Goal: Task Accomplishment & Management: Use online tool/utility

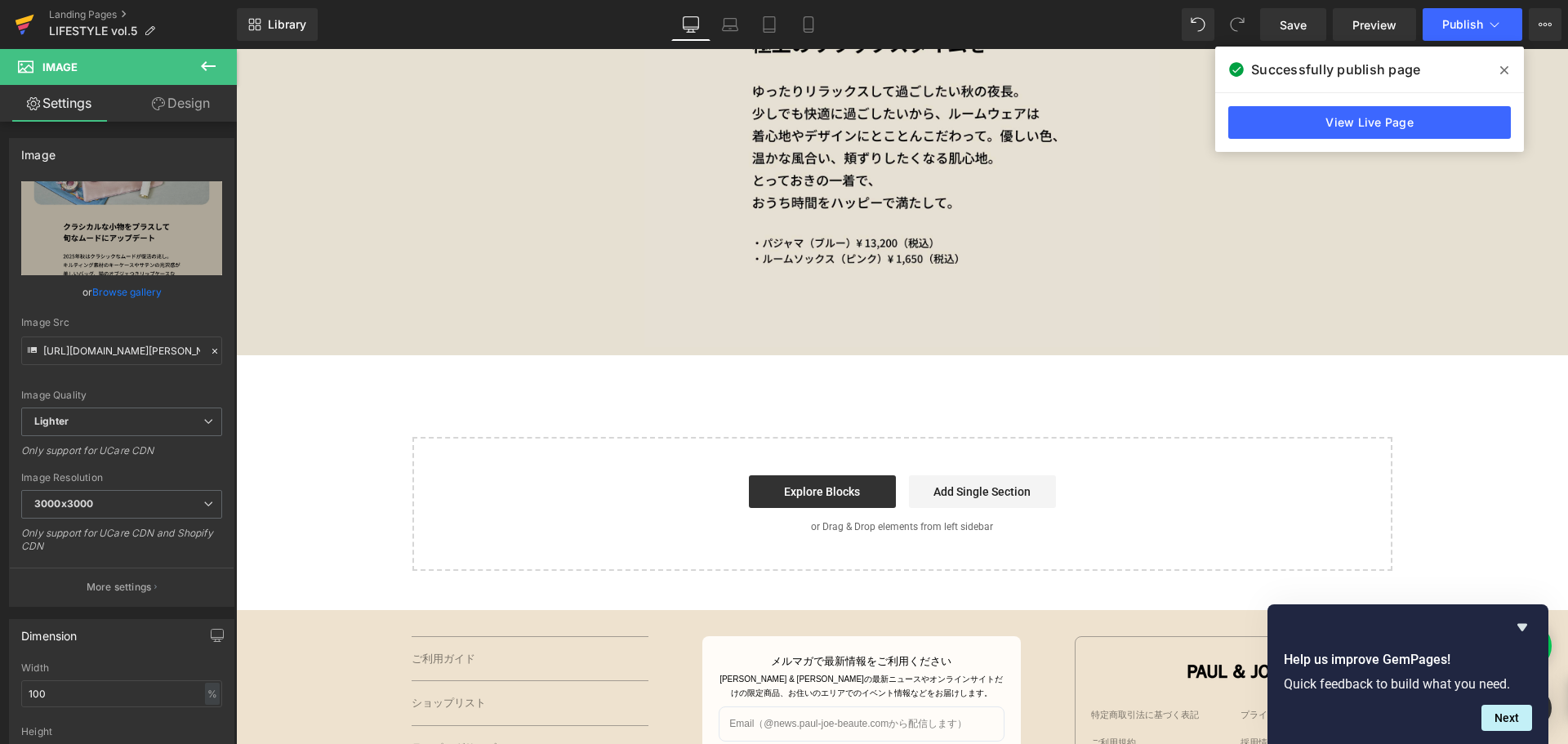
click at [31, 22] on icon at bounding box center [24, 25] width 20 height 41
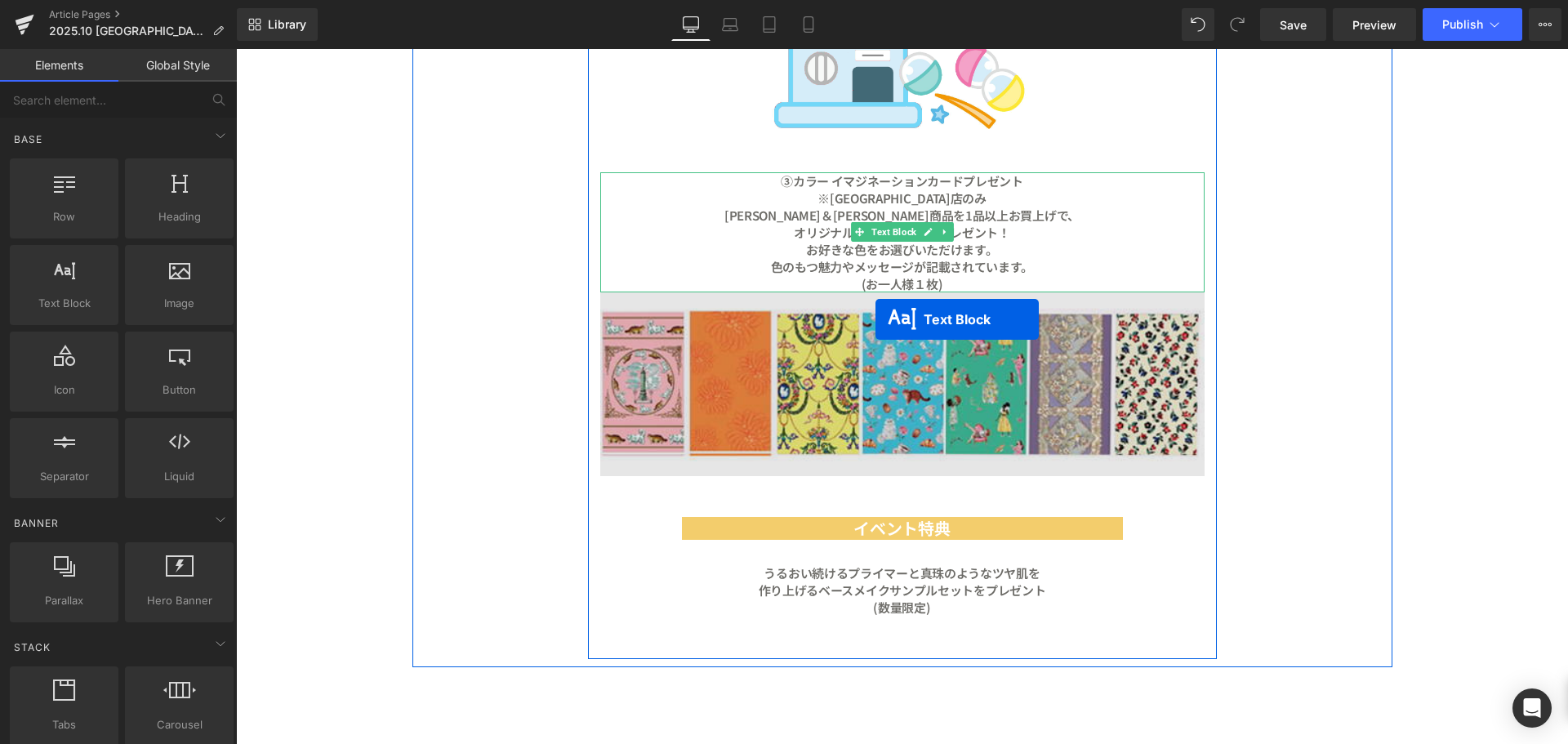
scroll to position [2617, 0]
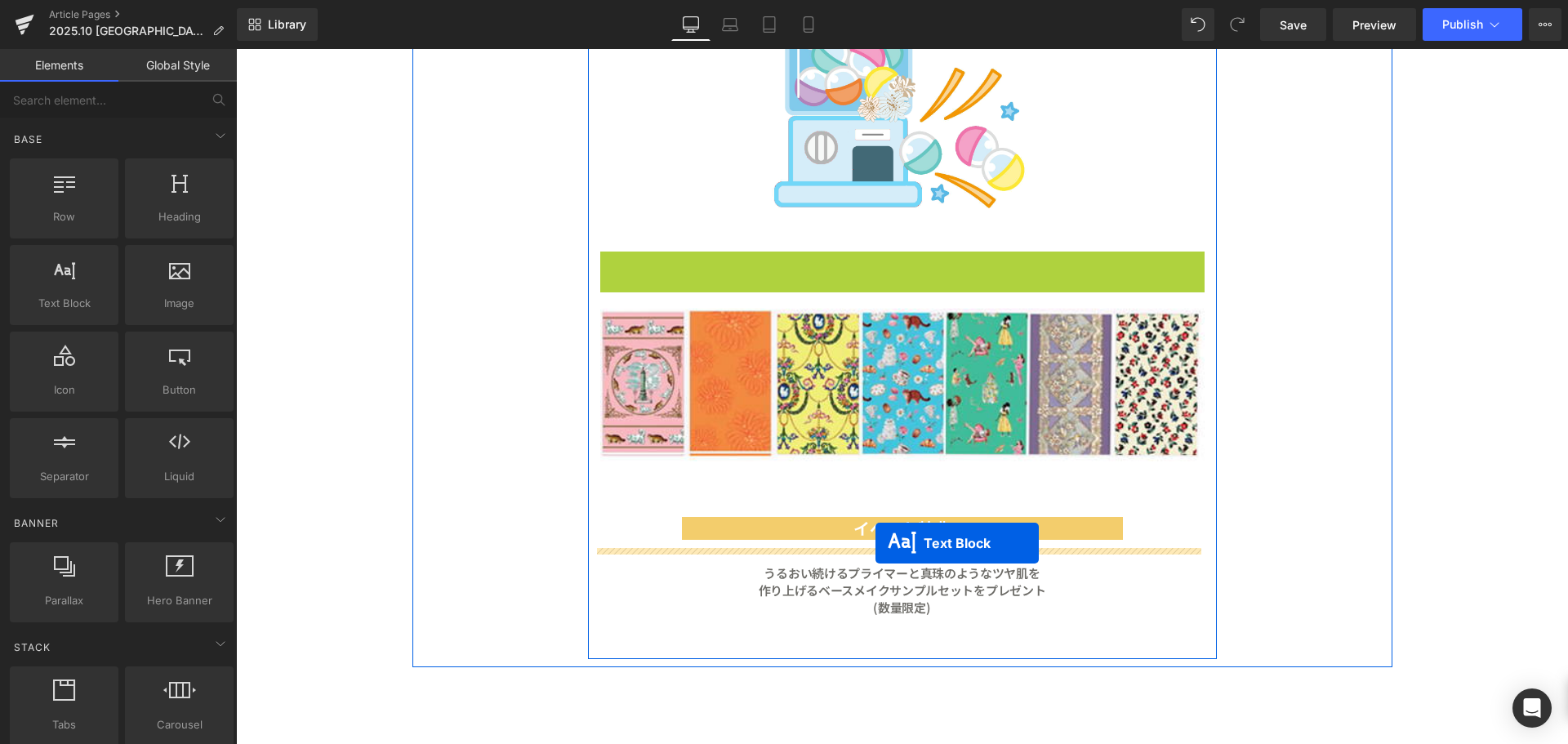
drag, startPoint x: 878, startPoint y: 228, endPoint x: 875, endPoint y: 544, distance: 316.0
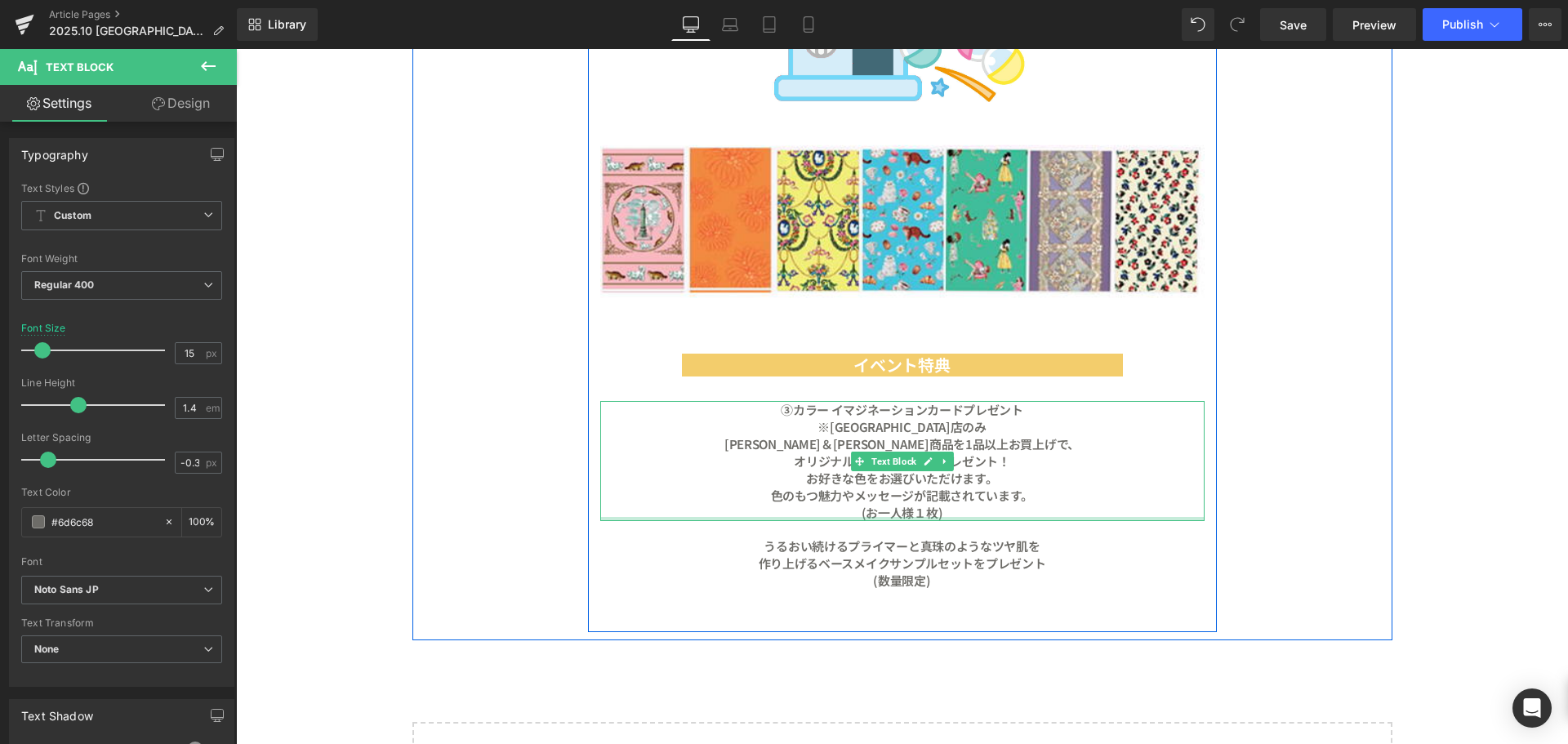
scroll to position [2580, 0]
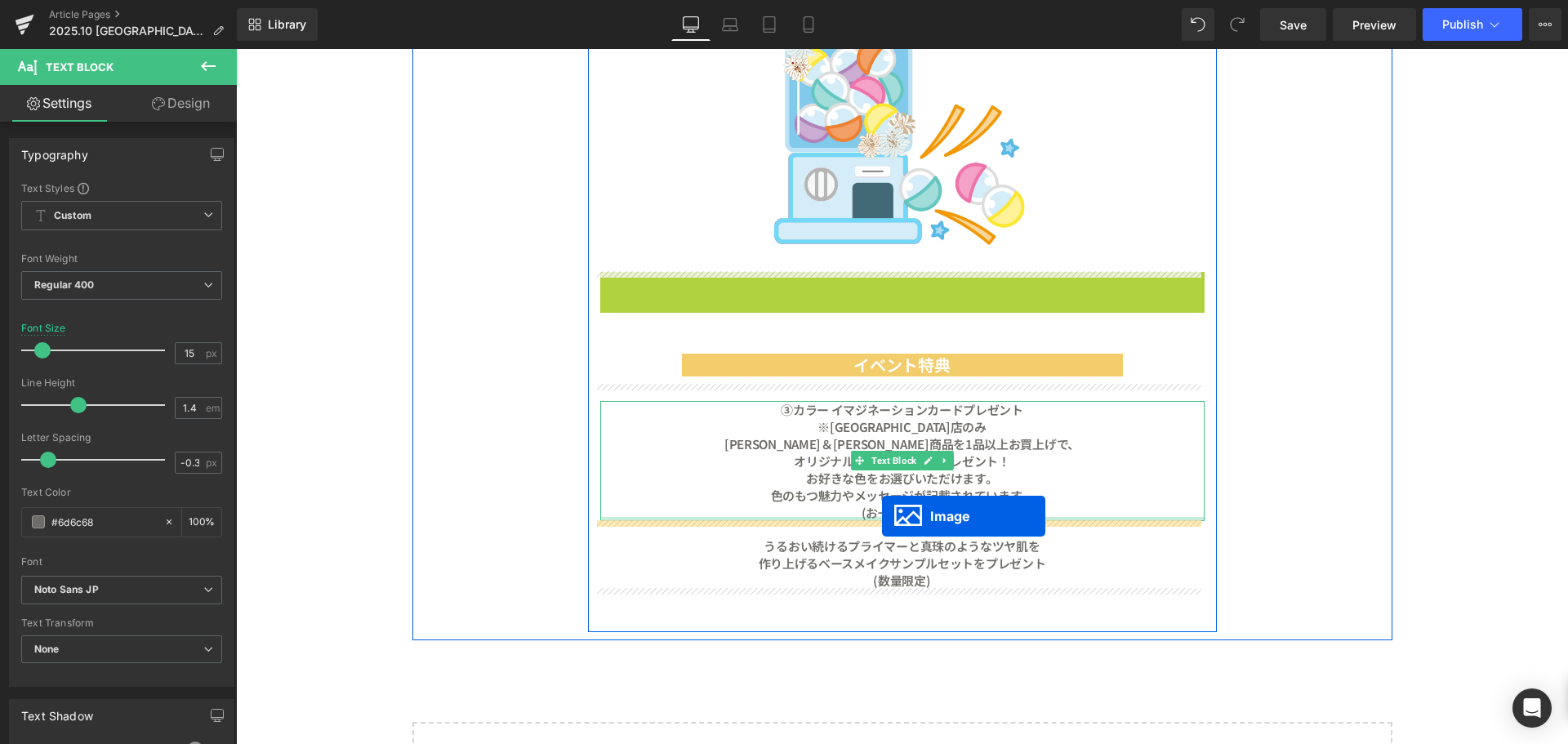
drag, startPoint x: 902, startPoint y: 390, endPoint x: 882, endPoint y: 516, distance: 127.6
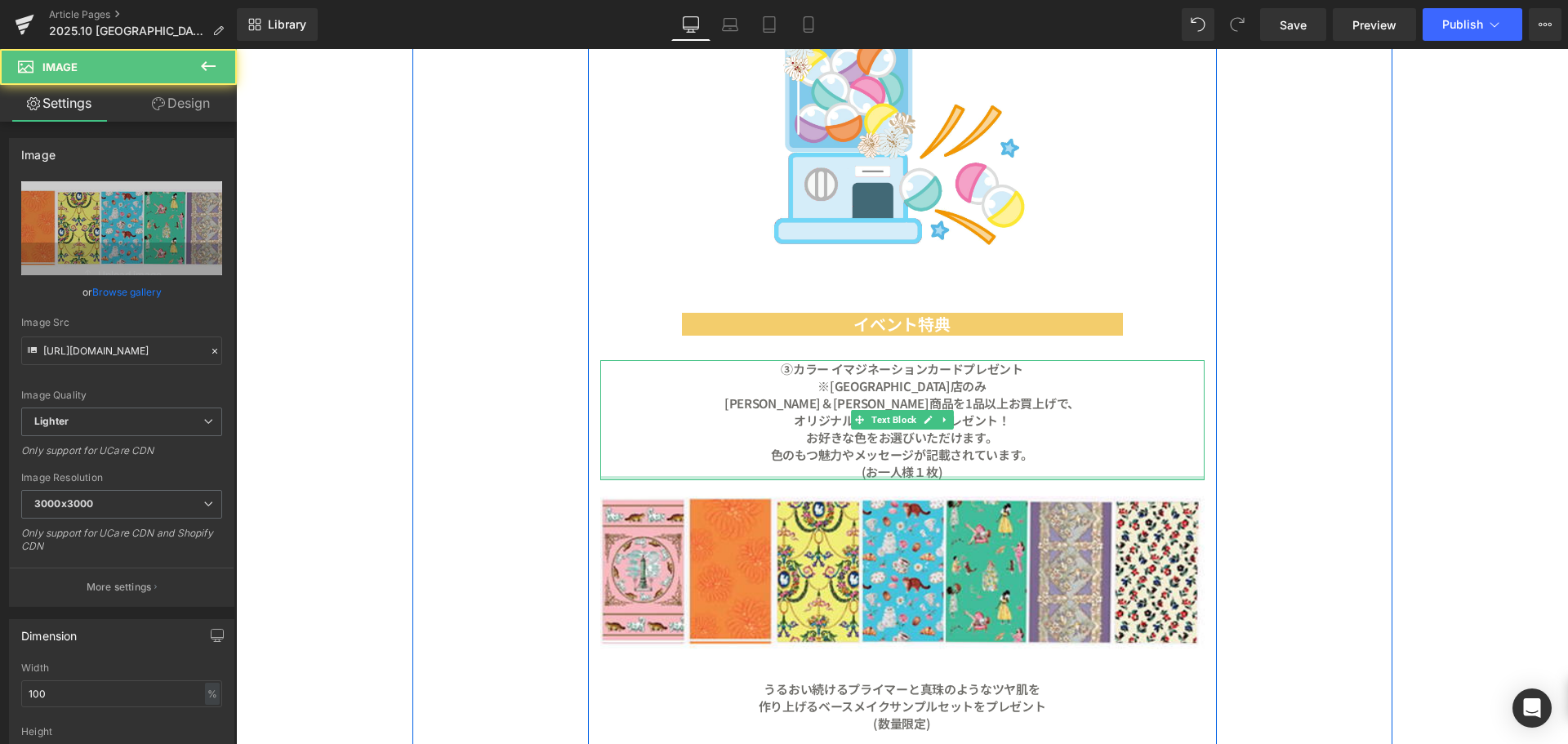
scroll to position [2539, 0]
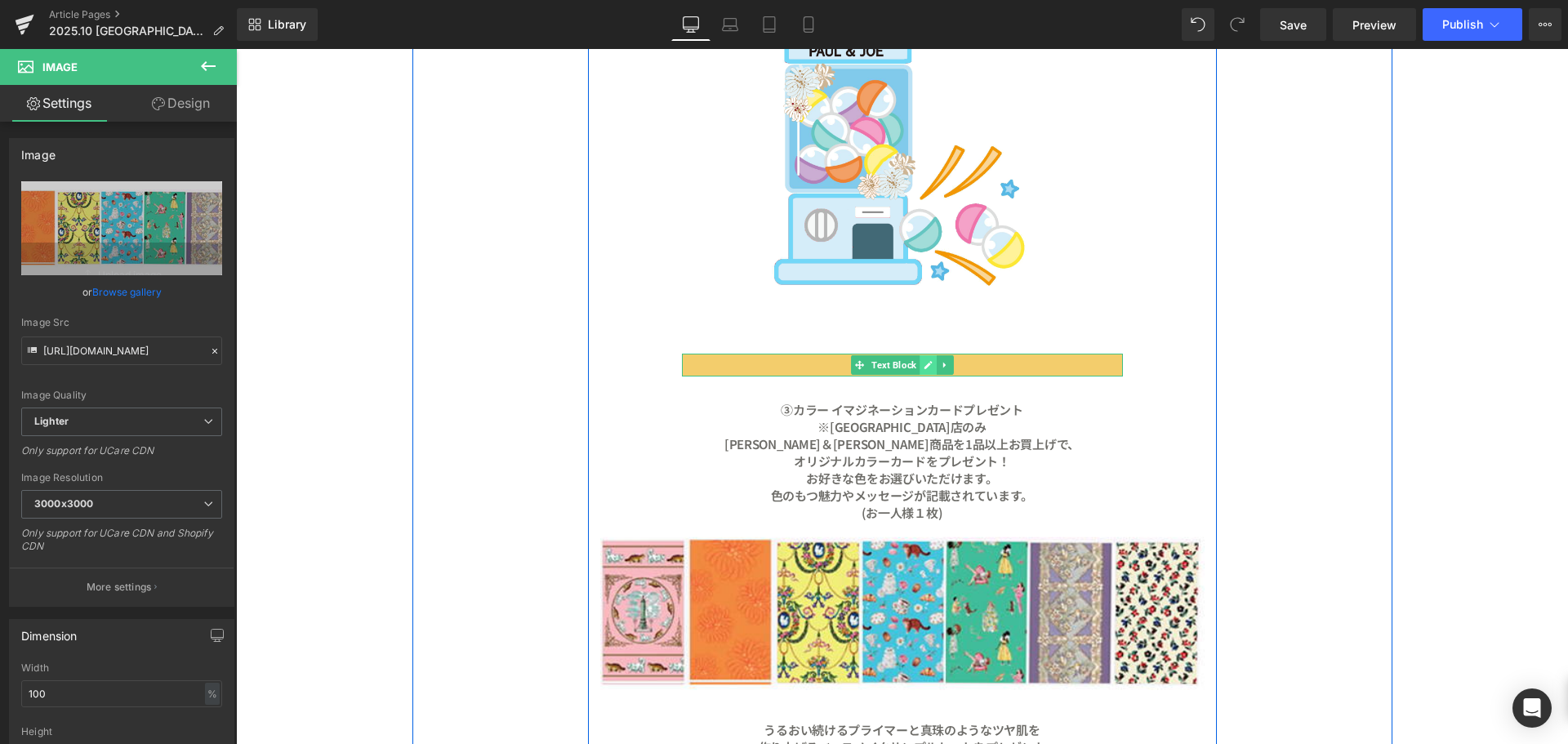
click at [924, 368] on icon at bounding box center [928, 365] width 8 height 8
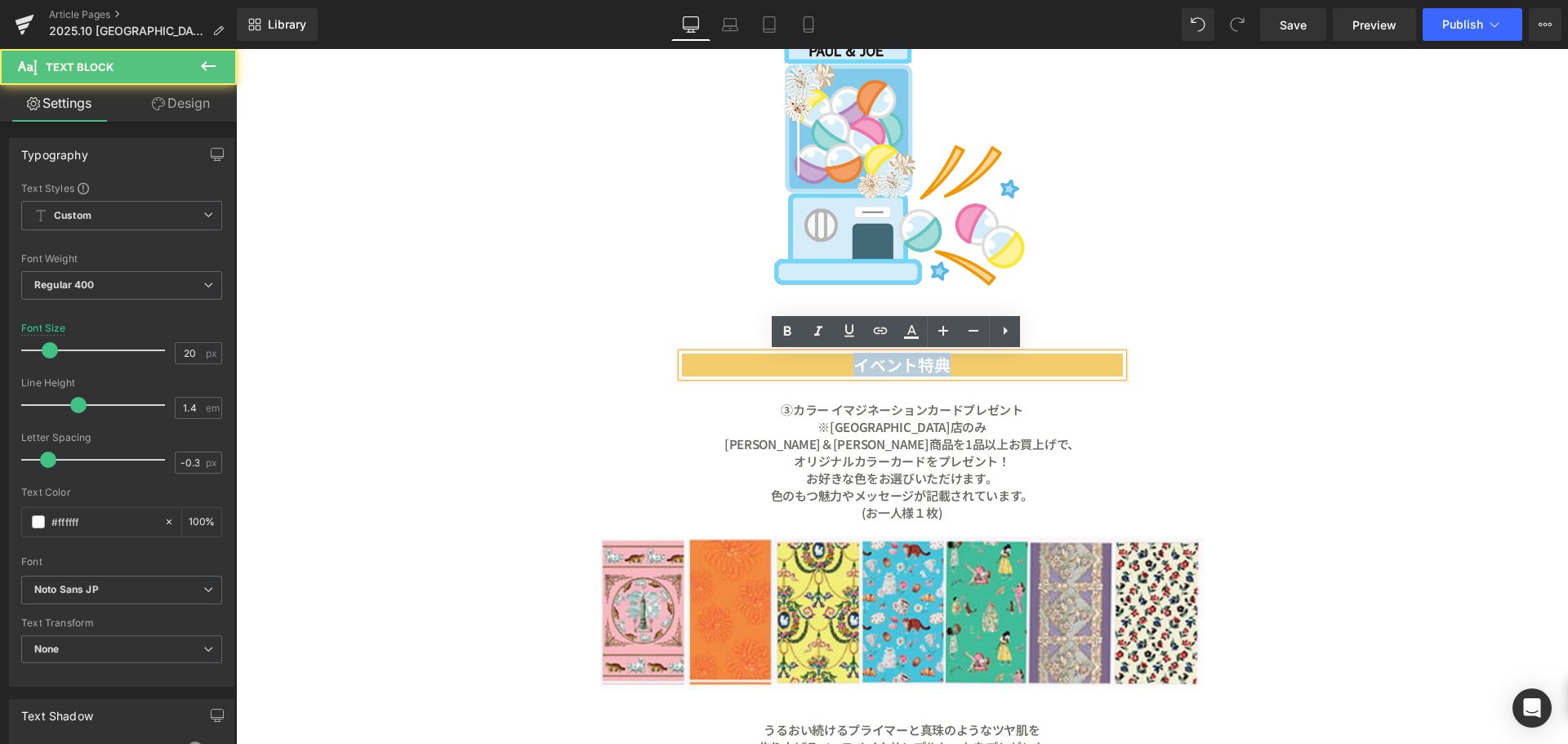
drag, startPoint x: 873, startPoint y: 365, endPoint x: 844, endPoint y: 364, distance: 29.0
click at [844, 364] on p "イベント特典" at bounding box center [902, 365] width 441 height 23
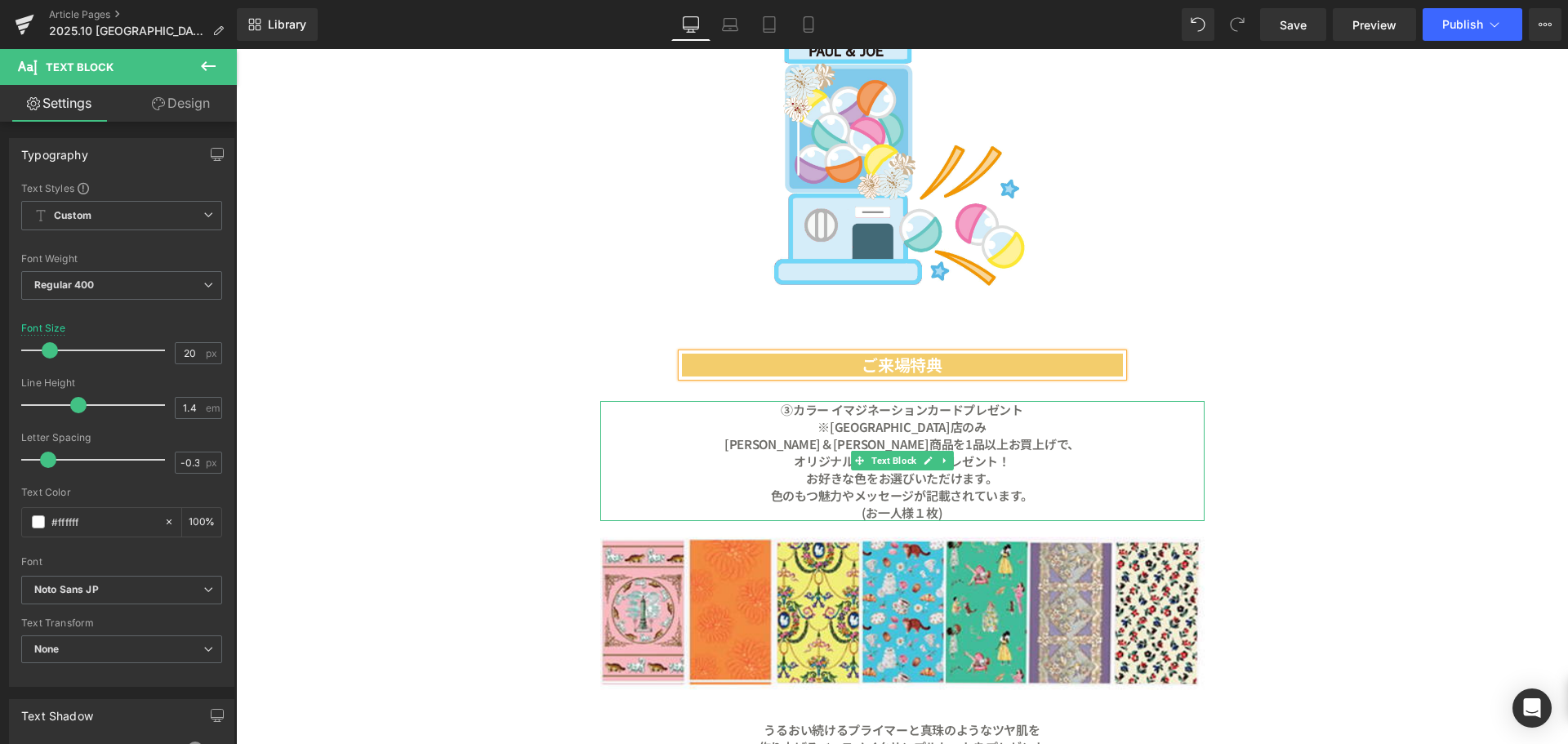
click at [783, 407] on b "③カラー イマジネーションカードプレゼント" at bounding box center [902, 409] width 243 height 17
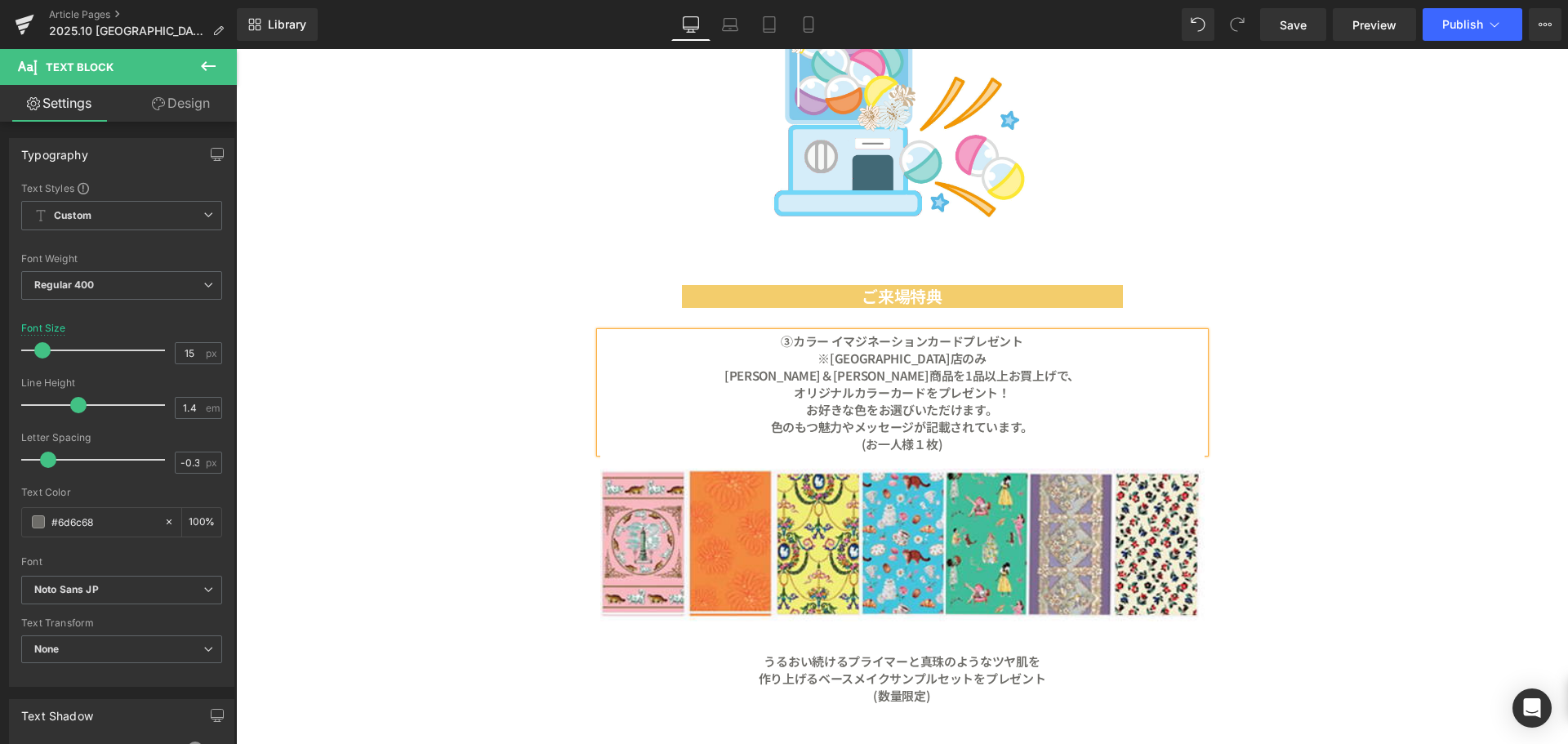
scroll to position [2575, 0]
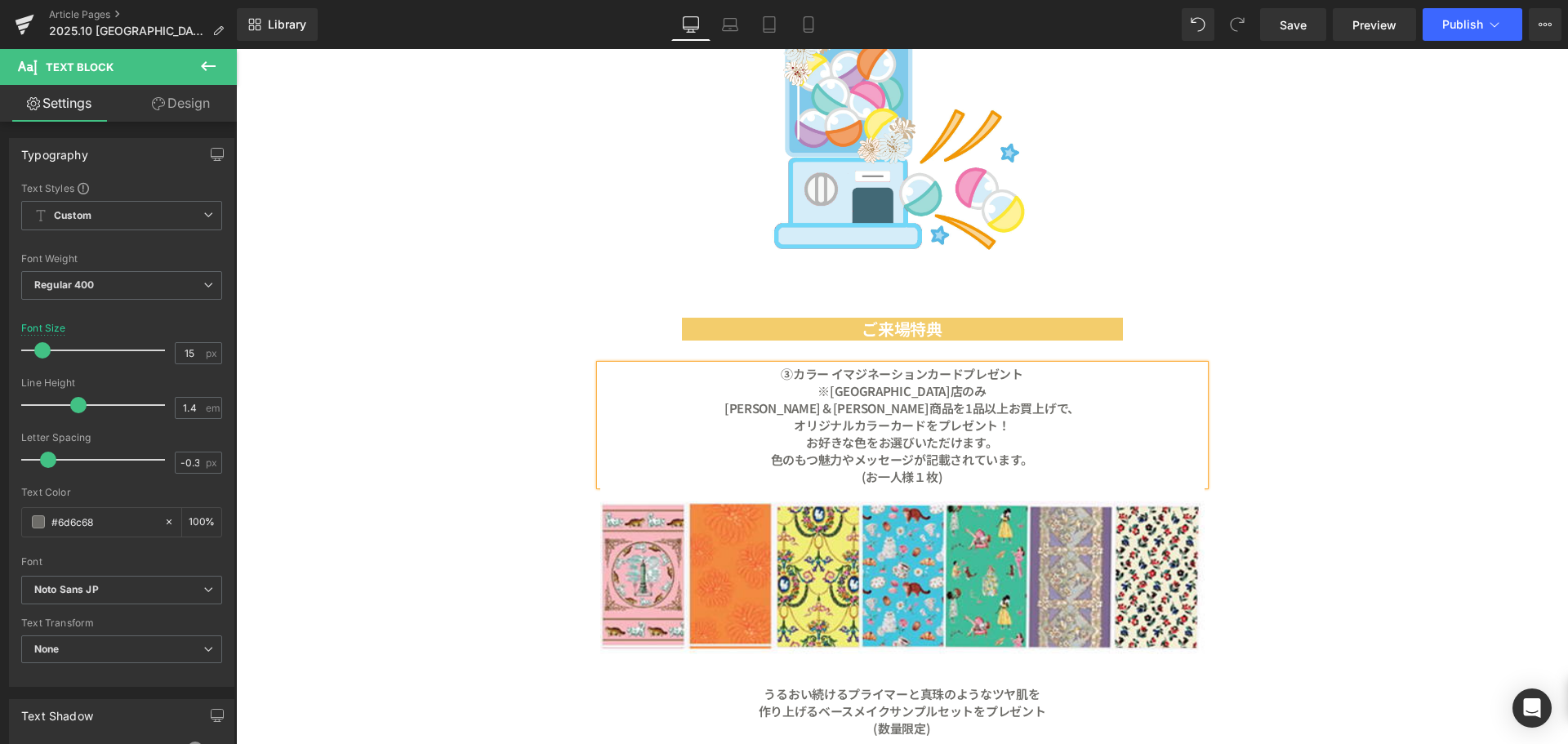
drag, startPoint x: 784, startPoint y: 368, endPoint x: 791, endPoint y: 380, distance: 13.9
click at [784, 369] on b "③カラー イマジネーションカードプレゼント" at bounding box center [902, 374] width 243 height 17
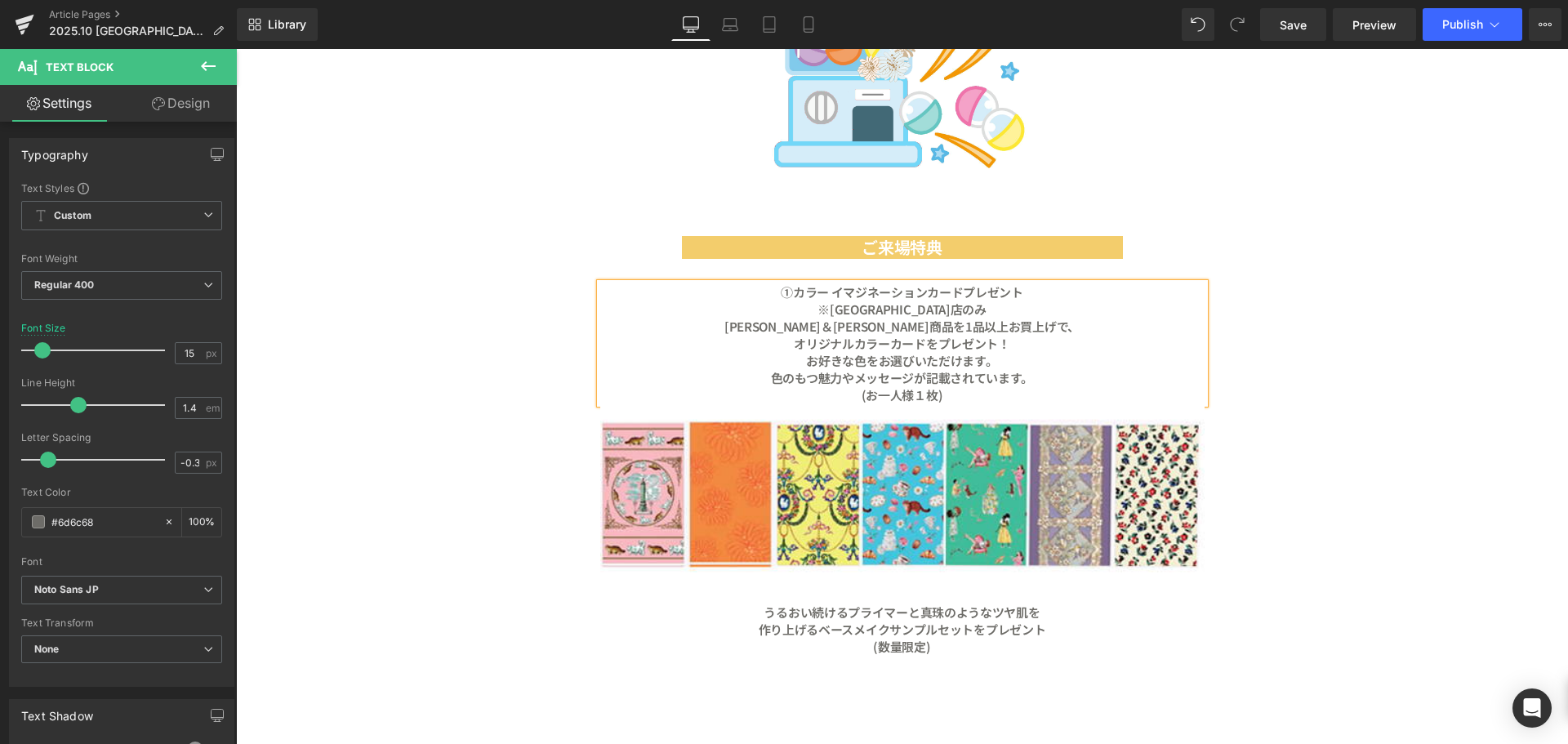
scroll to position [2902, 0]
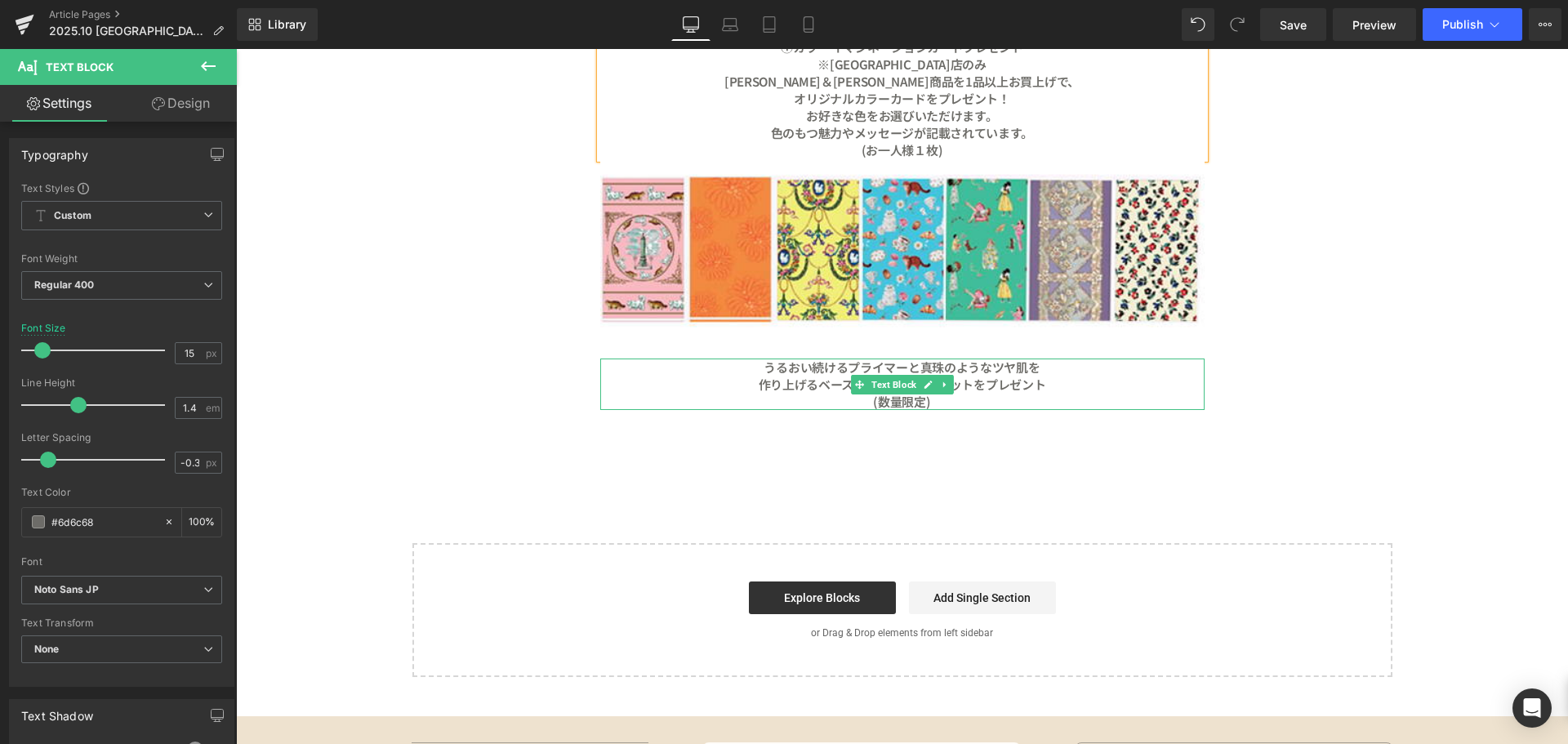
click at [763, 371] on b "うるおい続けるプライマーと真珠のような" at bounding box center [877, 367] width 228 height 17
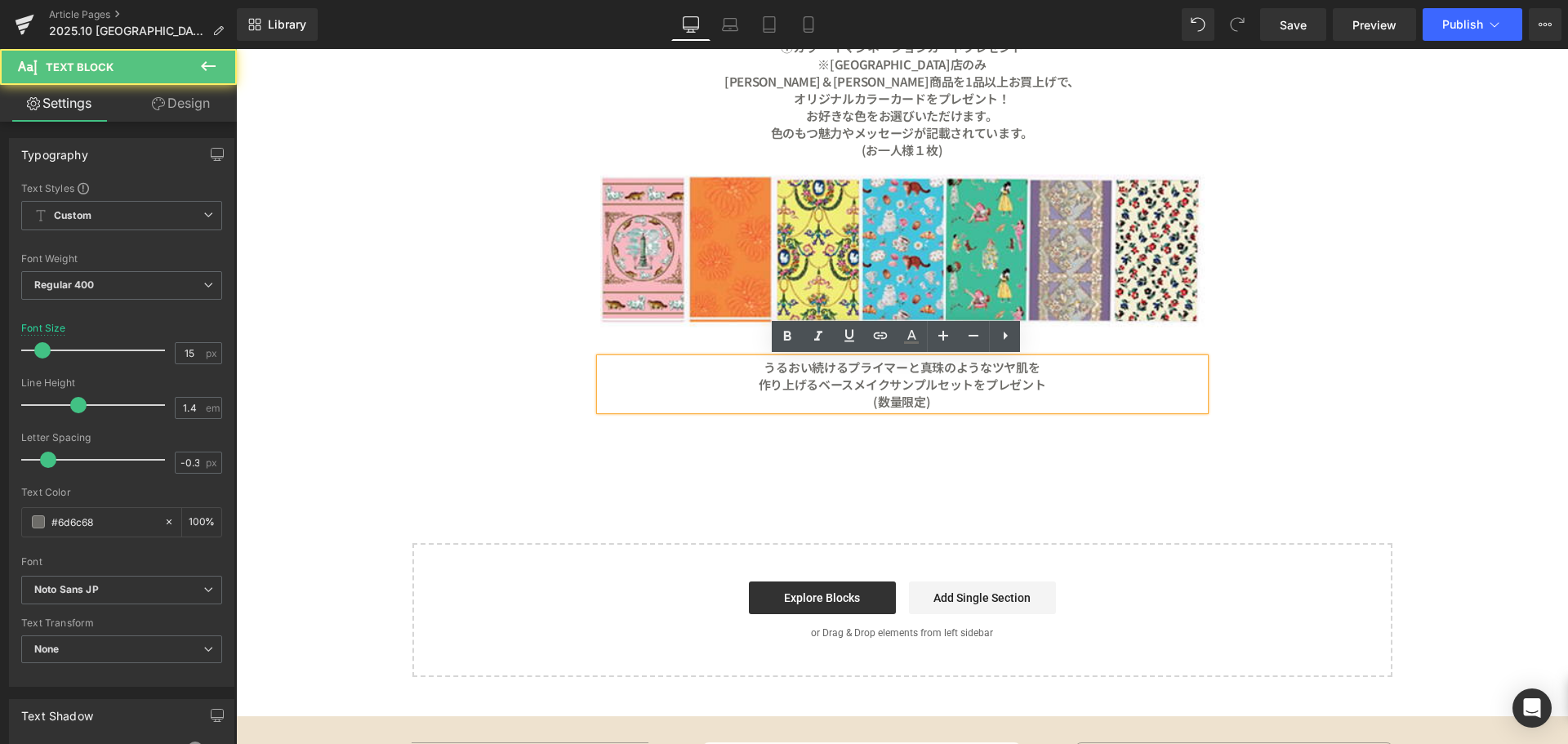
click at [765, 376] on b "作り上げるベースメイクサンプルセットをプレゼント" at bounding box center [902, 385] width 288 height 17
click at [763, 366] on b "うるおい続けるプライマーと真珠のような" at bounding box center [877, 367] width 228 height 17
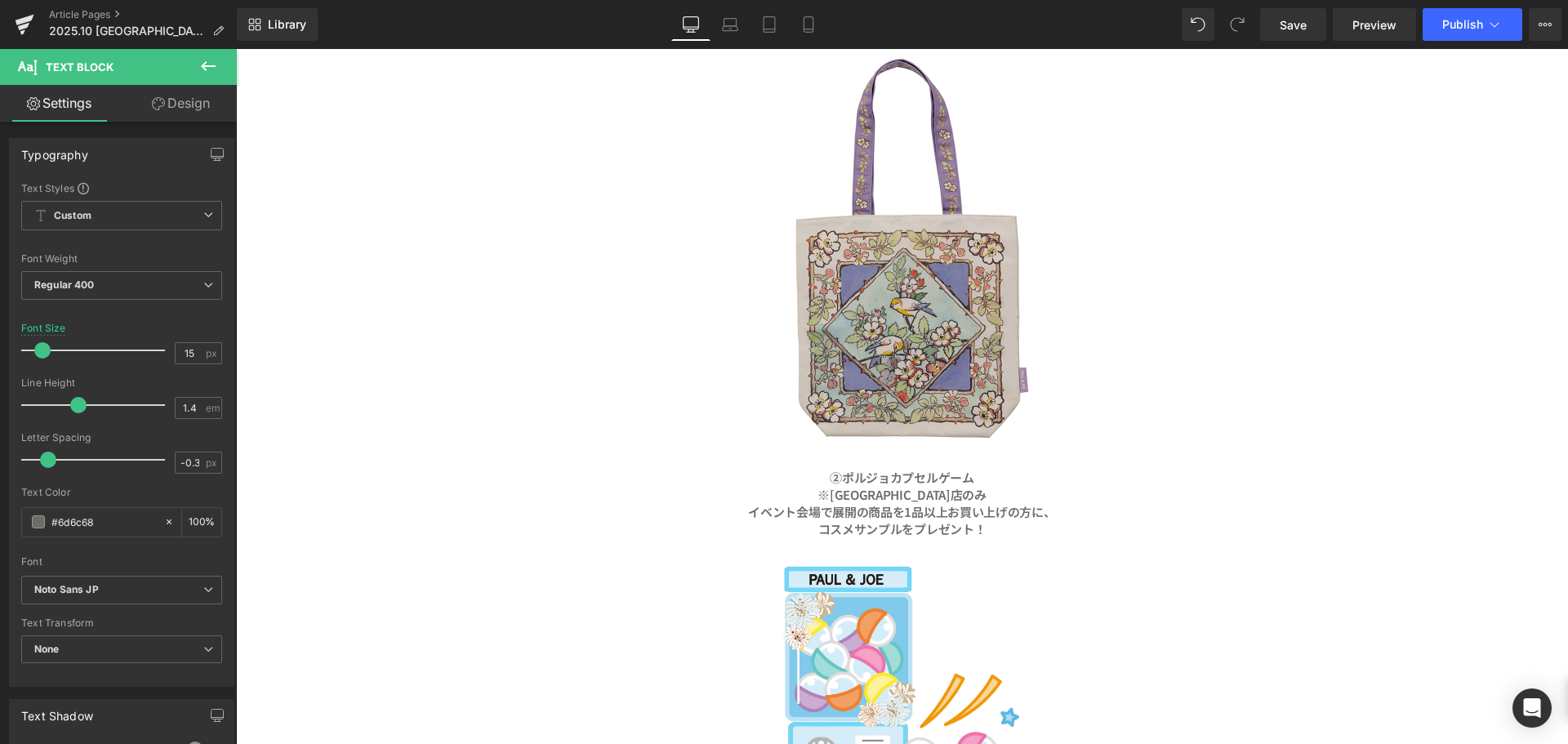
scroll to position [2004, 0]
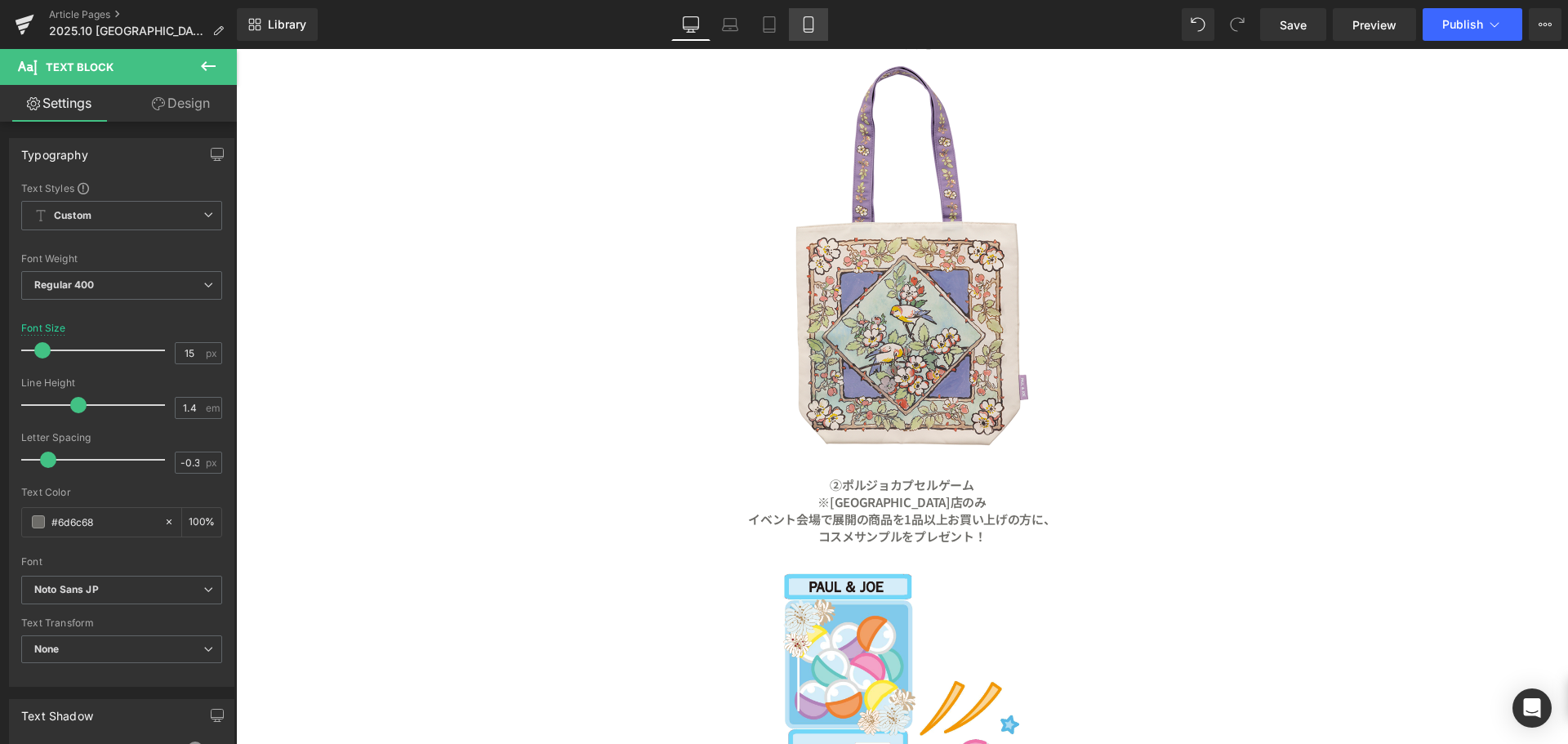
click at [825, 37] on link "Mobile" at bounding box center [808, 25] width 39 height 32
type input "12"
type input "100"
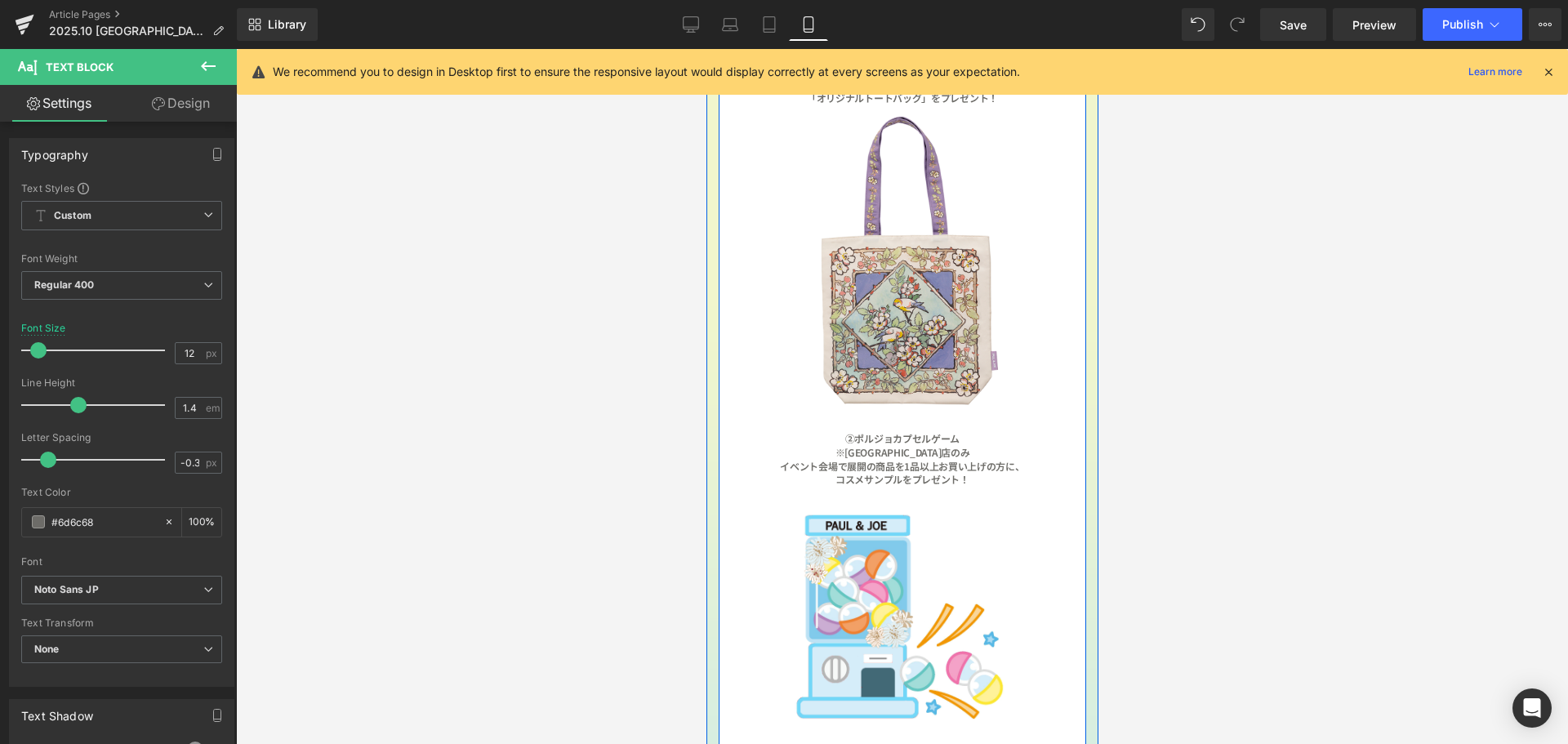
scroll to position [1471, 0]
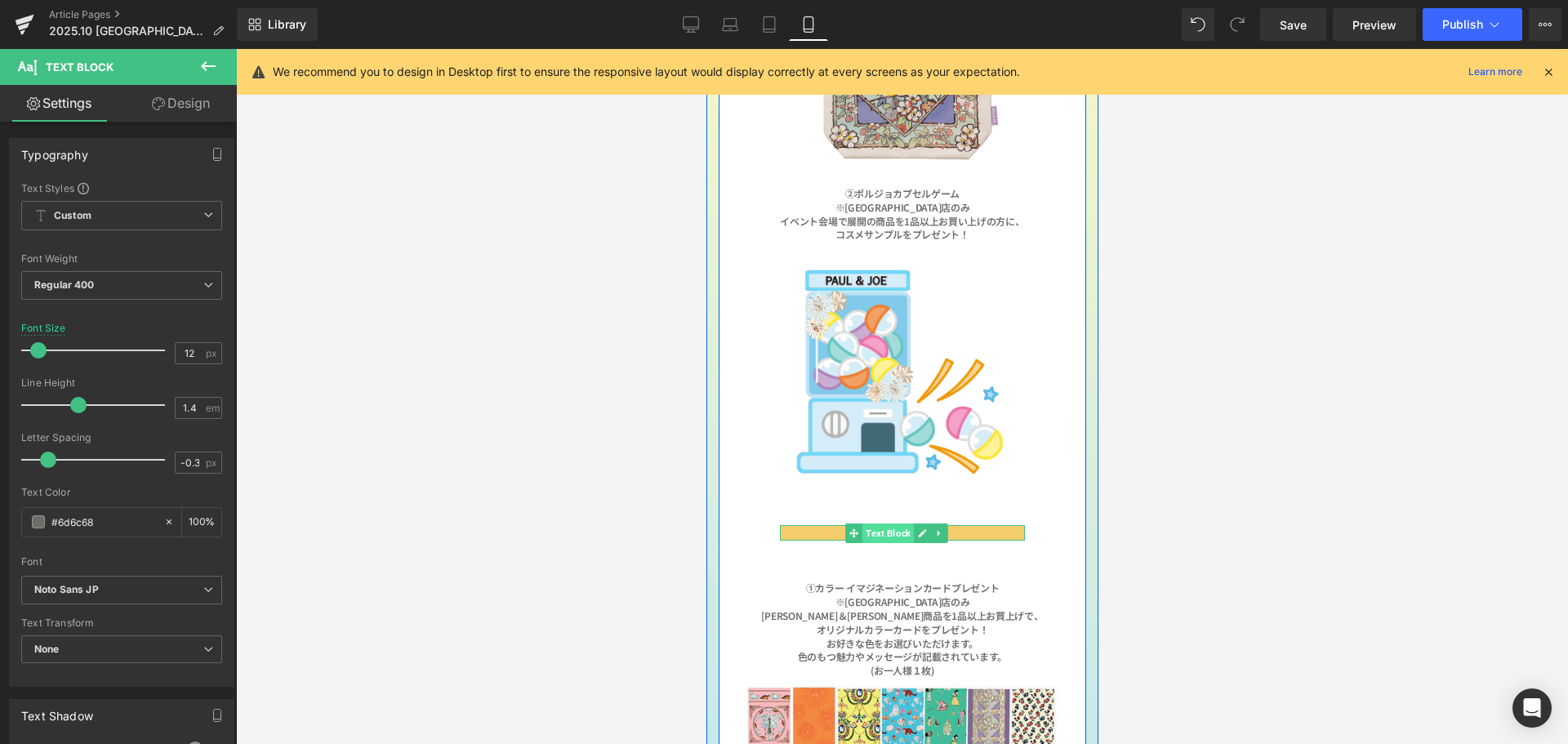
click at [890, 524] on span "Text Block" at bounding box center [887, 533] width 52 height 20
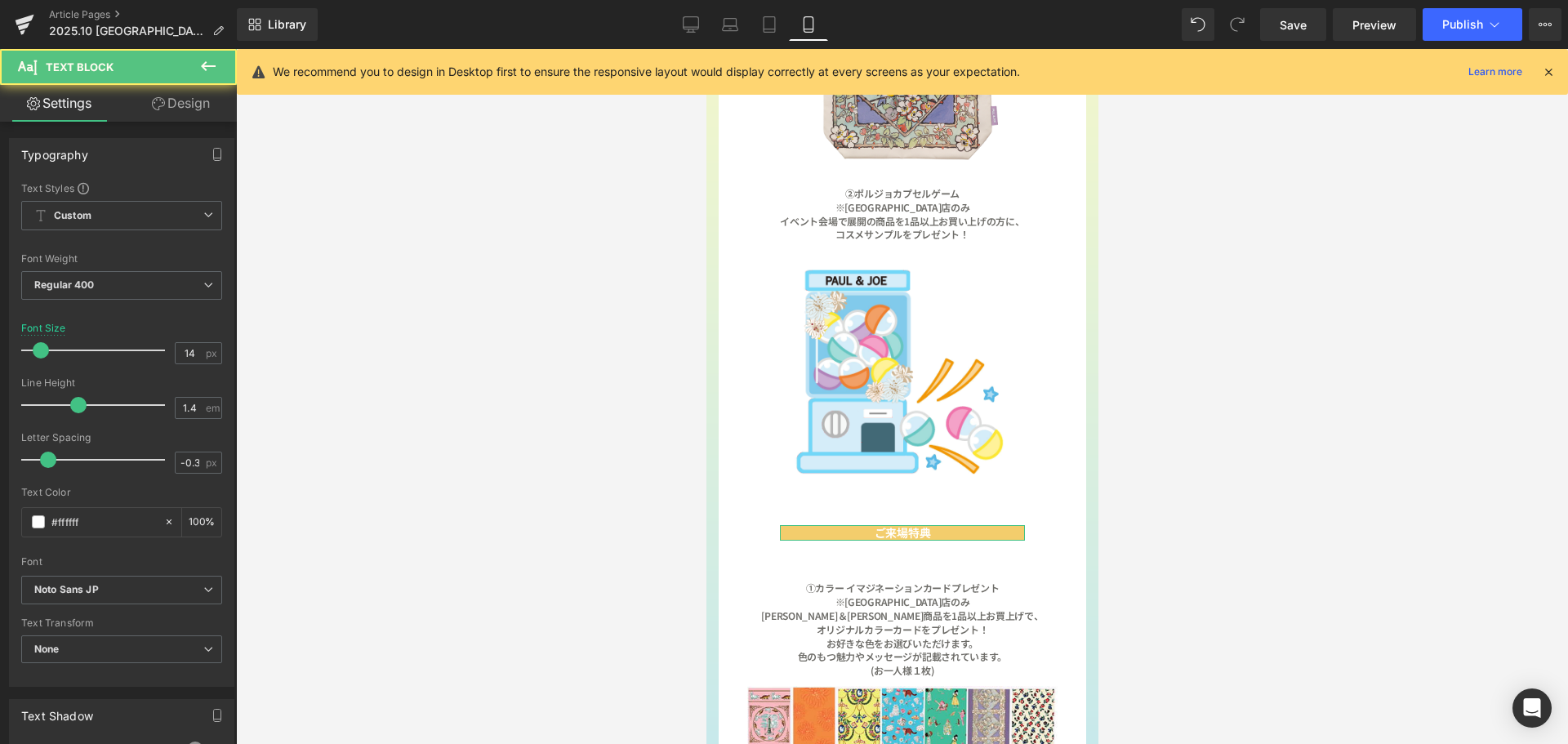
click at [194, 106] on link "Design" at bounding box center [180, 103] width 118 height 37
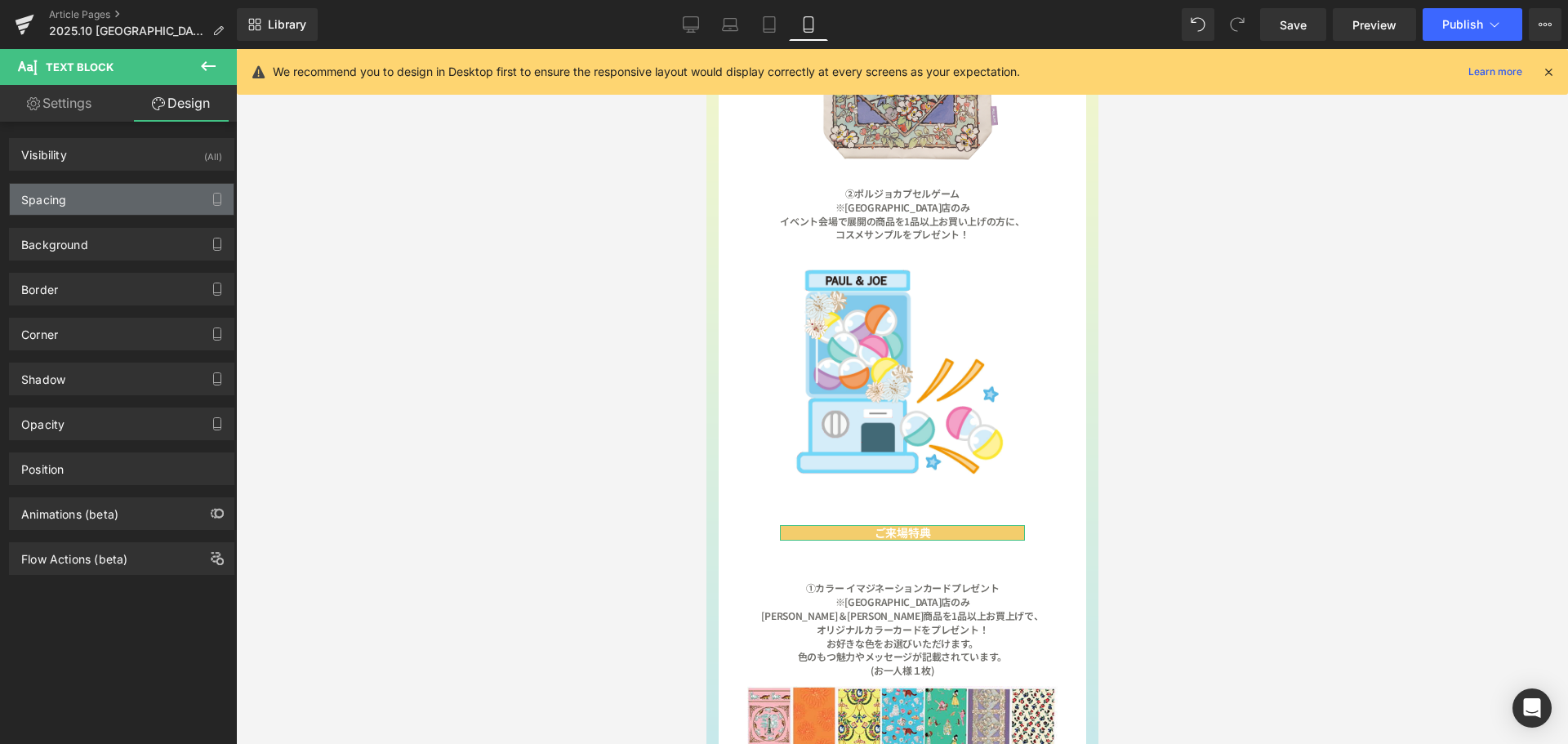
click at [158, 197] on div "Spacing" at bounding box center [122, 199] width 224 height 31
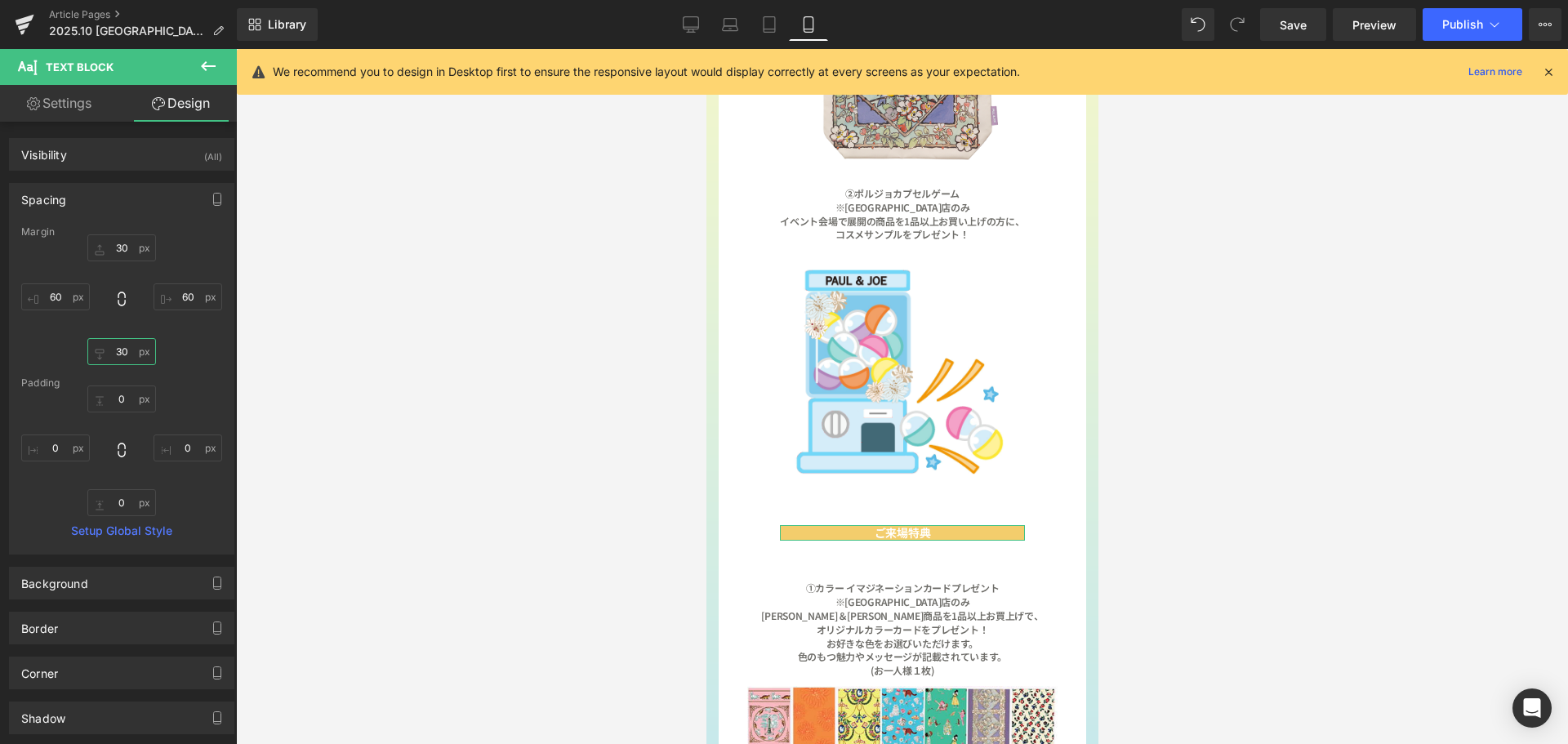
click at [126, 352] on input "30" at bounding box center [121, 352] width 69 height 27
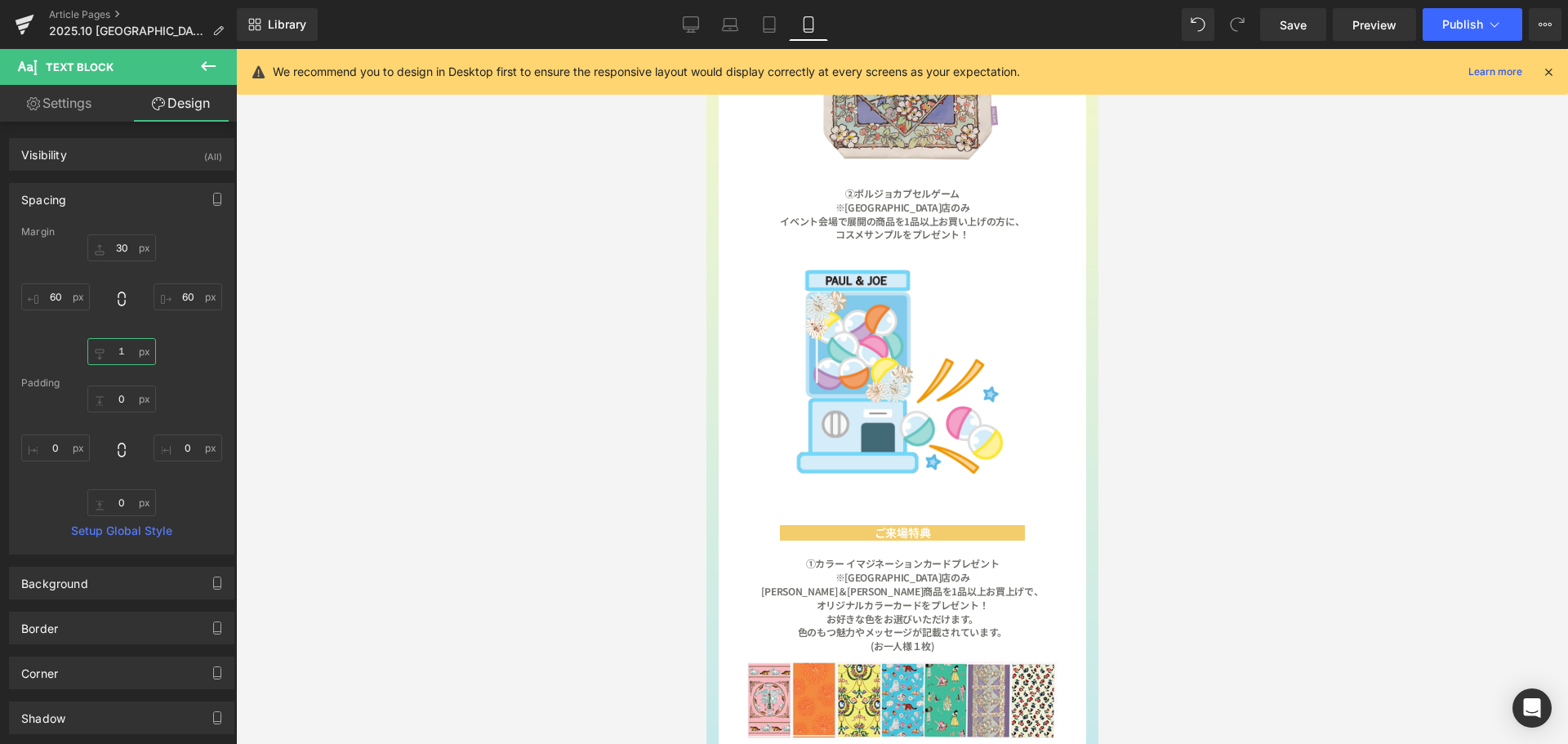
type input "１０"
type input "10"
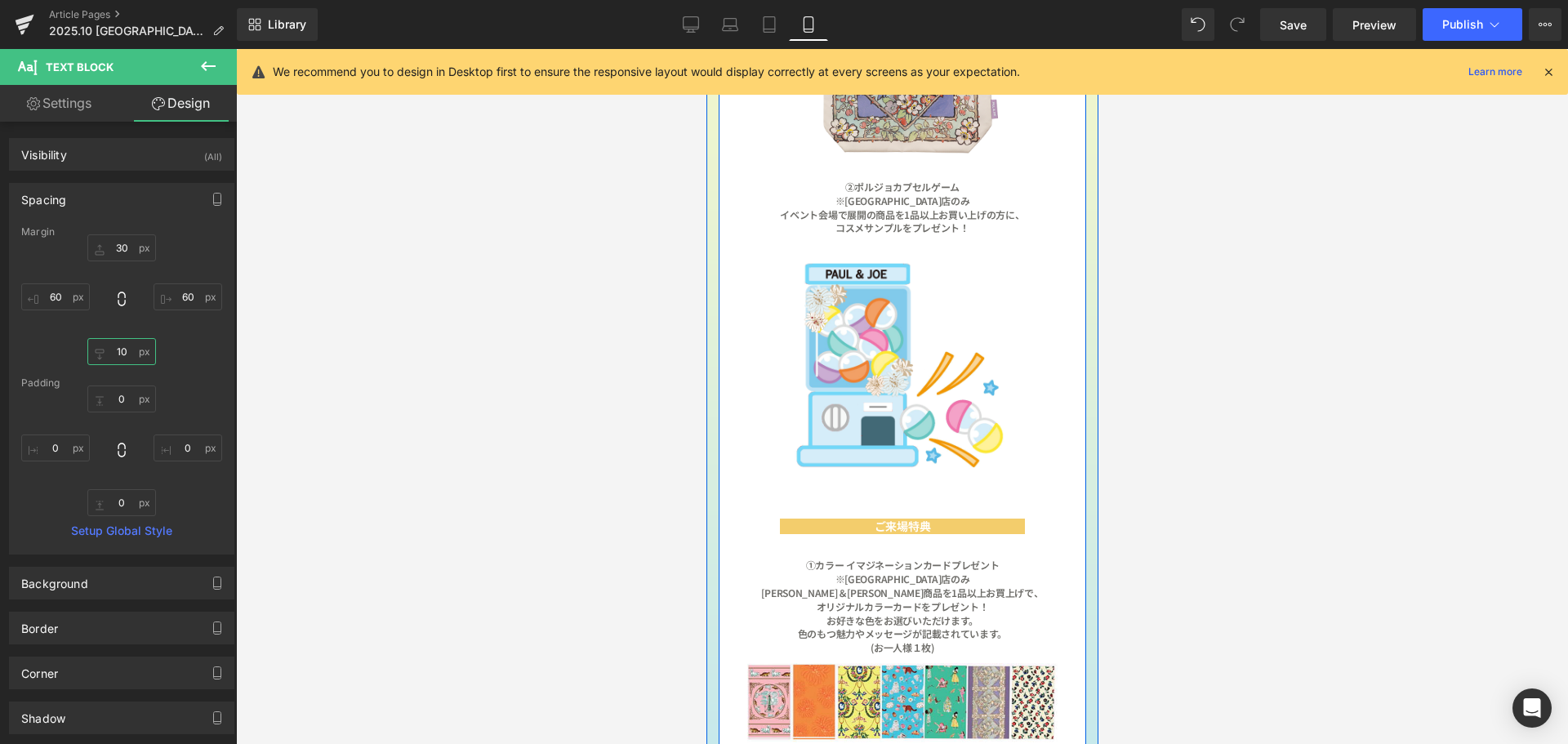
scroll to position [1553, 0]
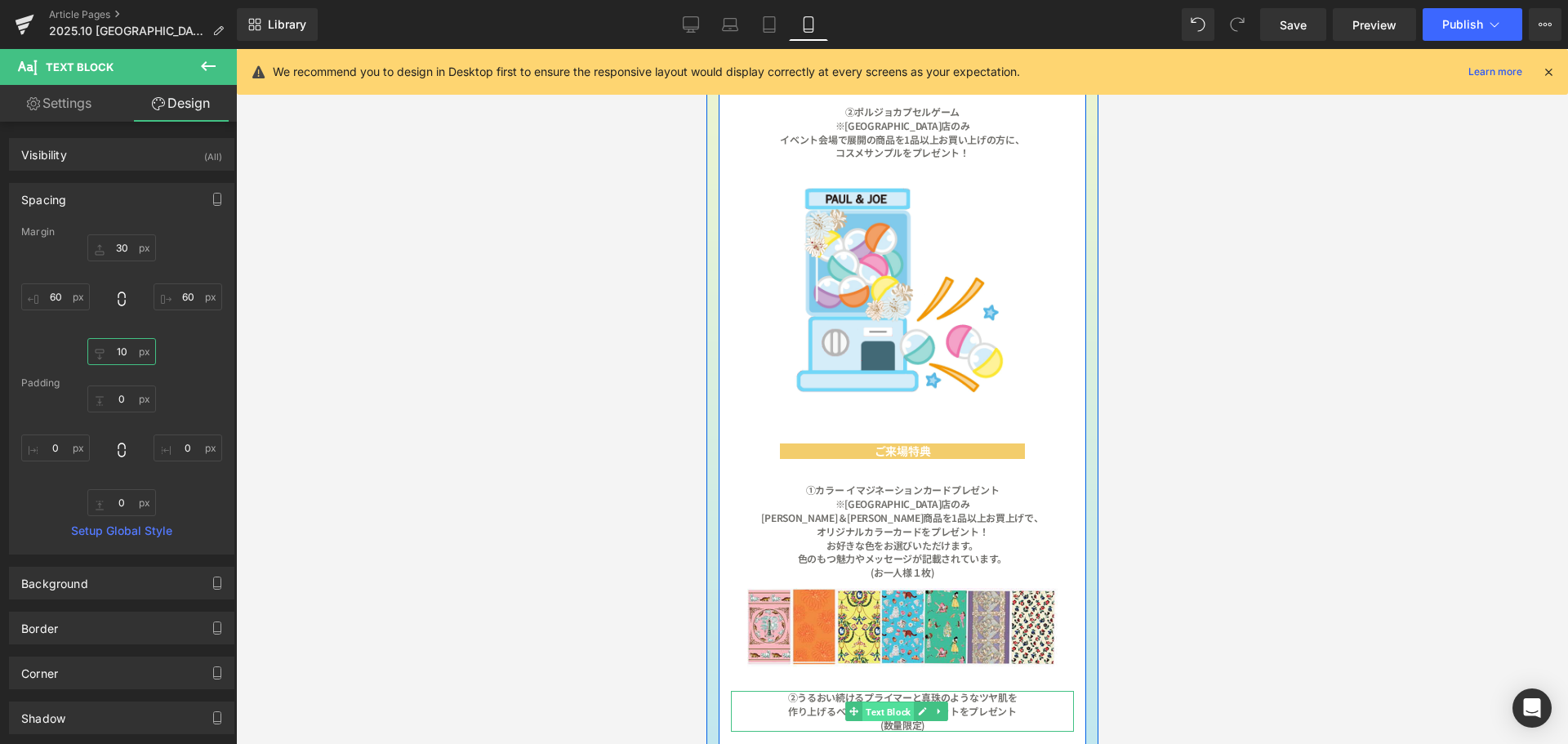
drag, startPoint x: 886, startPoint y: 651, endPoint x: 1178, endPoint y: 236, distance: 507.4
click at [886, 702] on span "Text Block" at bounding box center [887, 712] width 52 height 20
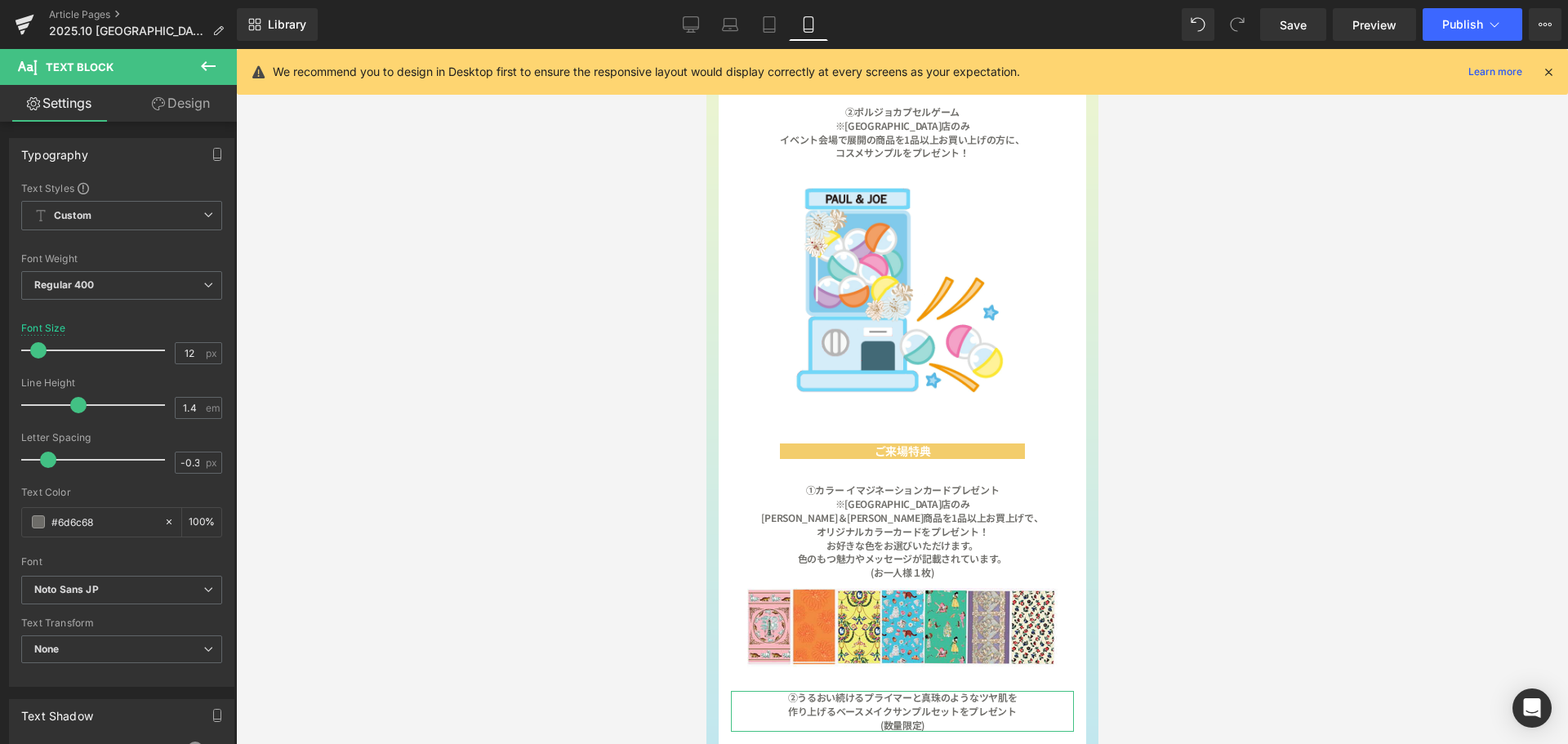
click at [186, 103] on link "Design" at bounding box center [180, 103] width 118 height 37
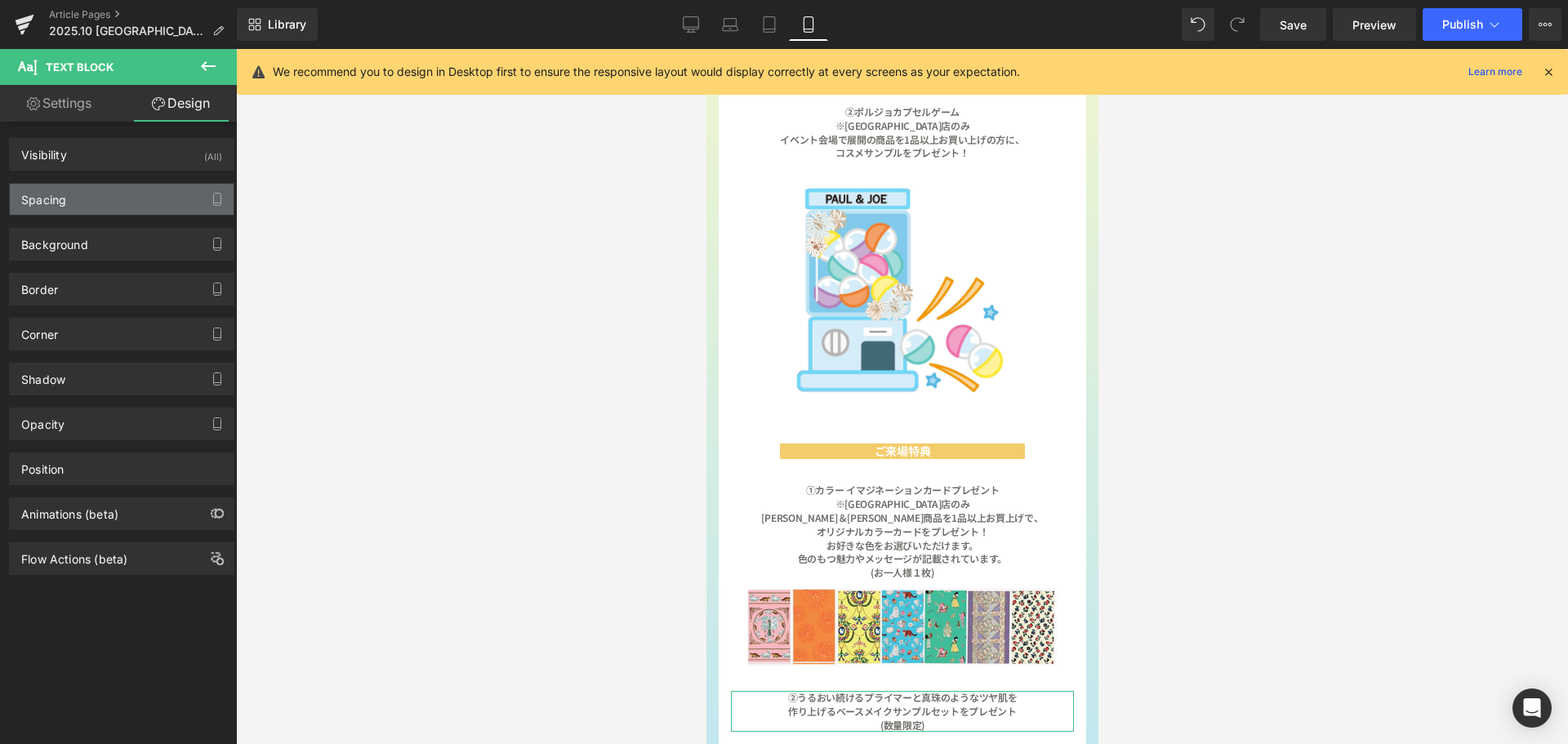
click at [146, 208] on div "Spacing" at bounding box center [122, 199] width 224 height 31
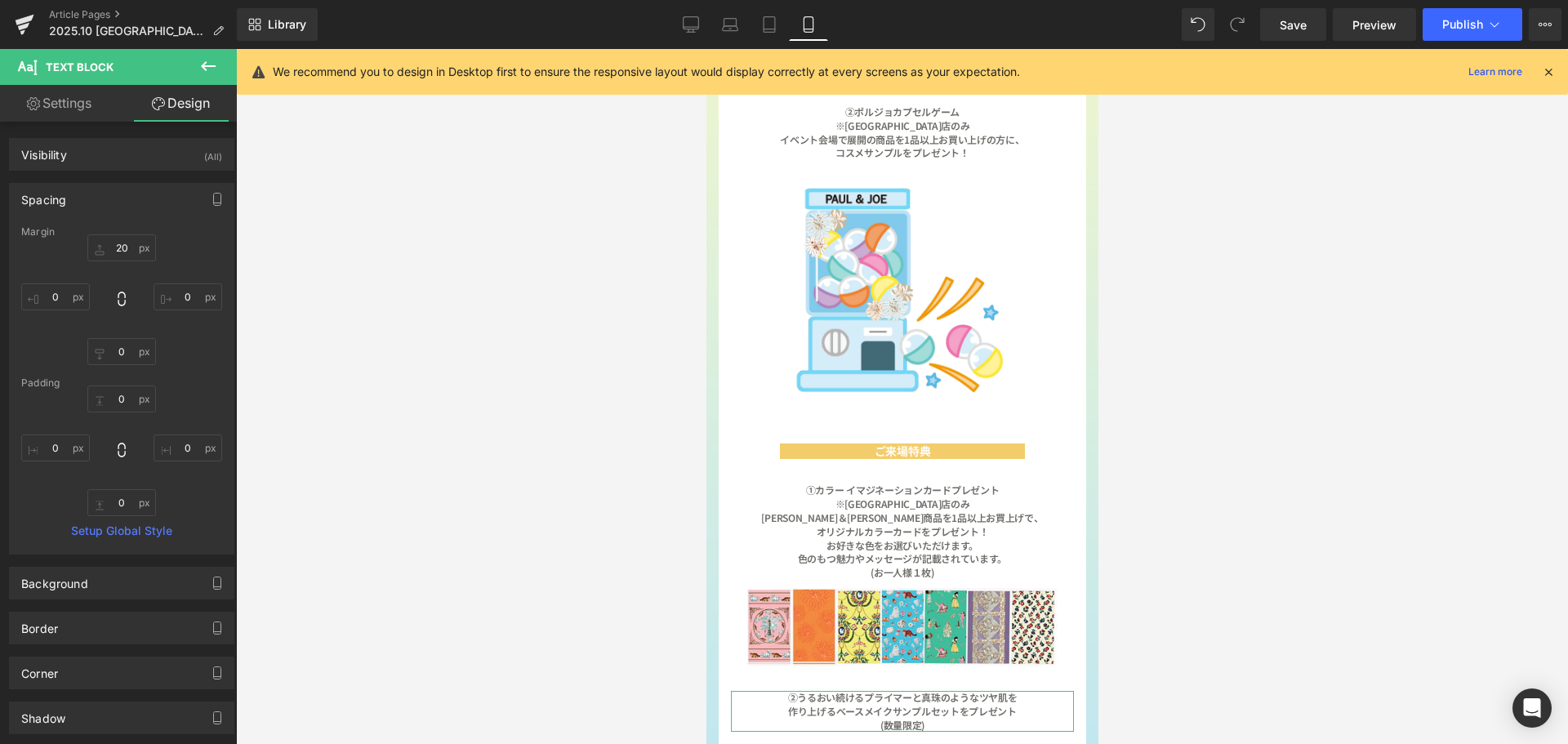
type input "20"
type input "0"
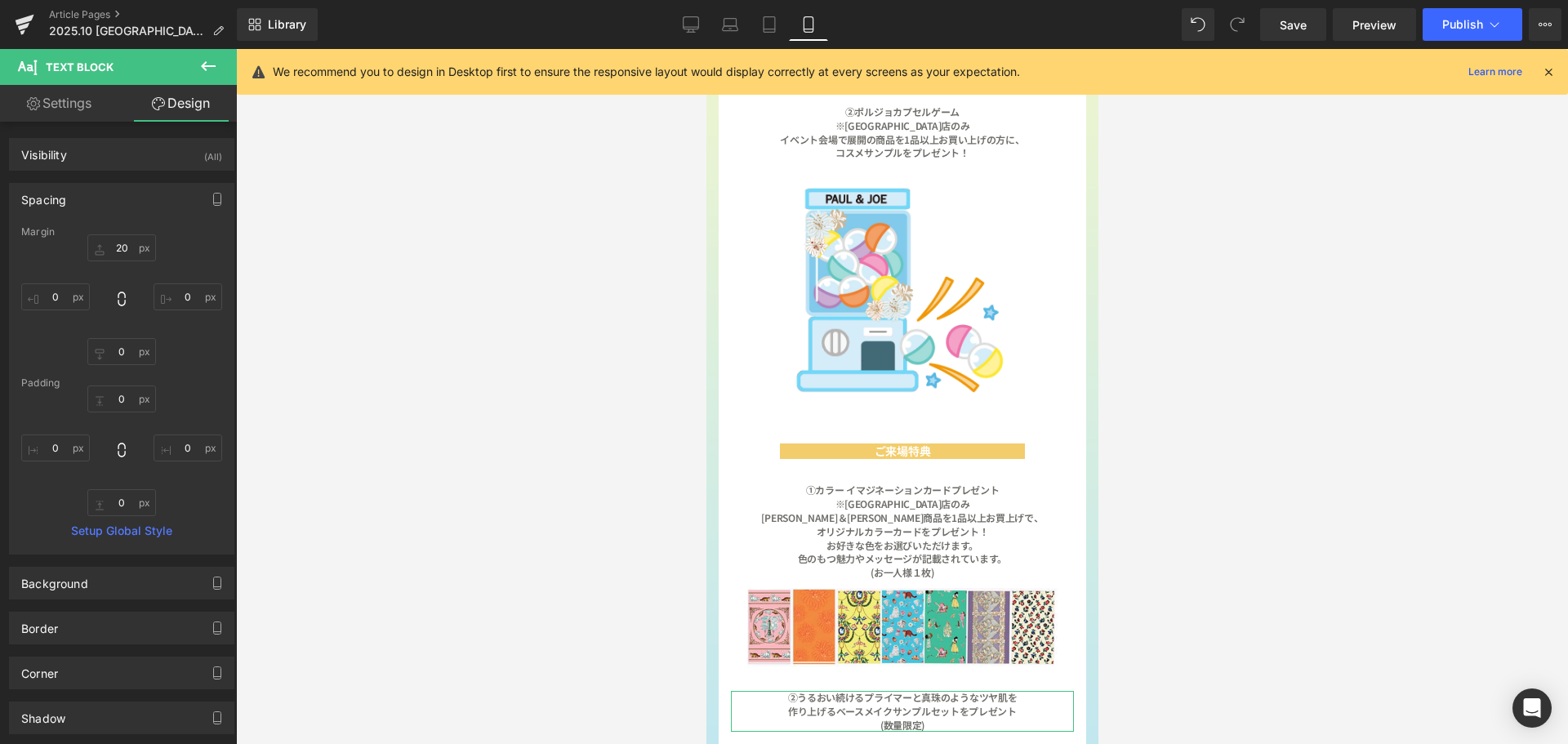
type input "0"
click at [128, 257] on input "20" at bounding box center [121, 248] width 69 height 27
type input "３"
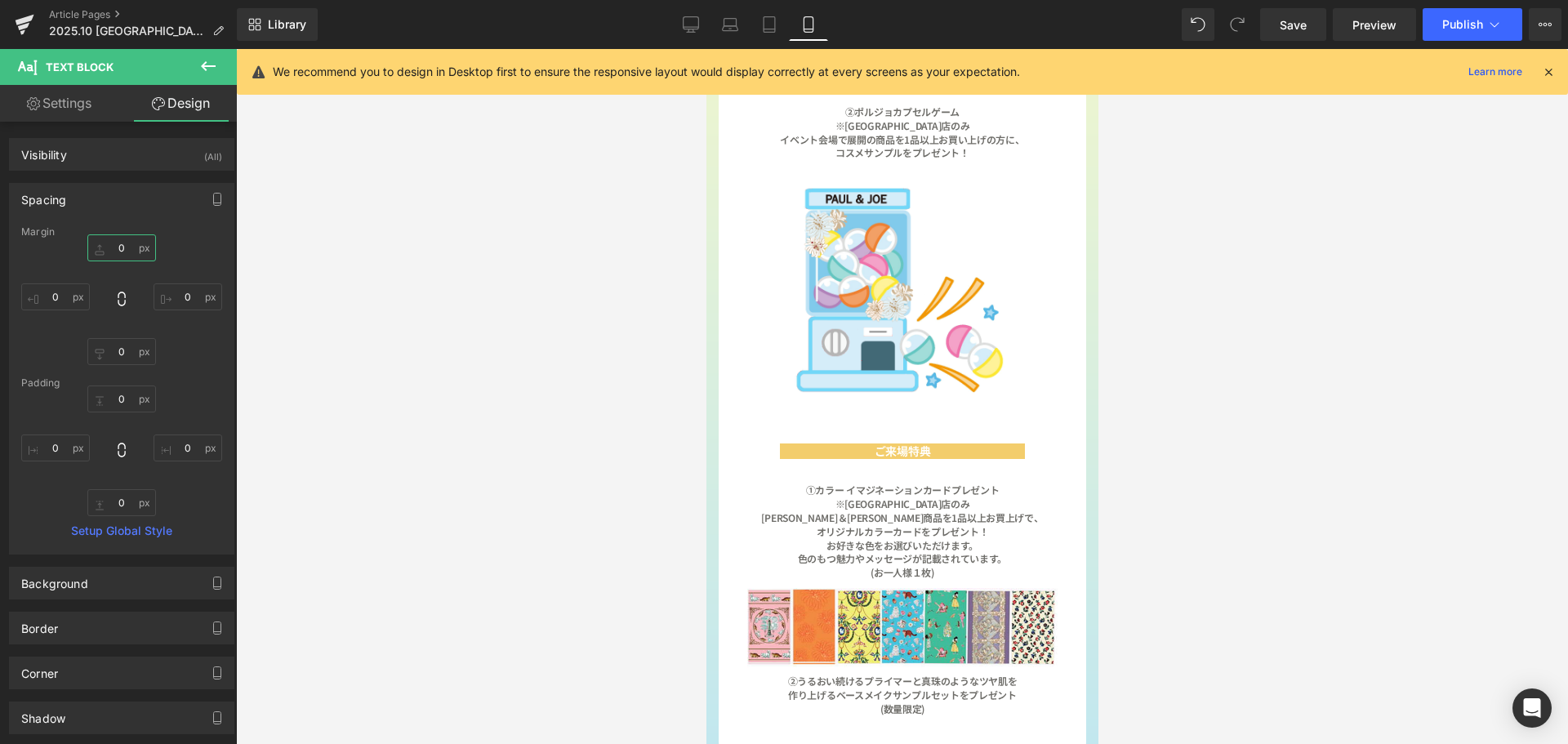
type input "３０"
click at [681, 35] on link "Desktop" at bounding box center [691, 25] width 39 height 32
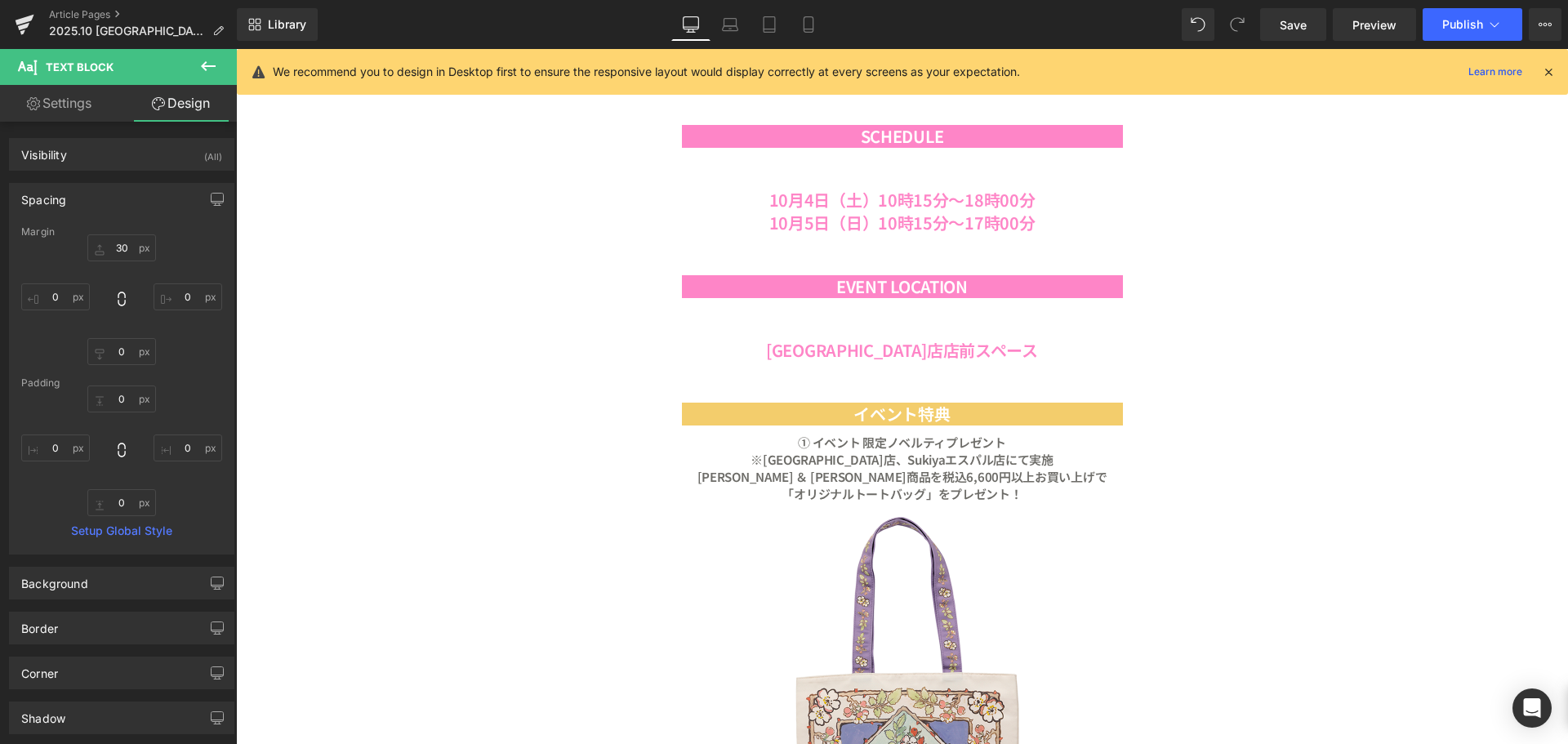
type input "20"
type input "0"
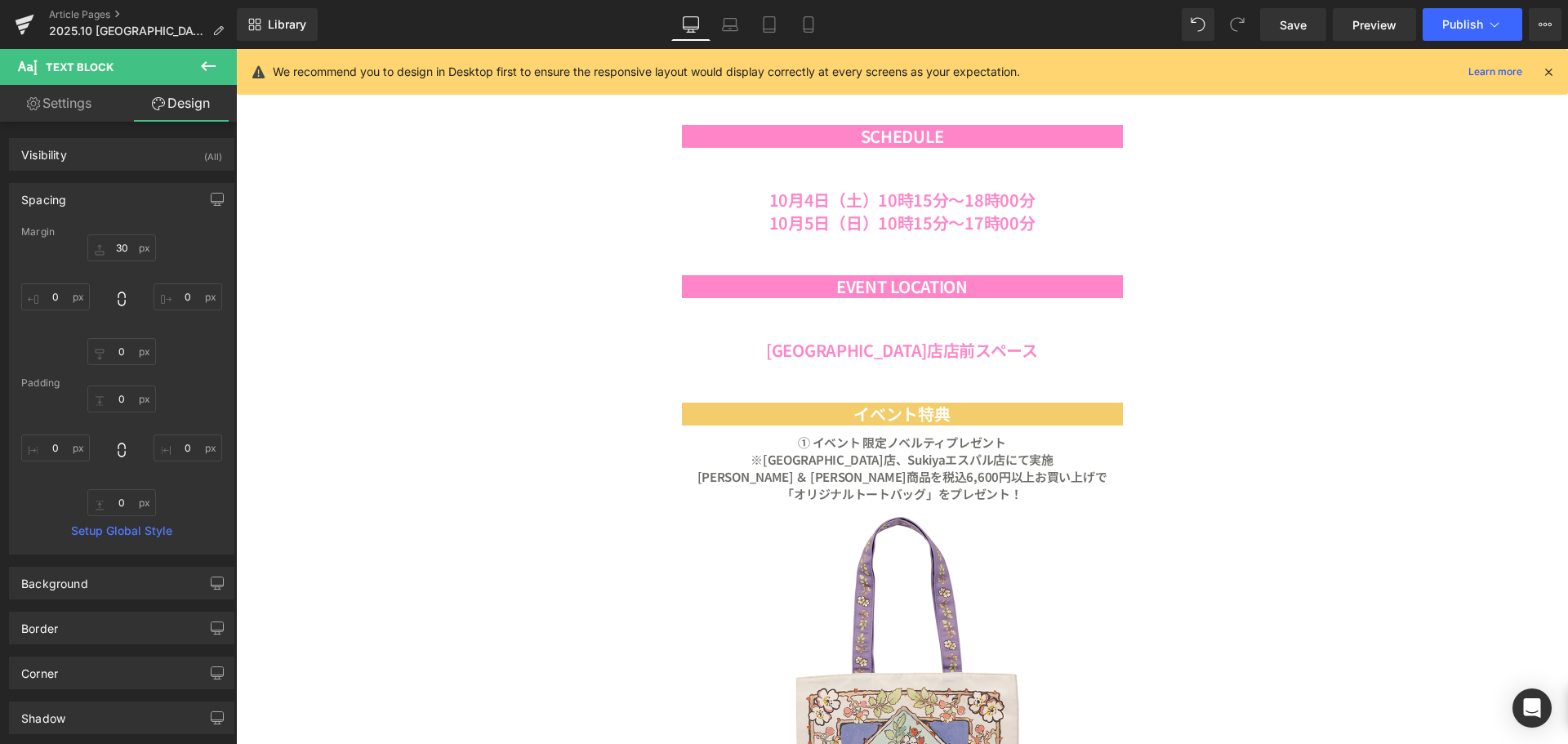
type input "0"
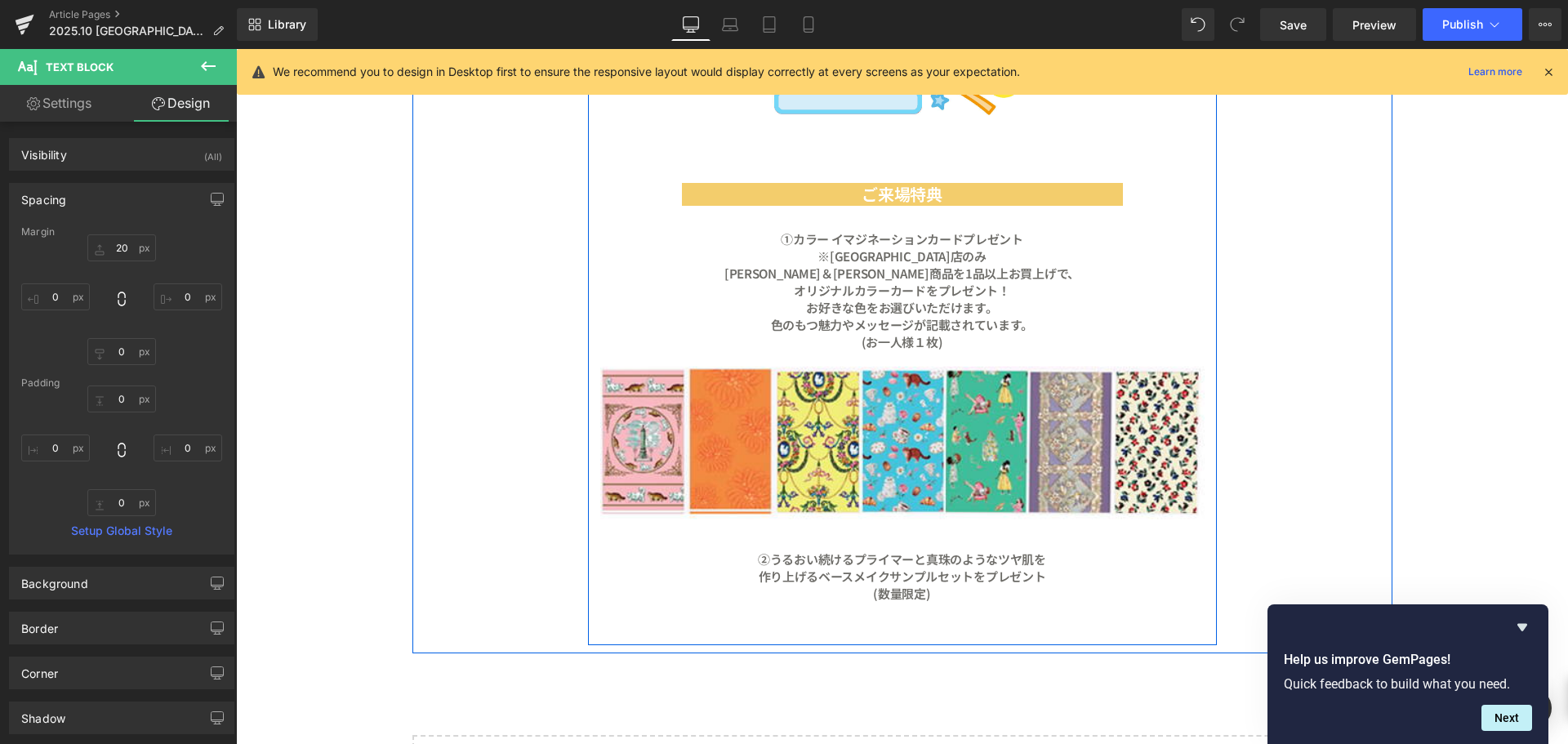
scroll to position [2873, 0]
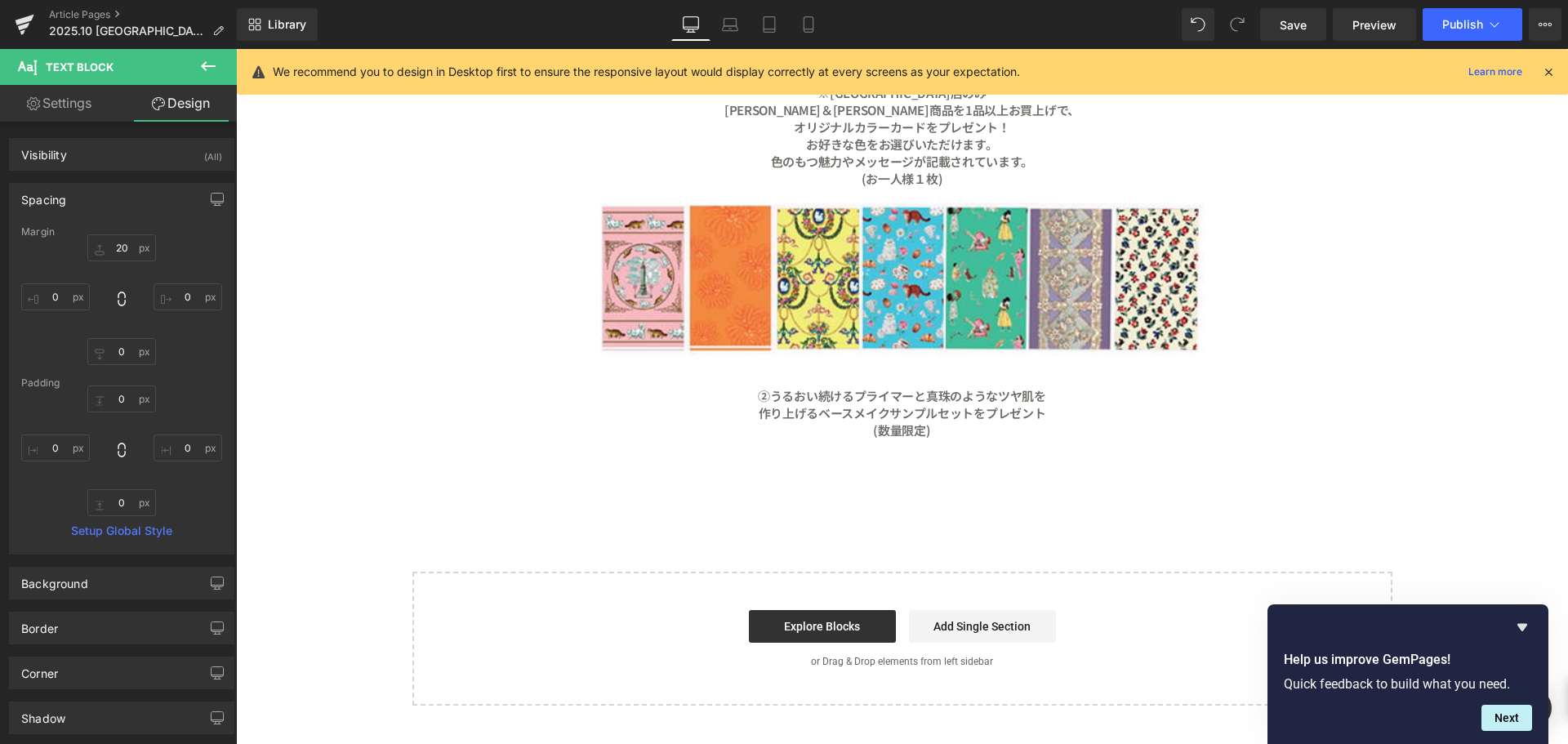
click at [210, 66] on icon at bounding box center [208, 66] width 14 height 10
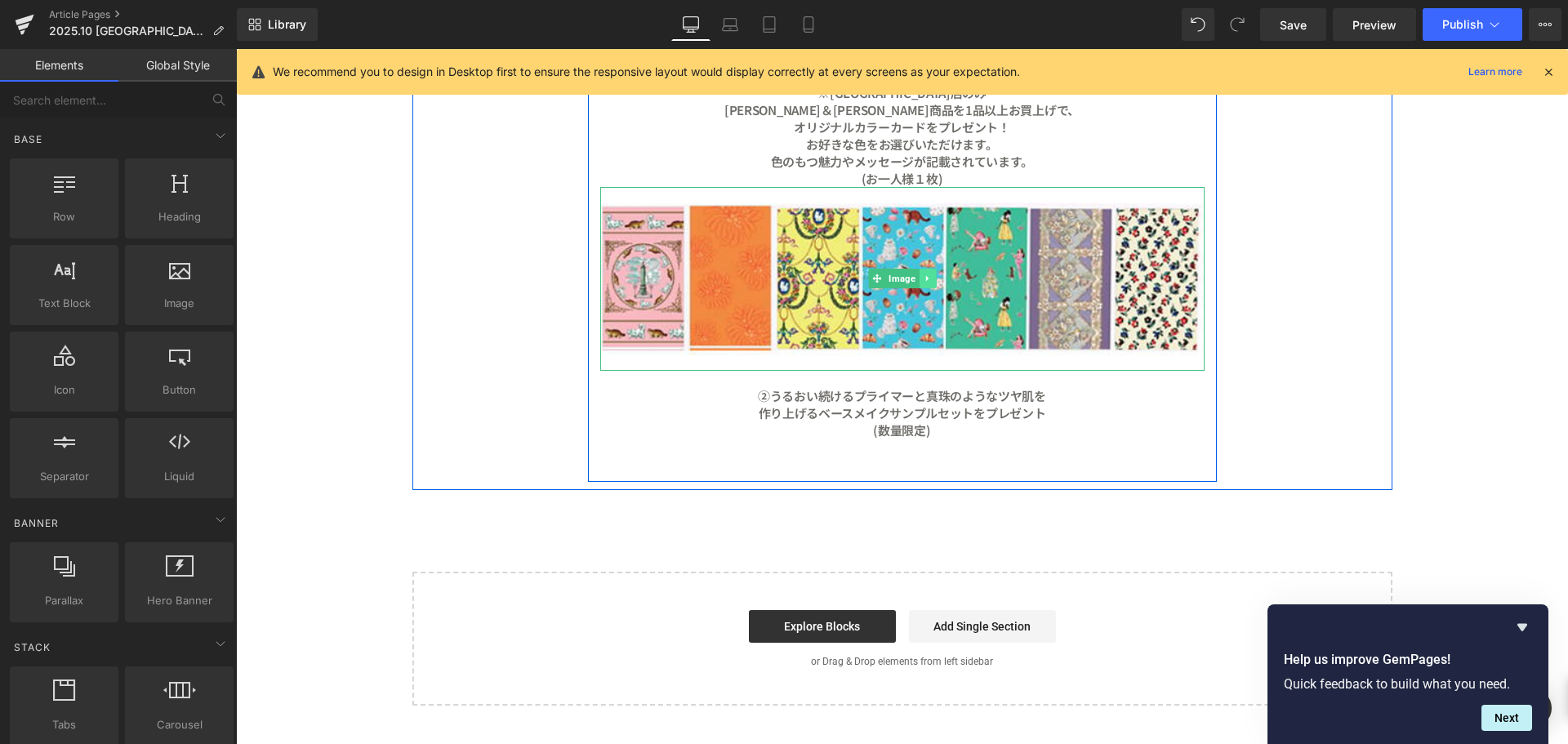
click at [923, 280] on icon at bounding box center [927, 279] width 9 height 10
click at [911, 284] on link at bounding box center [919, 278] width 17 height 20
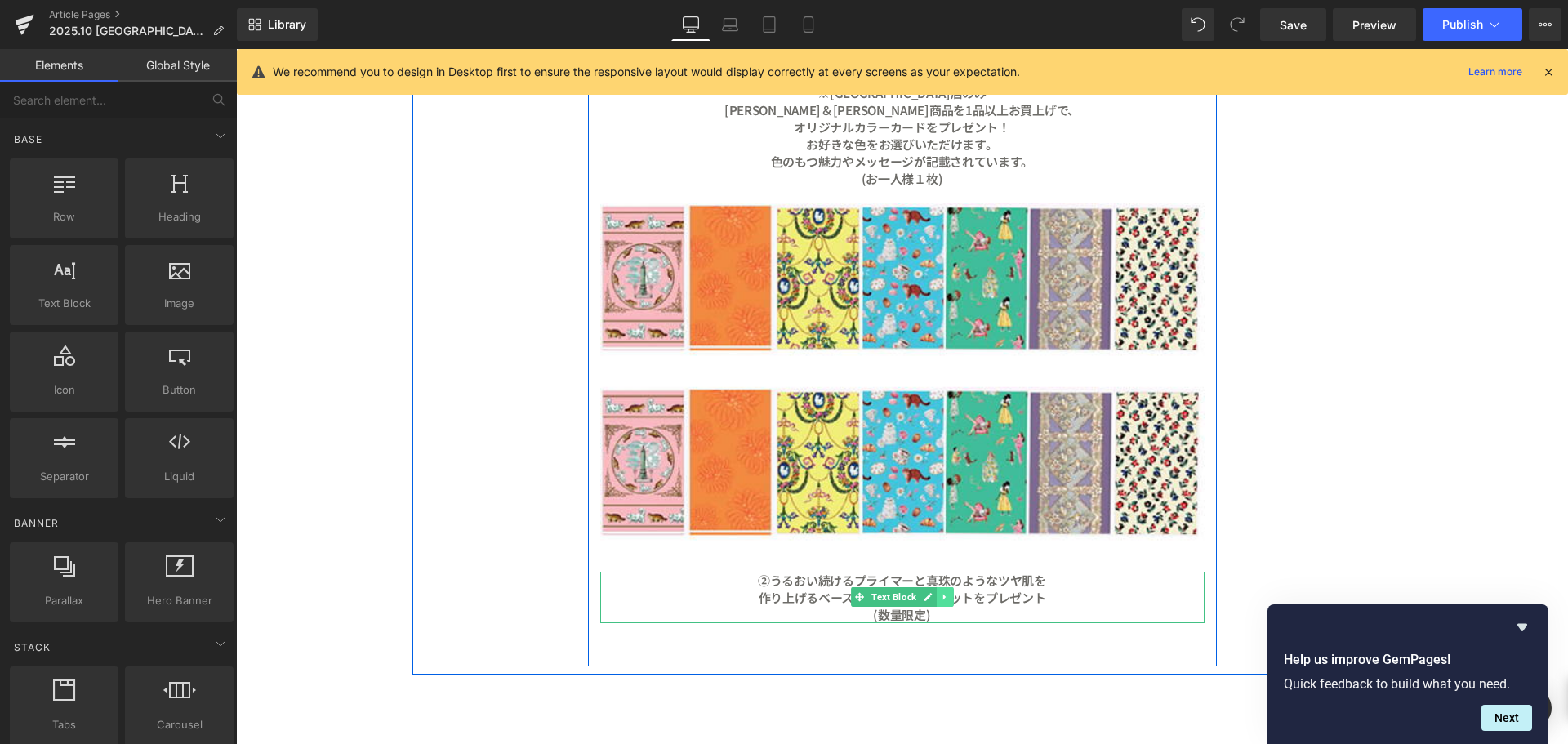
click at [940, 601] on icon at bounding box center [944, 597] width 9 height 10
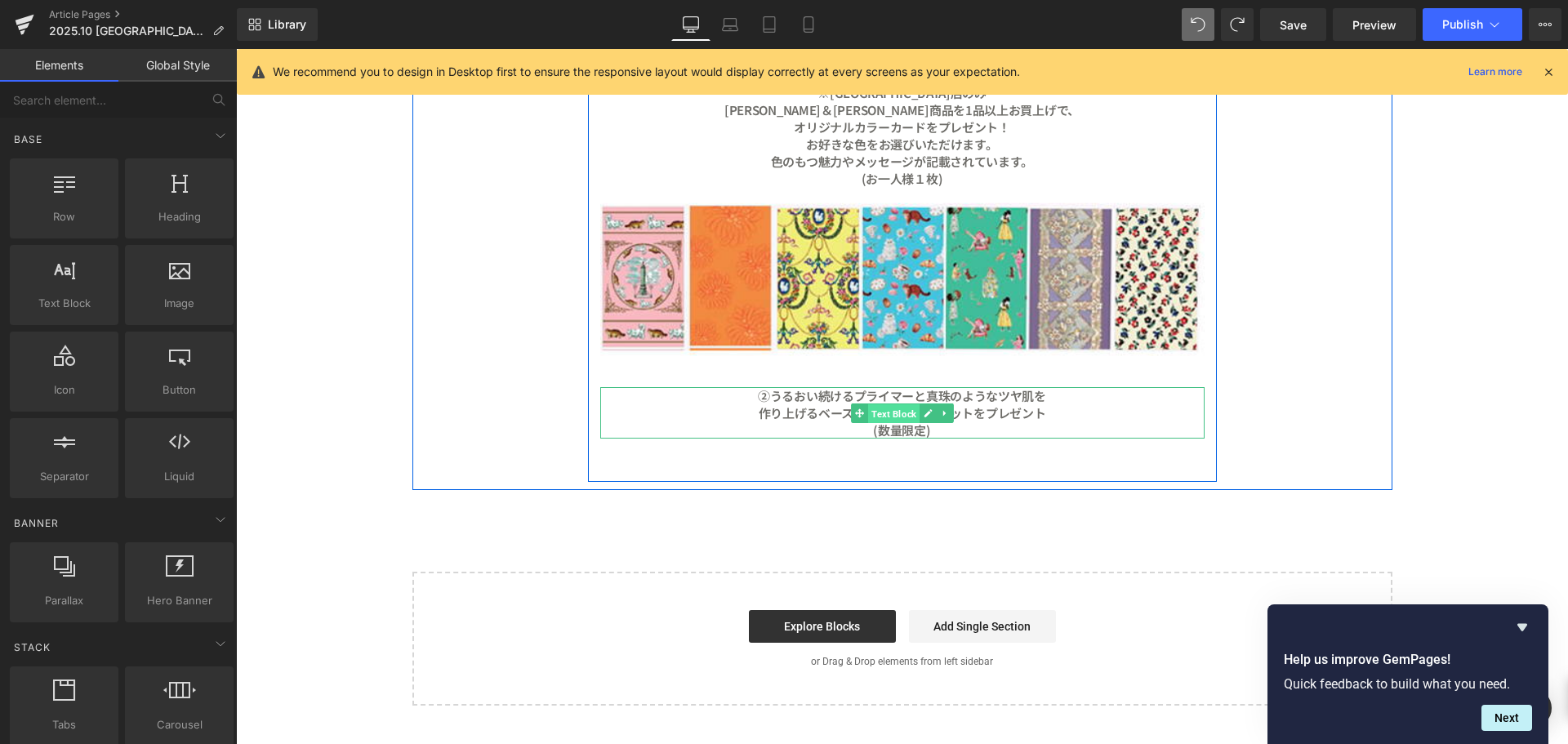
click at [868, 415] on span "Text Block" at bounding box center [894, 414] width 52 height 20
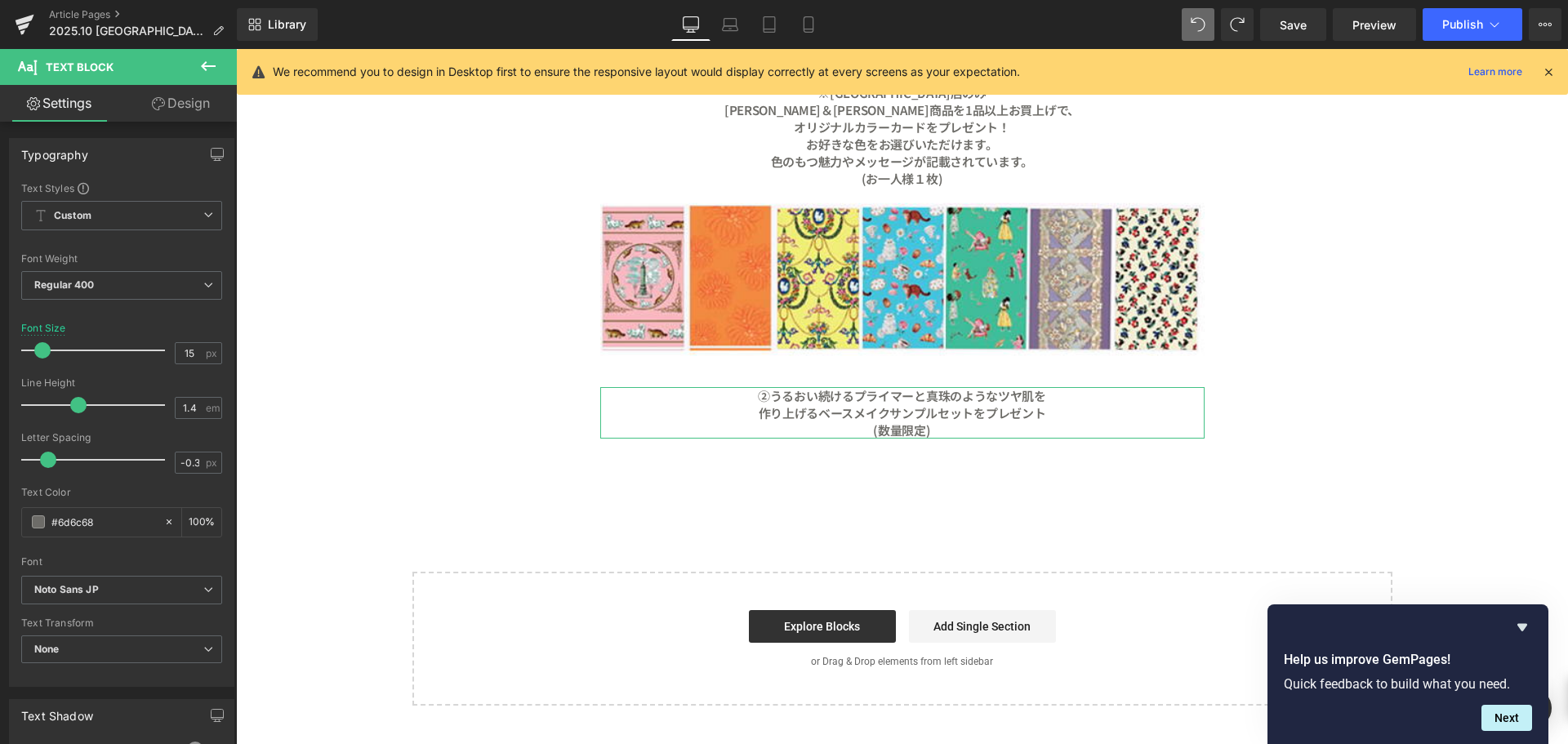
drag, startPoint x: 187, startPoint y: 107, endPoint x: 166, endPoint y: 200, distance: 95.3
click at [187, 107] on link "Design" at bounding box center [180, 103] width 118 height 37
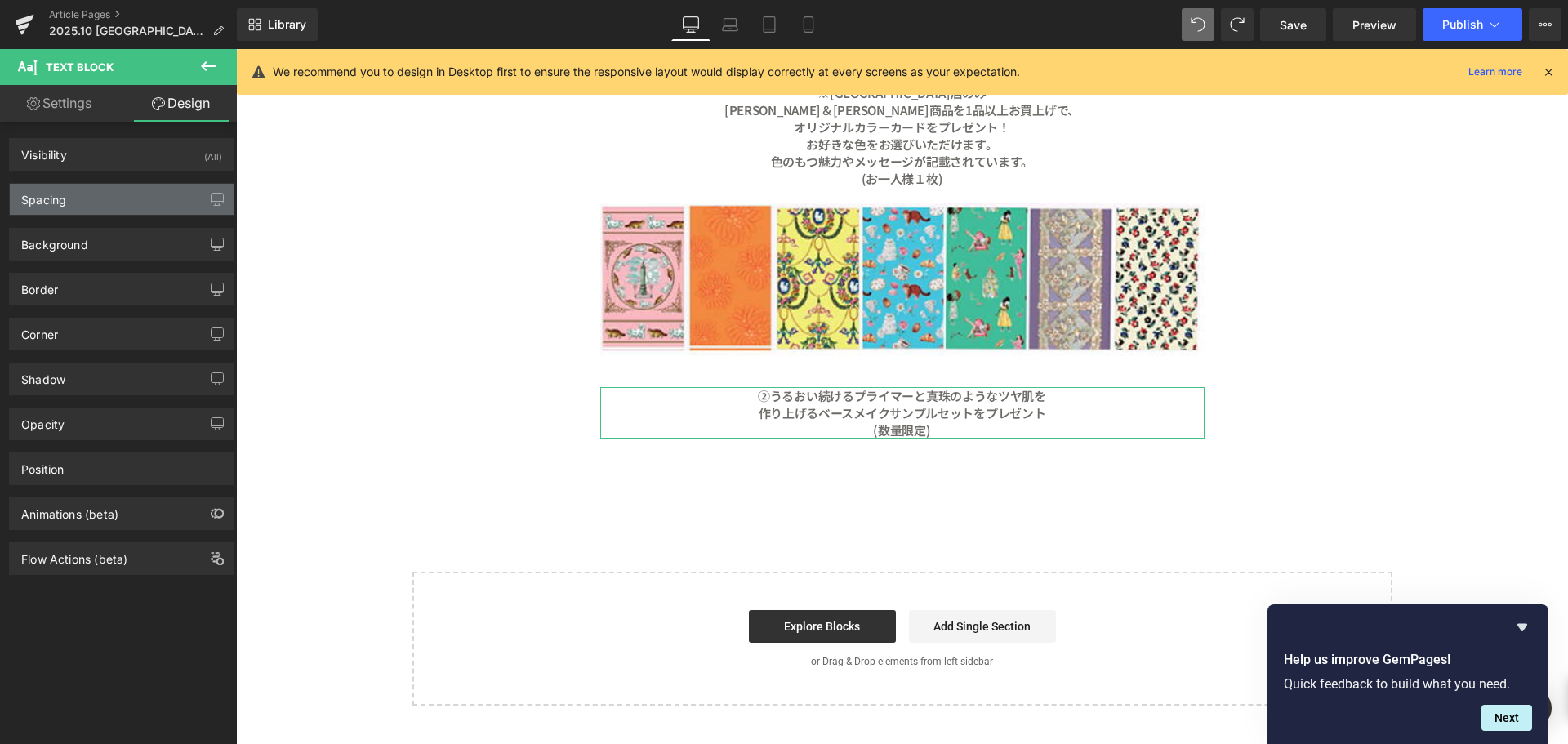
click at [166, 200] on div "Spacing" at bounding box center [122, 199] width 224 height 31
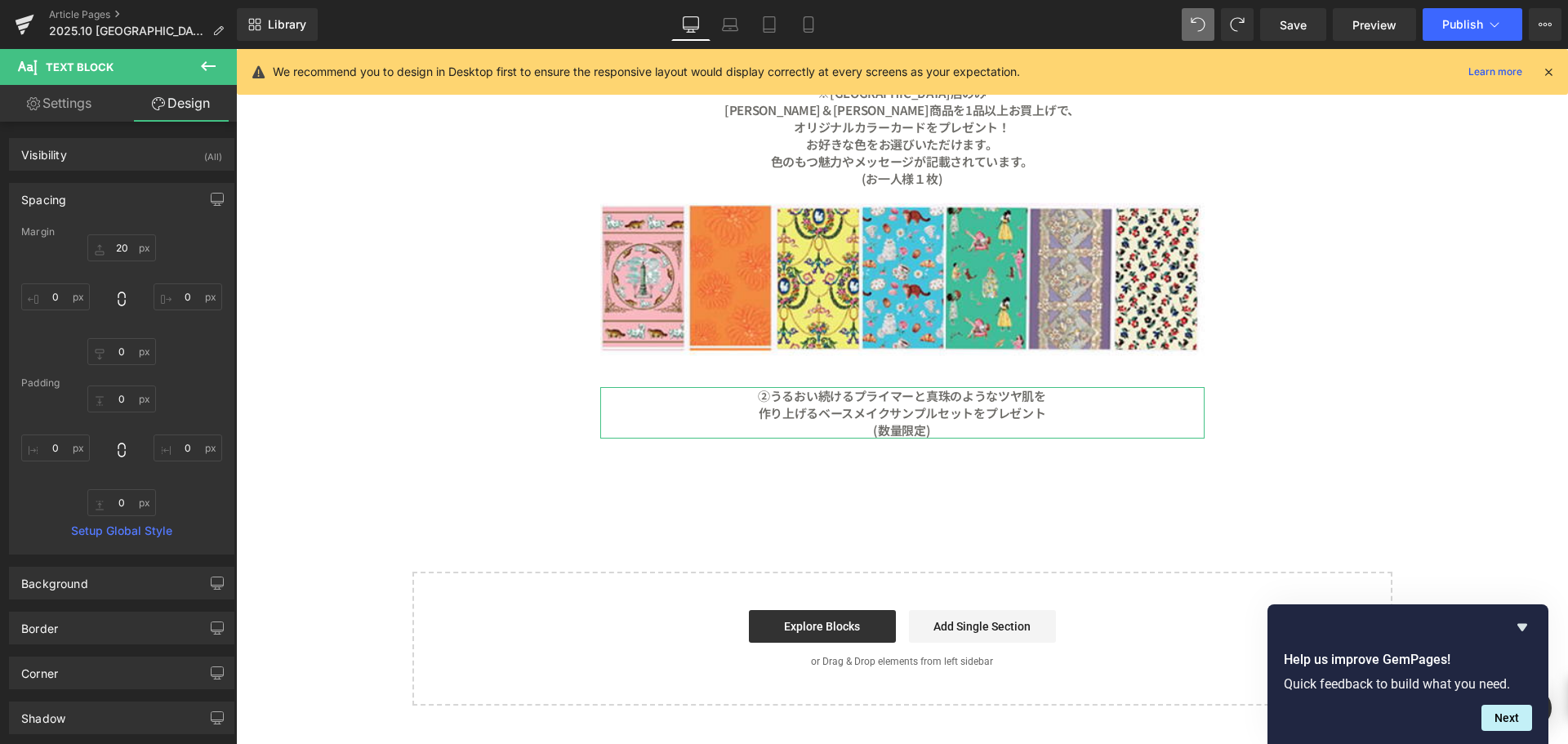
type input "20"
type input "0"
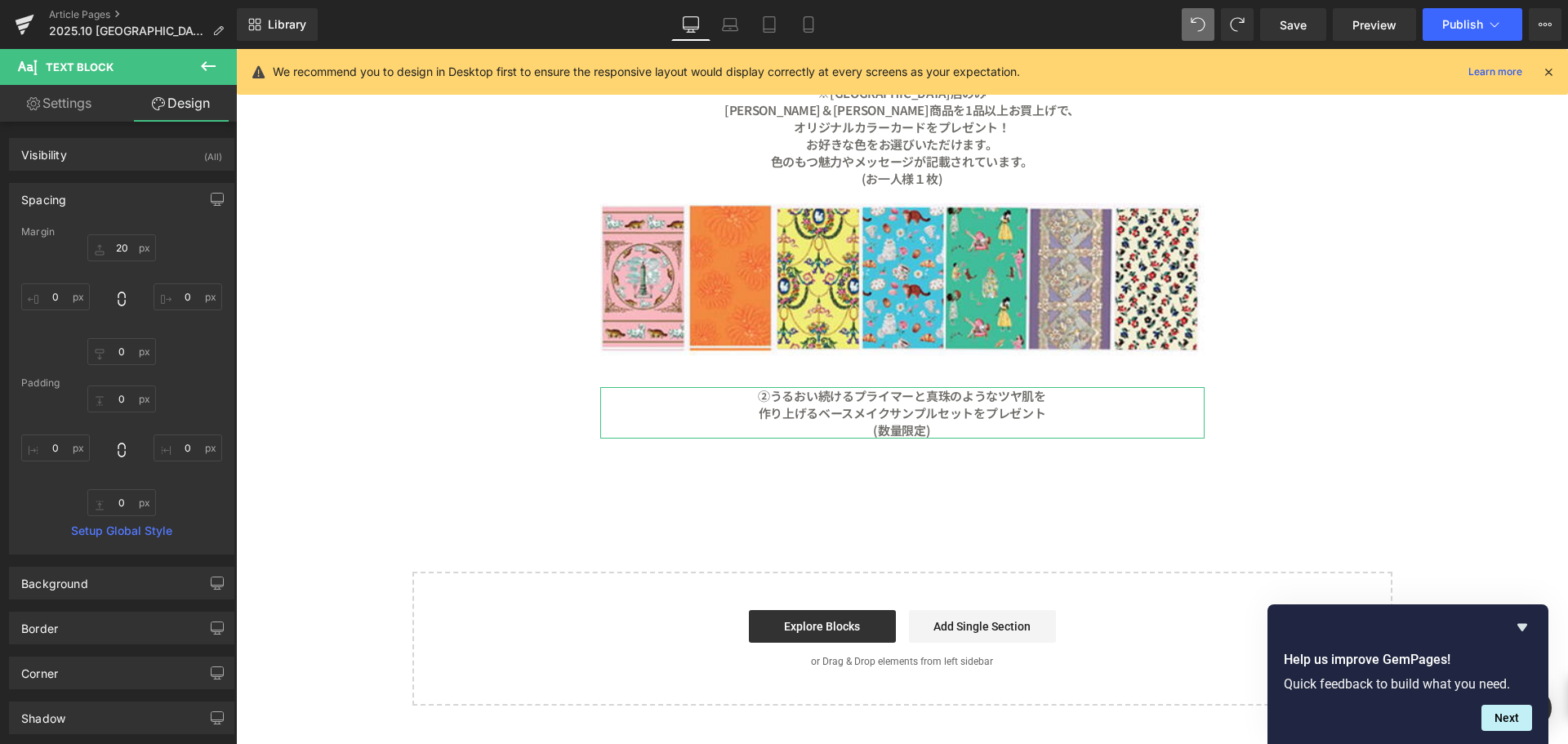
type input "0"
click at [132, 251] on input "20" at bounding box center [121, 248] width 69 height 27
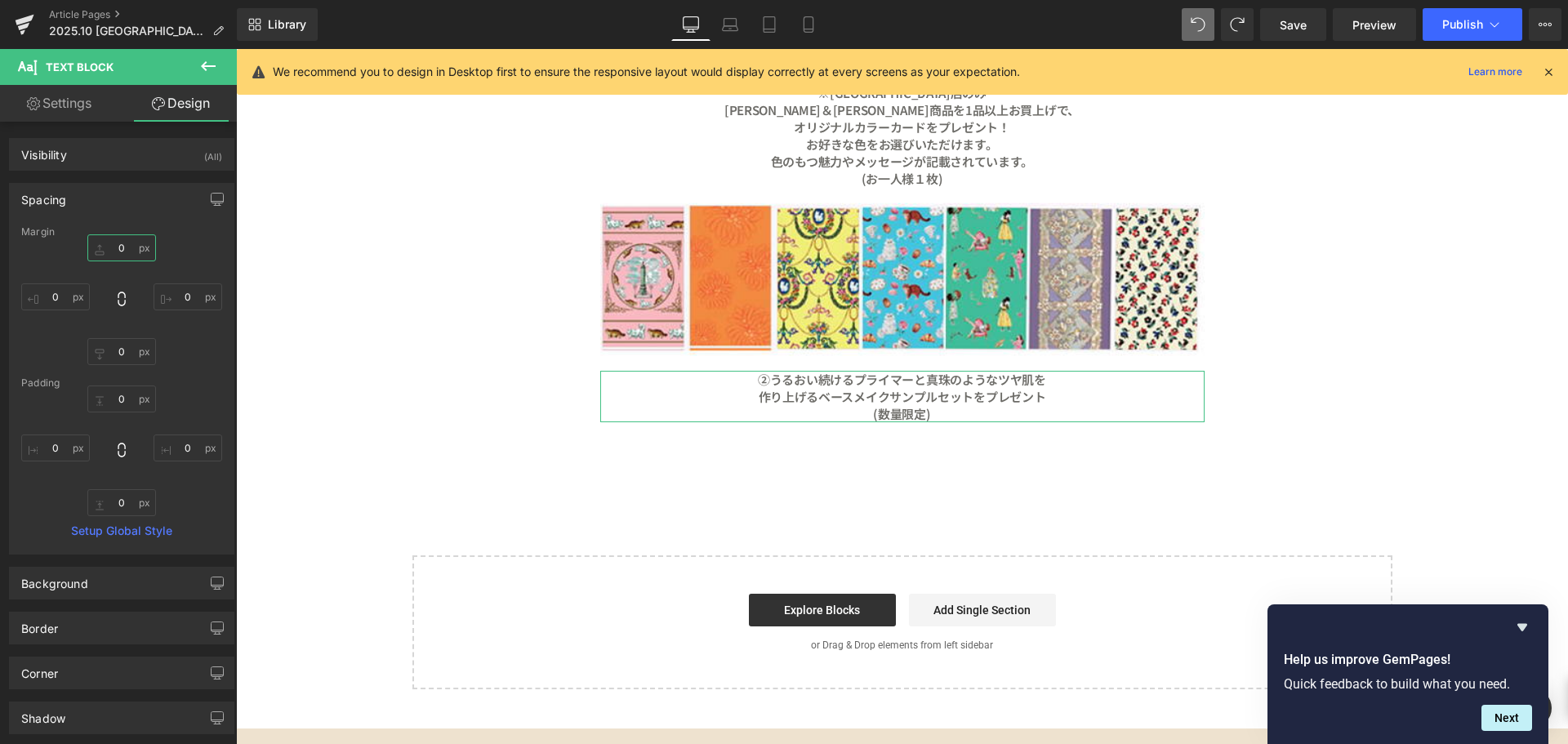
type input "４"
type input "４０"
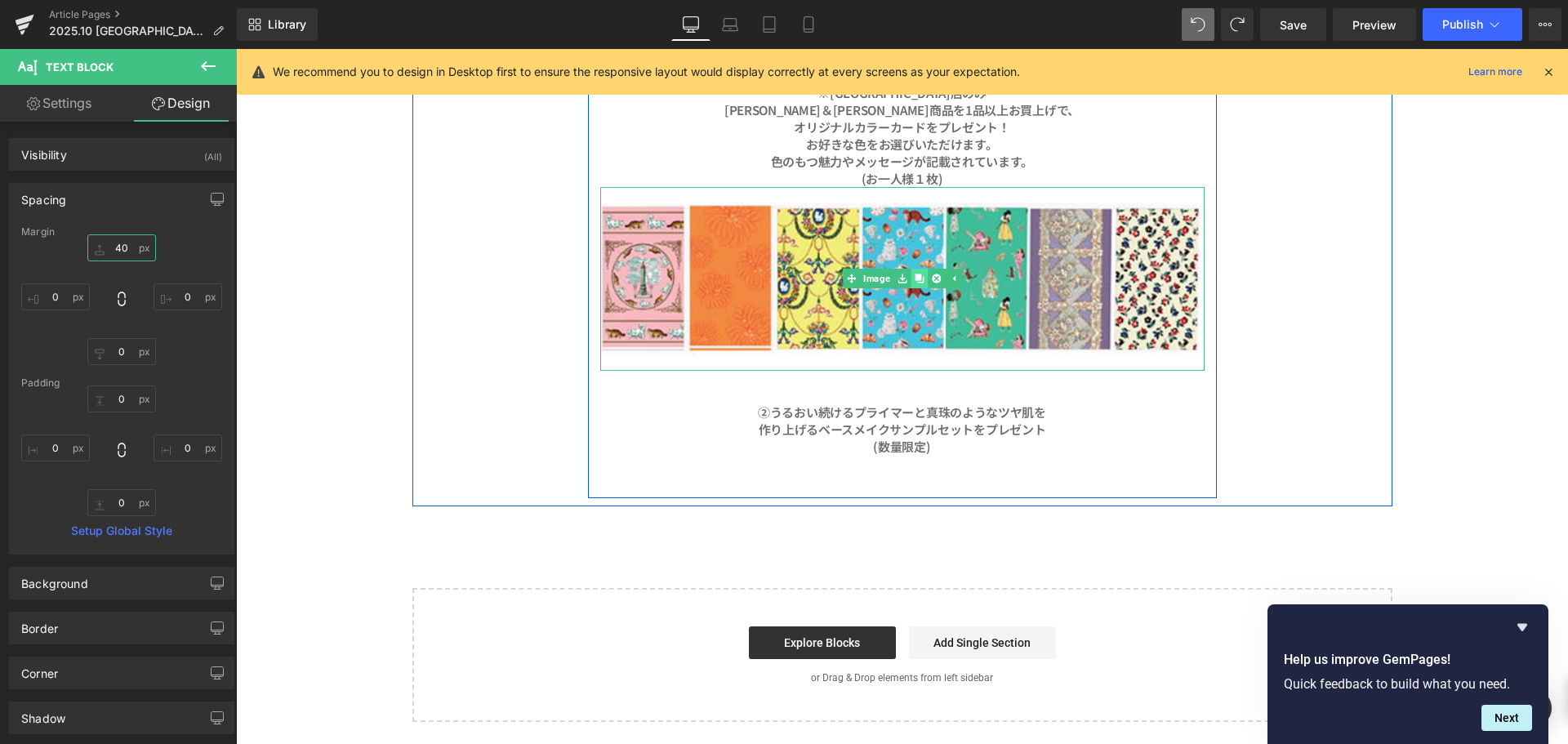
type input "40"
click at [914, 278] on icon at bounding box center [919, 279] width 9 height 9
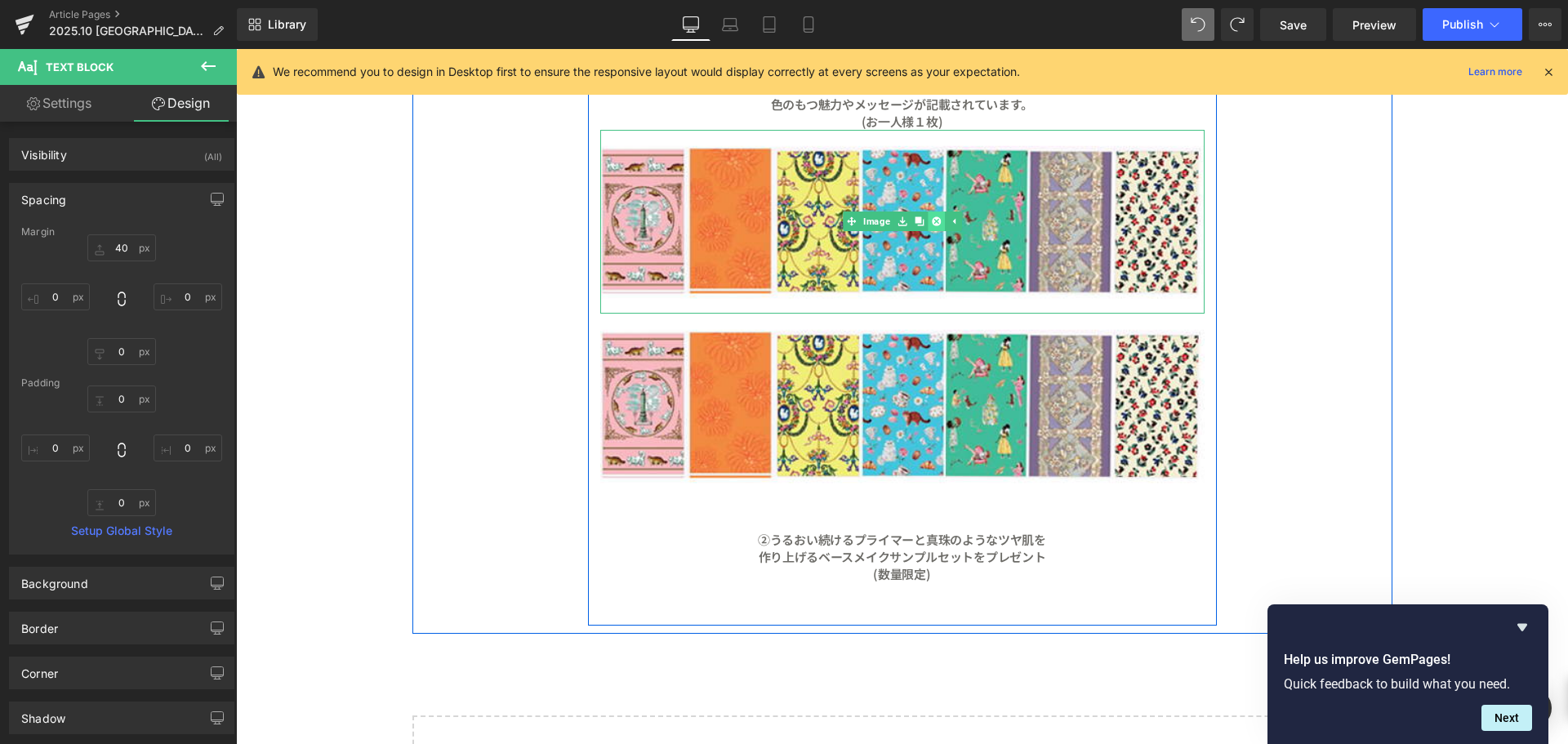
scroll to position [2955, 0]
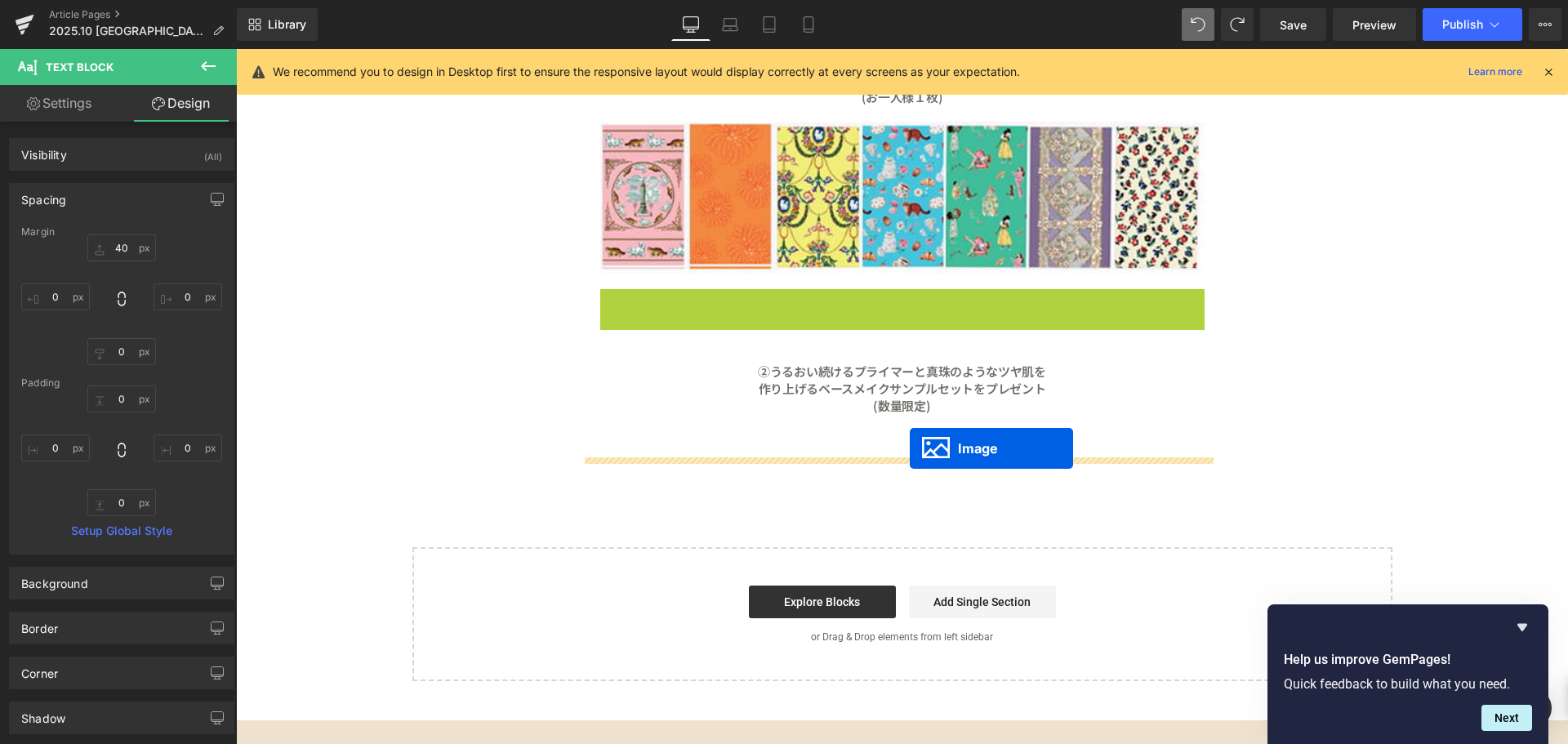
drag, startPoint x: 899, startPoint y: 382, endPoint x: 910, endPoint y: 448, distance: 66.9
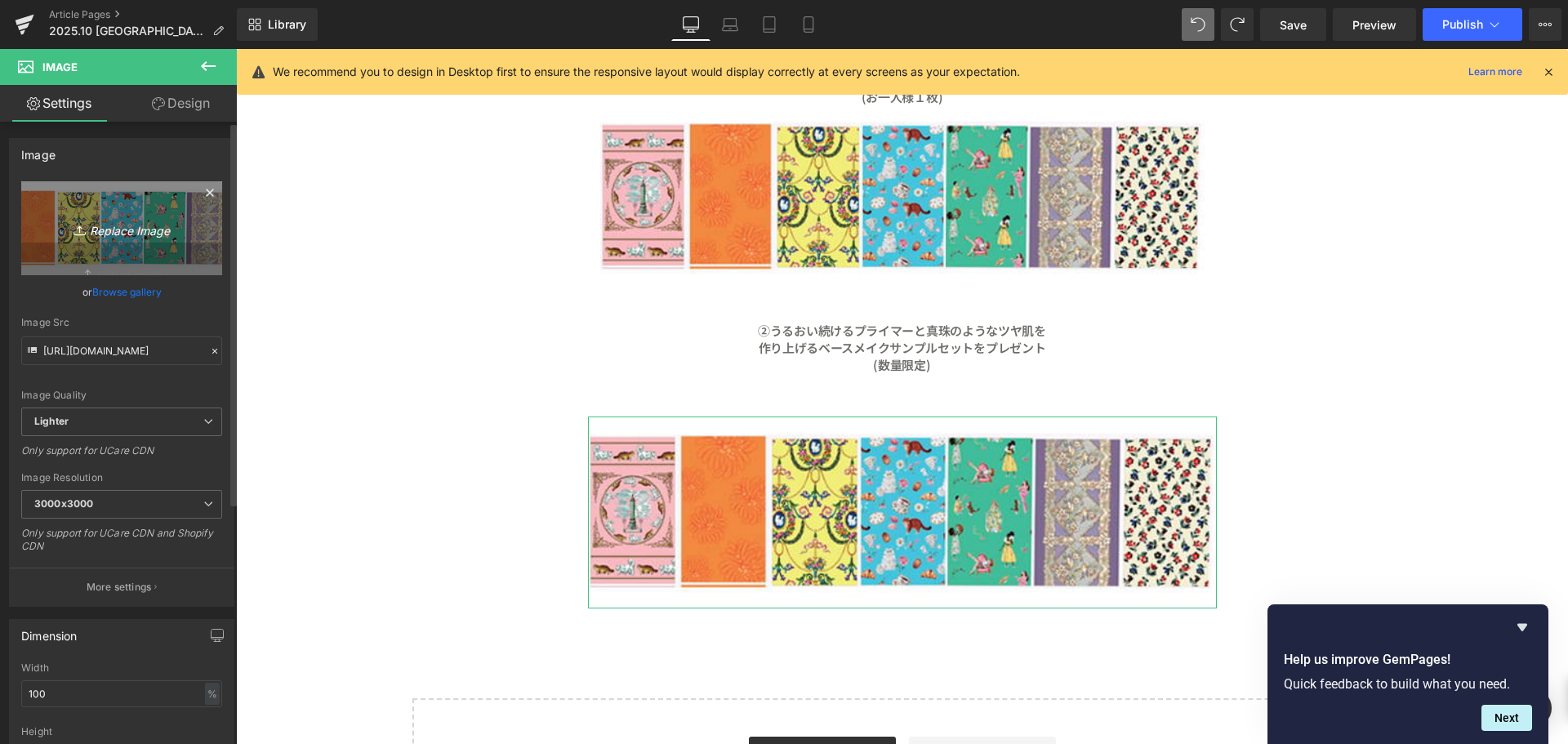
click at [138, 221] on icon "Replace Image" at bounding box center [121, 228] width 131 height 20
type input "C:\fakepath\名称未設定 1.png"
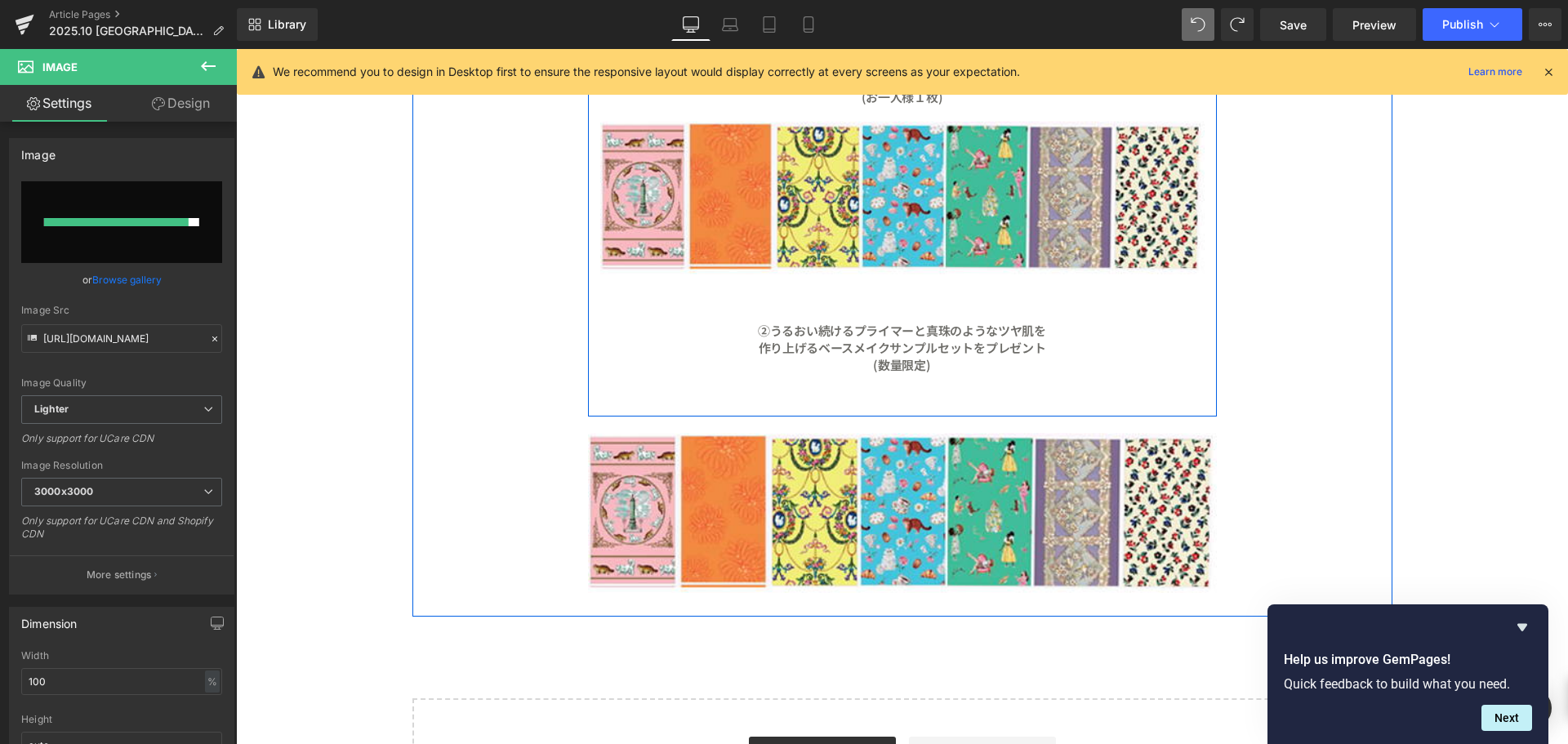
type input "https://ucarecdn.com/7f49ce63-d4a9-4666-ac16-b2317e8b8d3b/-/format/auto/-/previ…"
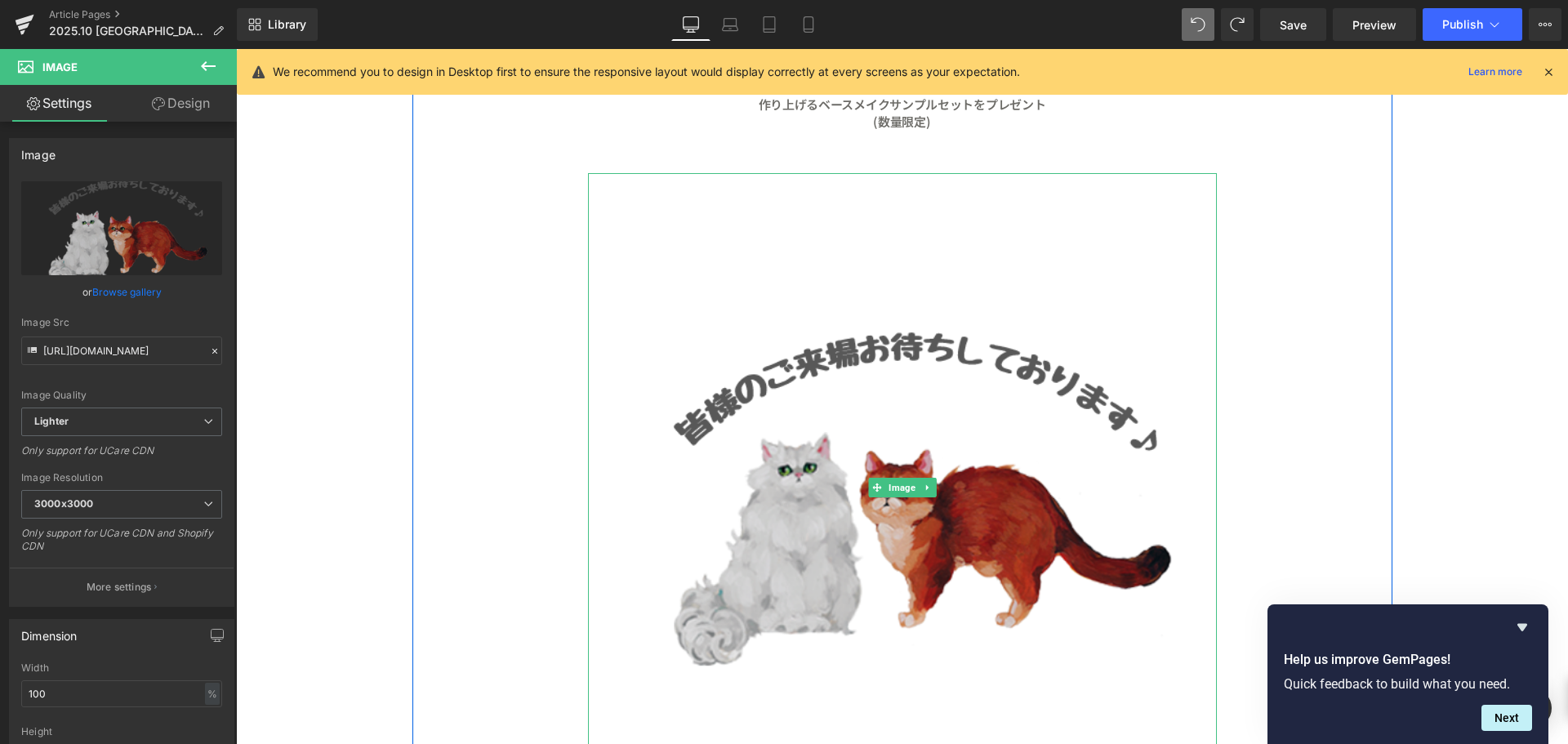
scroll to position [3200, 0]
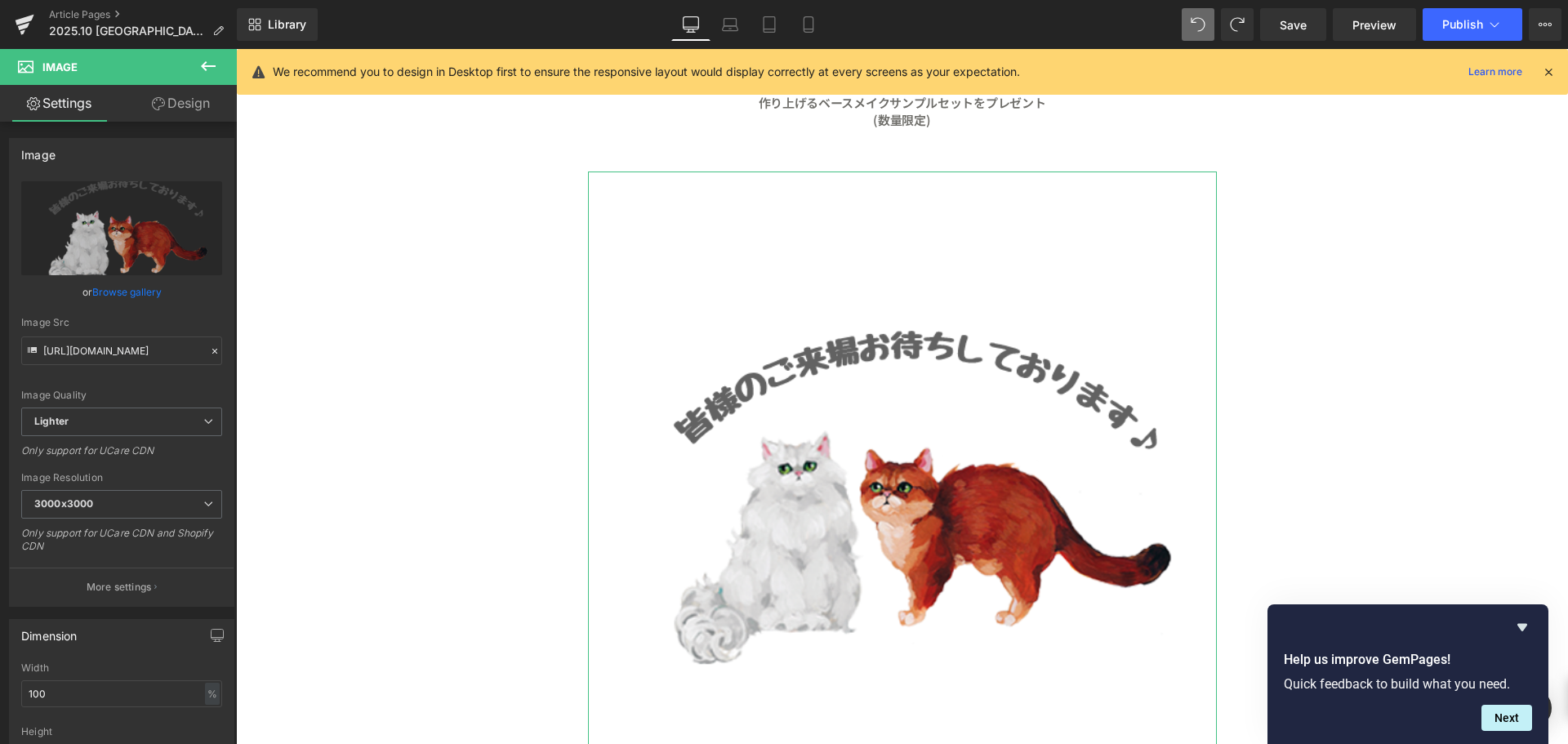
drag, startPoint x: 183, startPoint y: 103, endPoint x: 138, endPoint y: 199, distance: 106.0
click at [183, 103] on link "Design" at bounding box center [180, 103] width 118 height 37
click at [0, 0] on div "Spacing" at bounding box center [0, 0] width 0 height 0
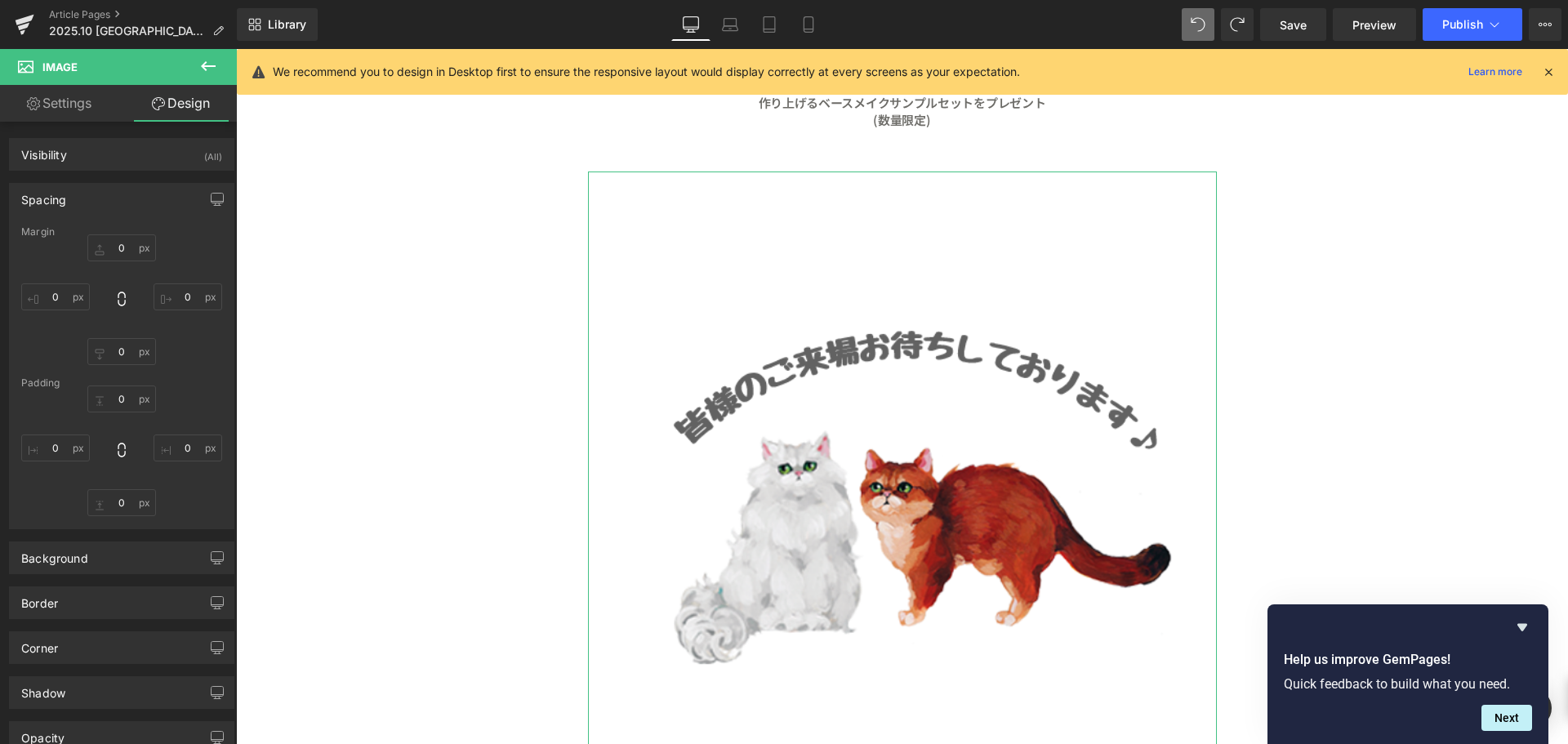
type input "0"
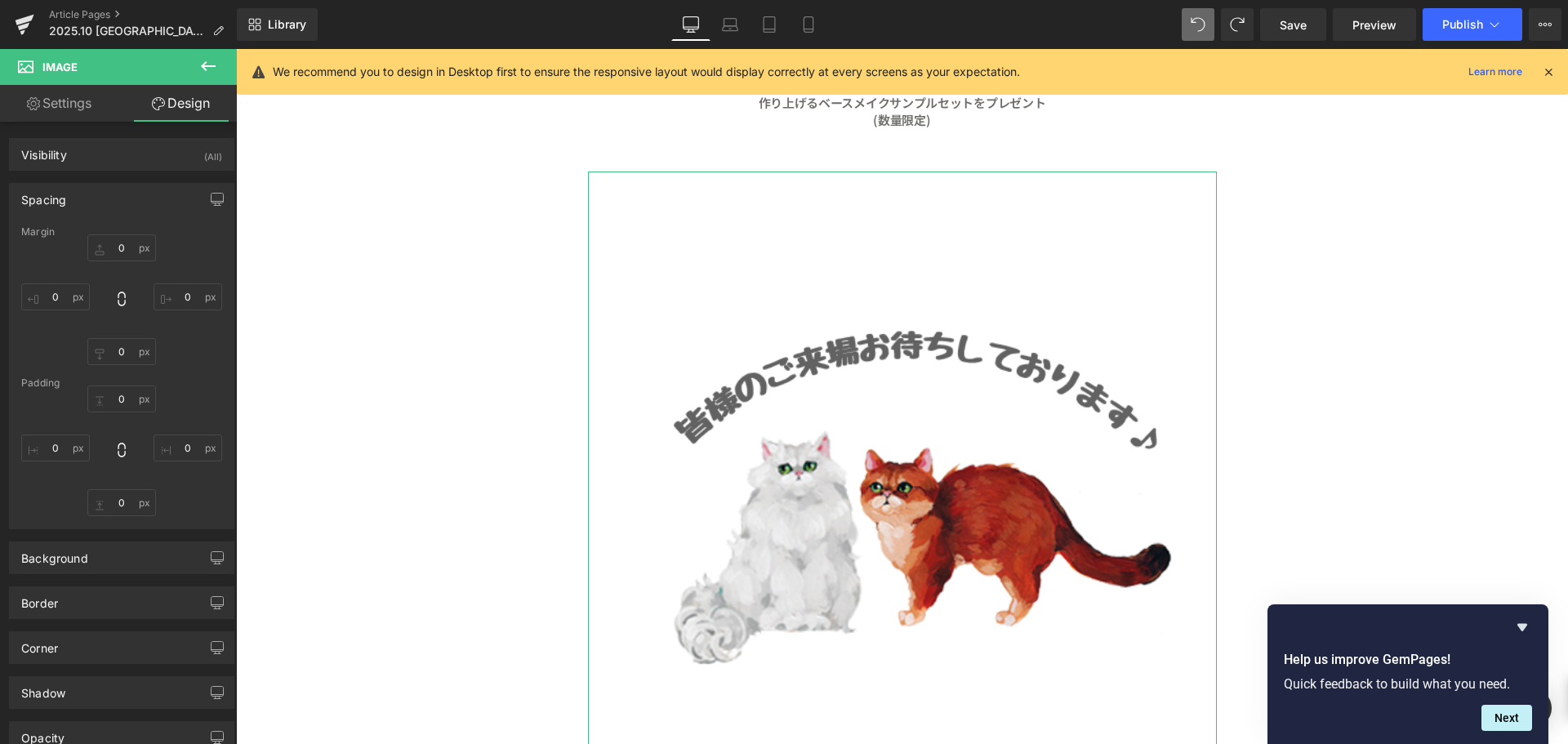
type input "0"
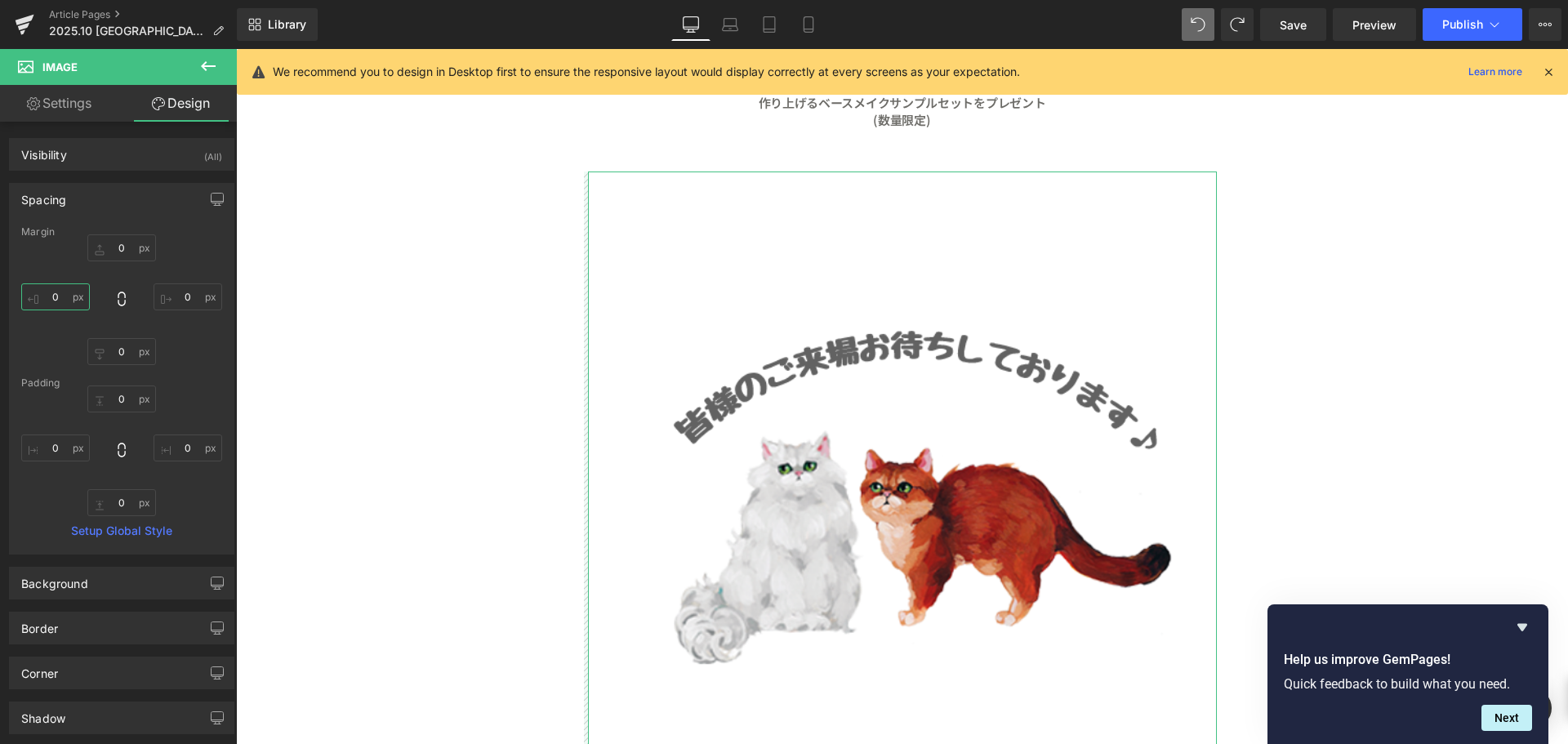
click at [65, 301] on input "0" at bounding box center [55, 297] width 69 height 27
type input "３"
type input "３０"
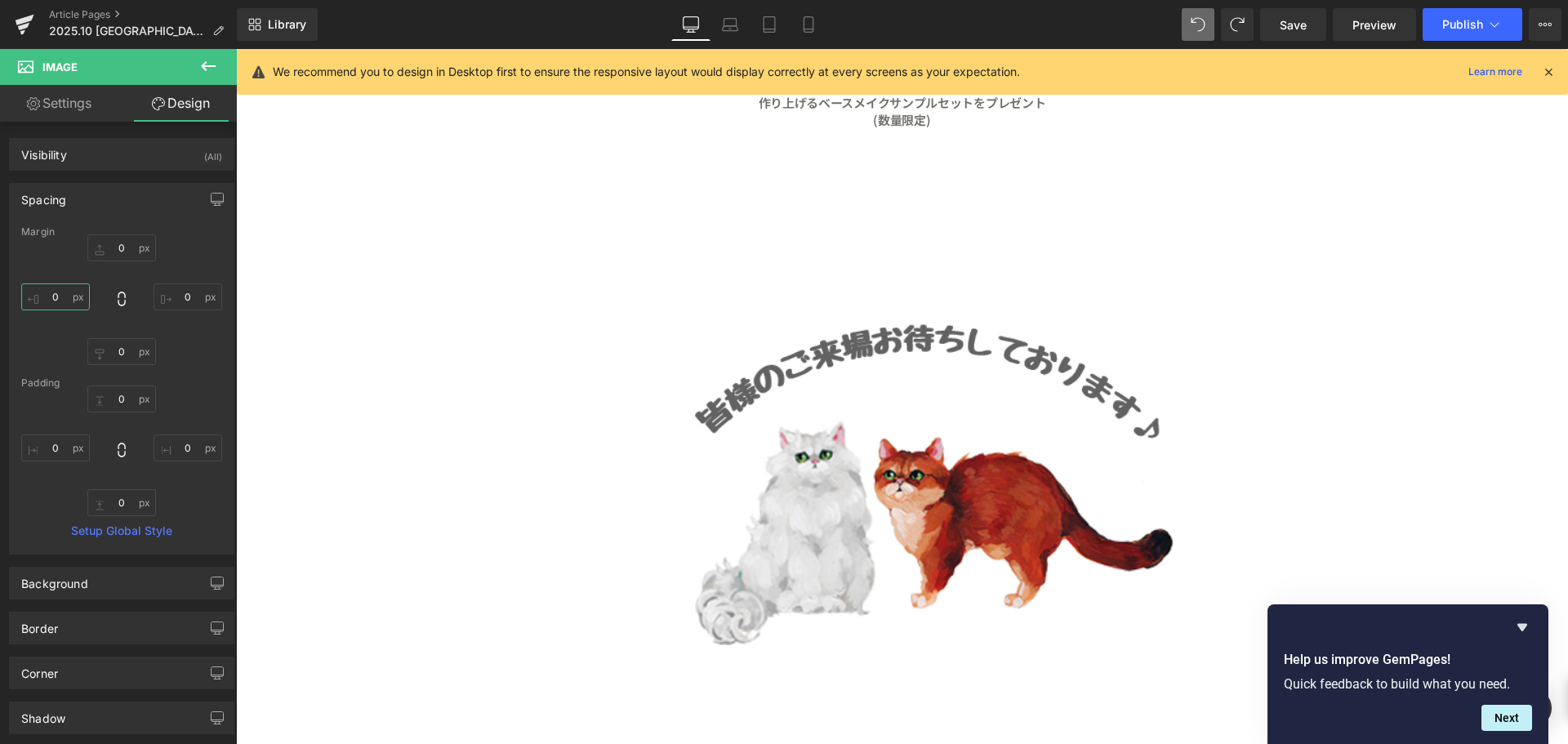
type input "３０"
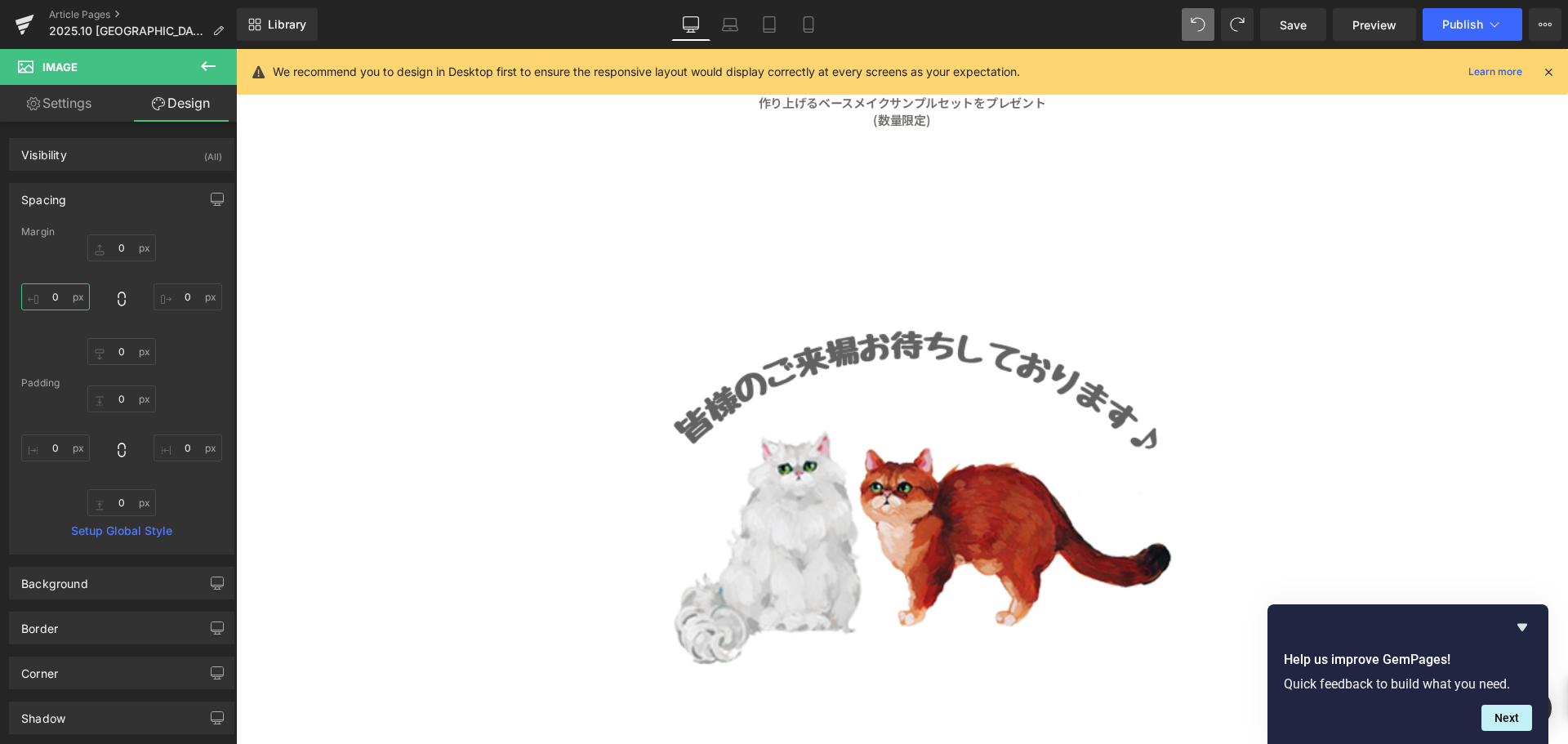
type input "２"
type input "２０"
type input "２００"
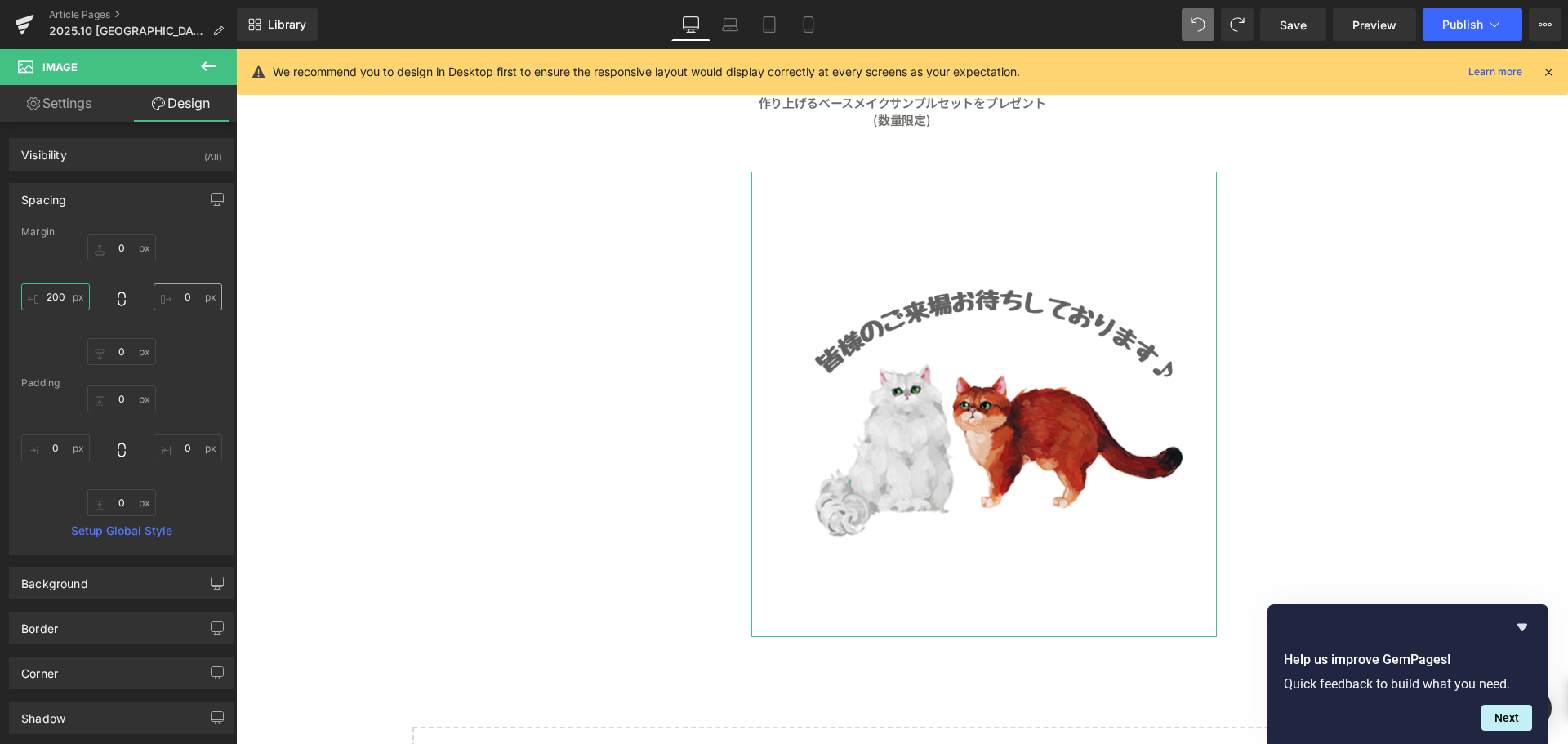
type input "200"
click at [176, 292] on input "0" at bounding box center [188, 297] width 69 height 27
type input "２"
type input "２０"
type input "２００"
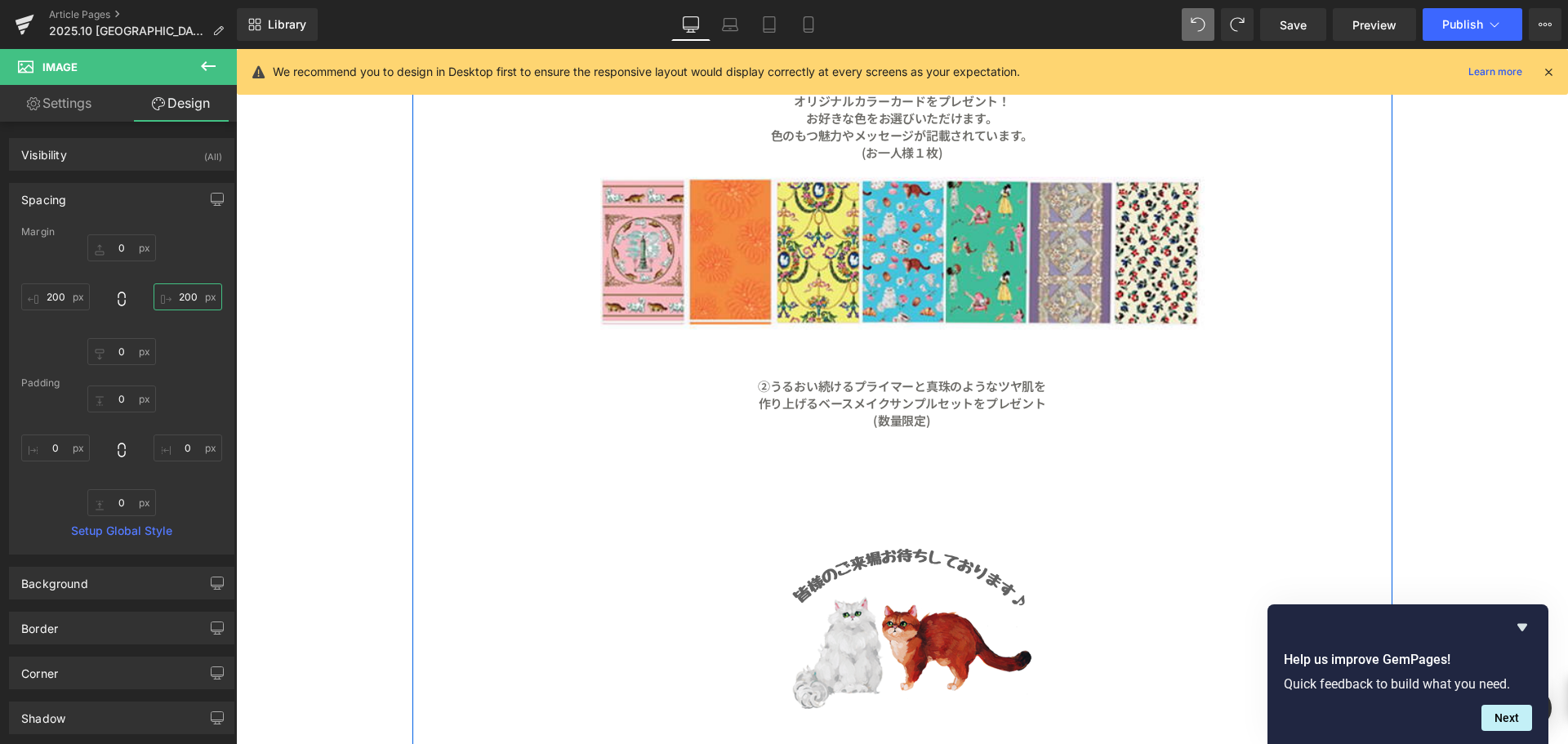
scroll to position [2873, 0]
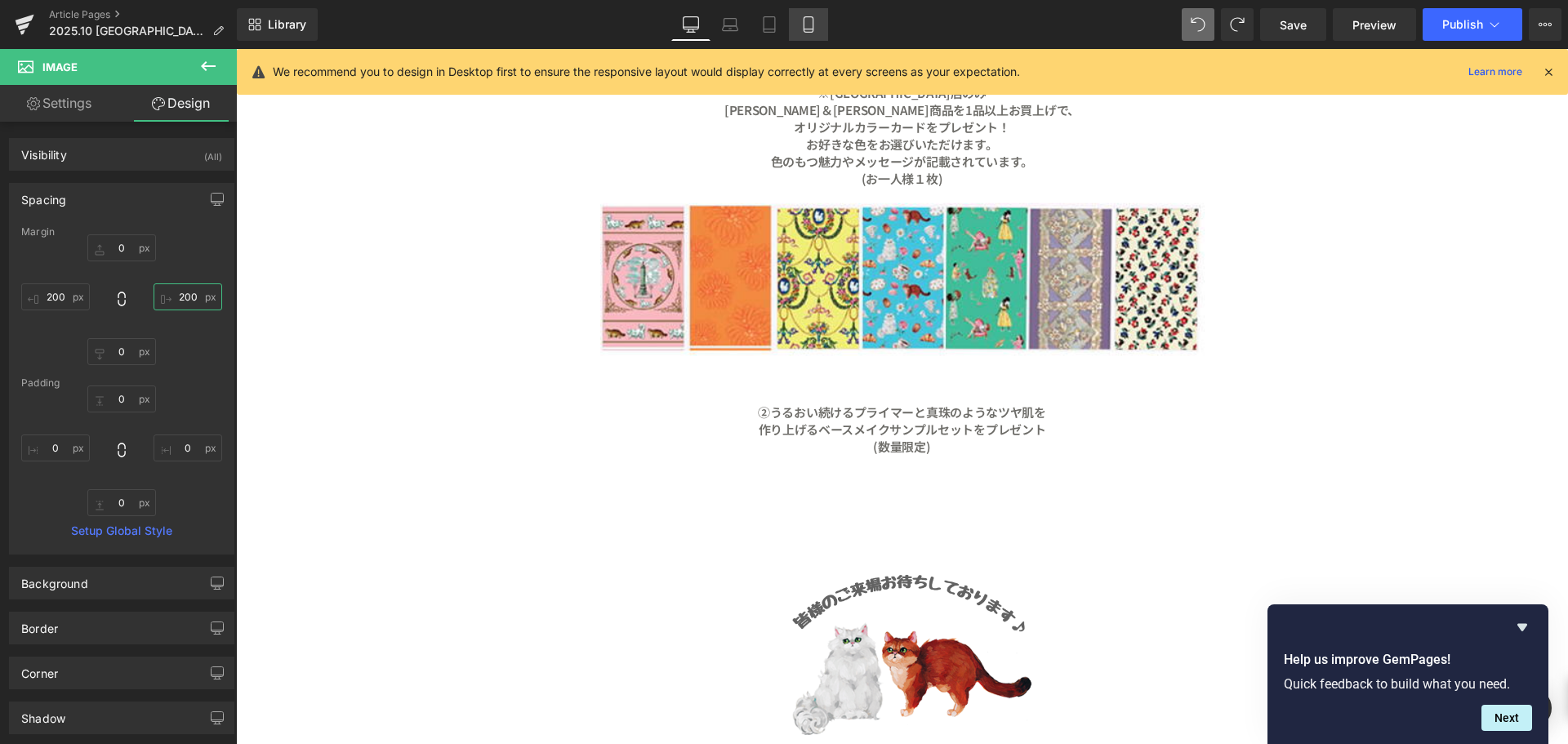
type input "200"
click at [817, 32] on link "Mobile" at bounding box center [808, 25] width 39 height 32
type input "0"
type input "20"
type input "0"
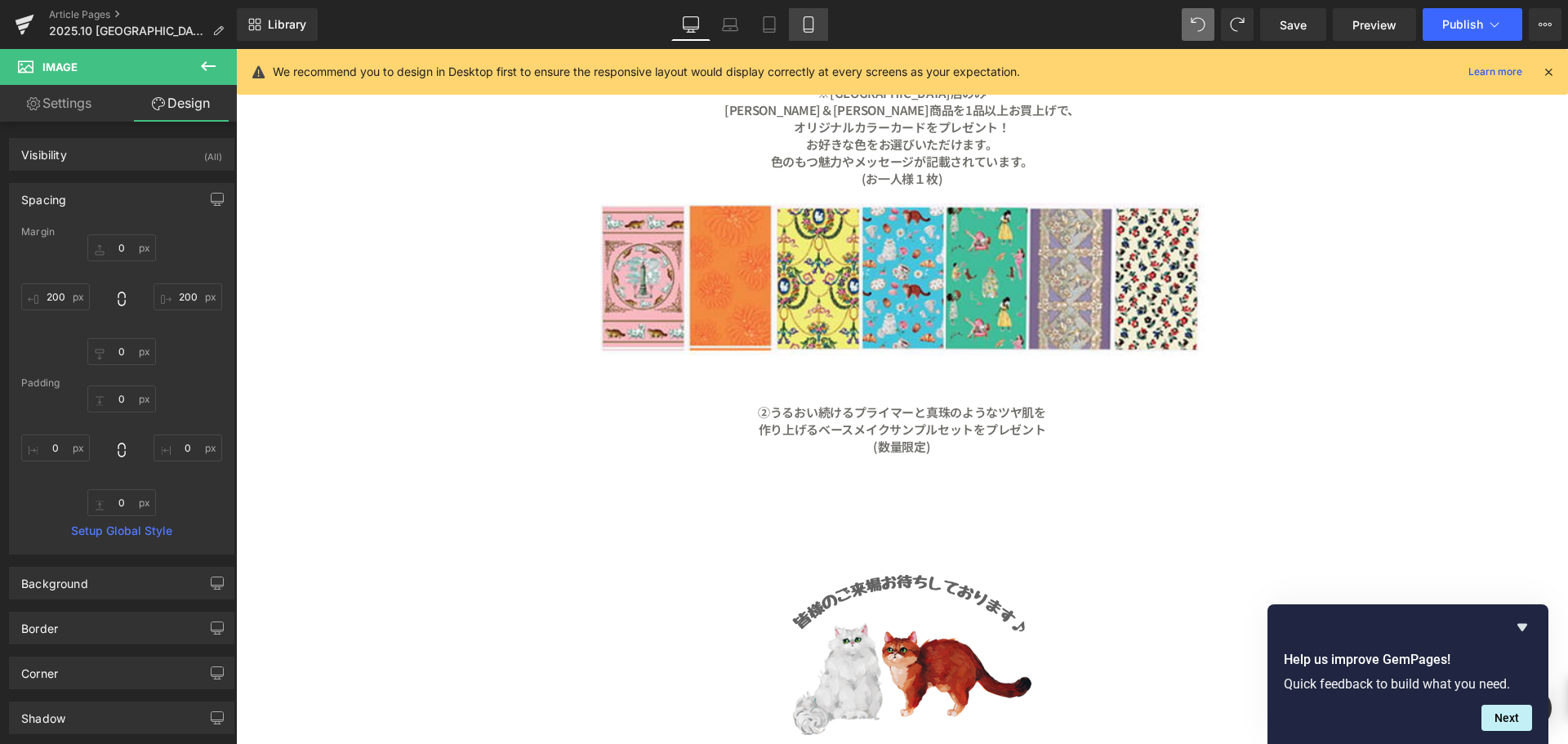
type input "20"
type input "0"
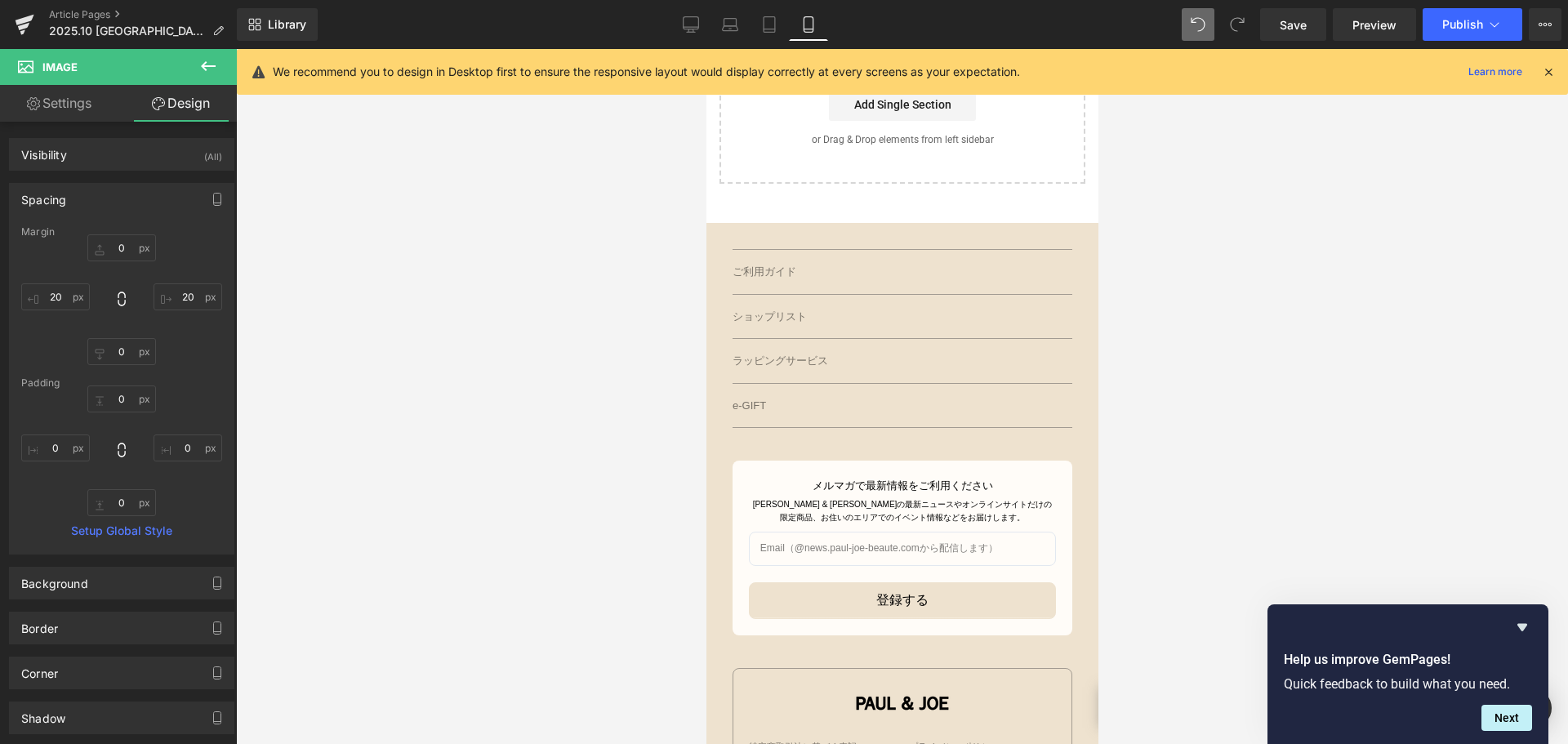
scroll to position [1772, 0]
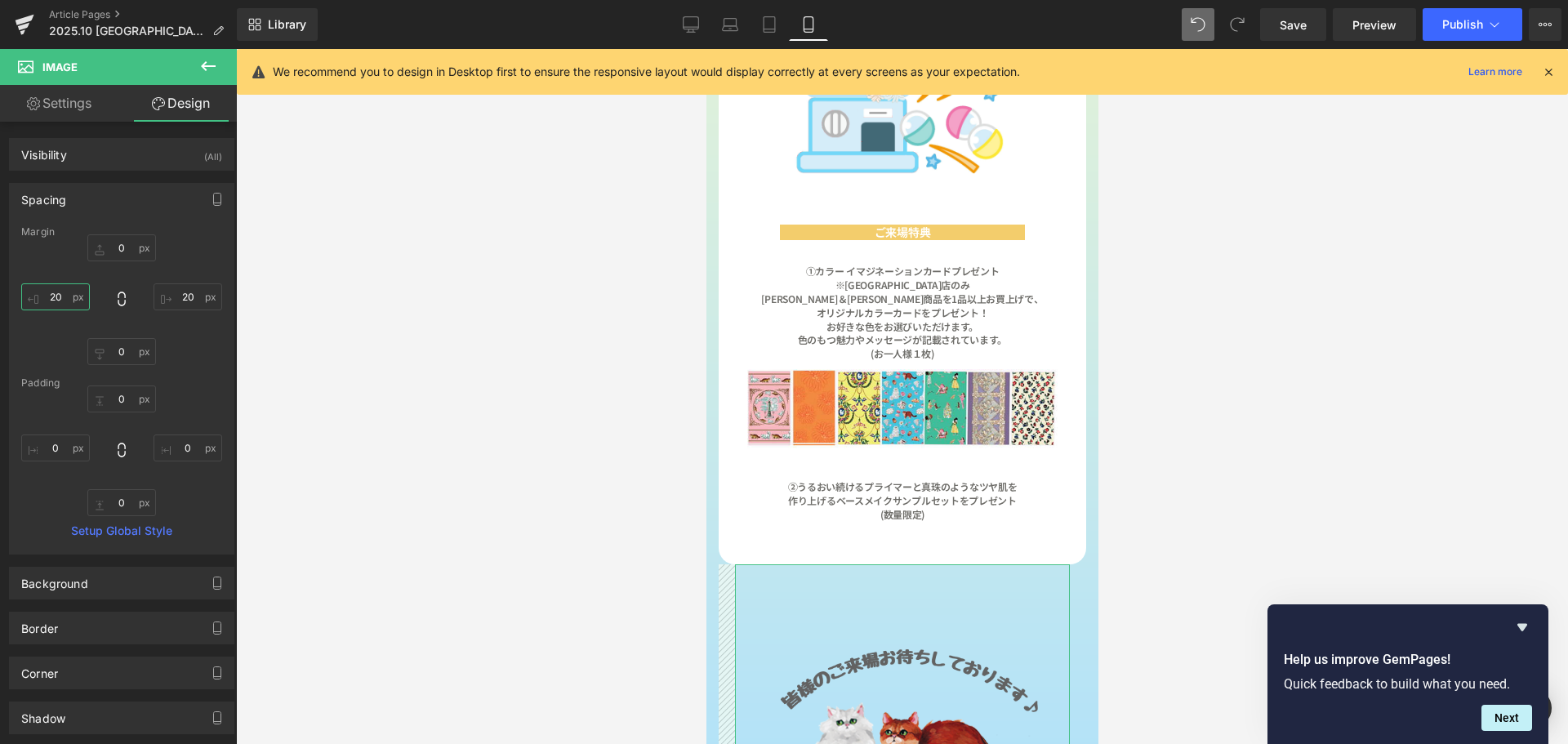
click at [70, 298] on input "20" at bounding box center [55, 297] width 69 height 27
type input "６"
type input "８"
type input "８０"
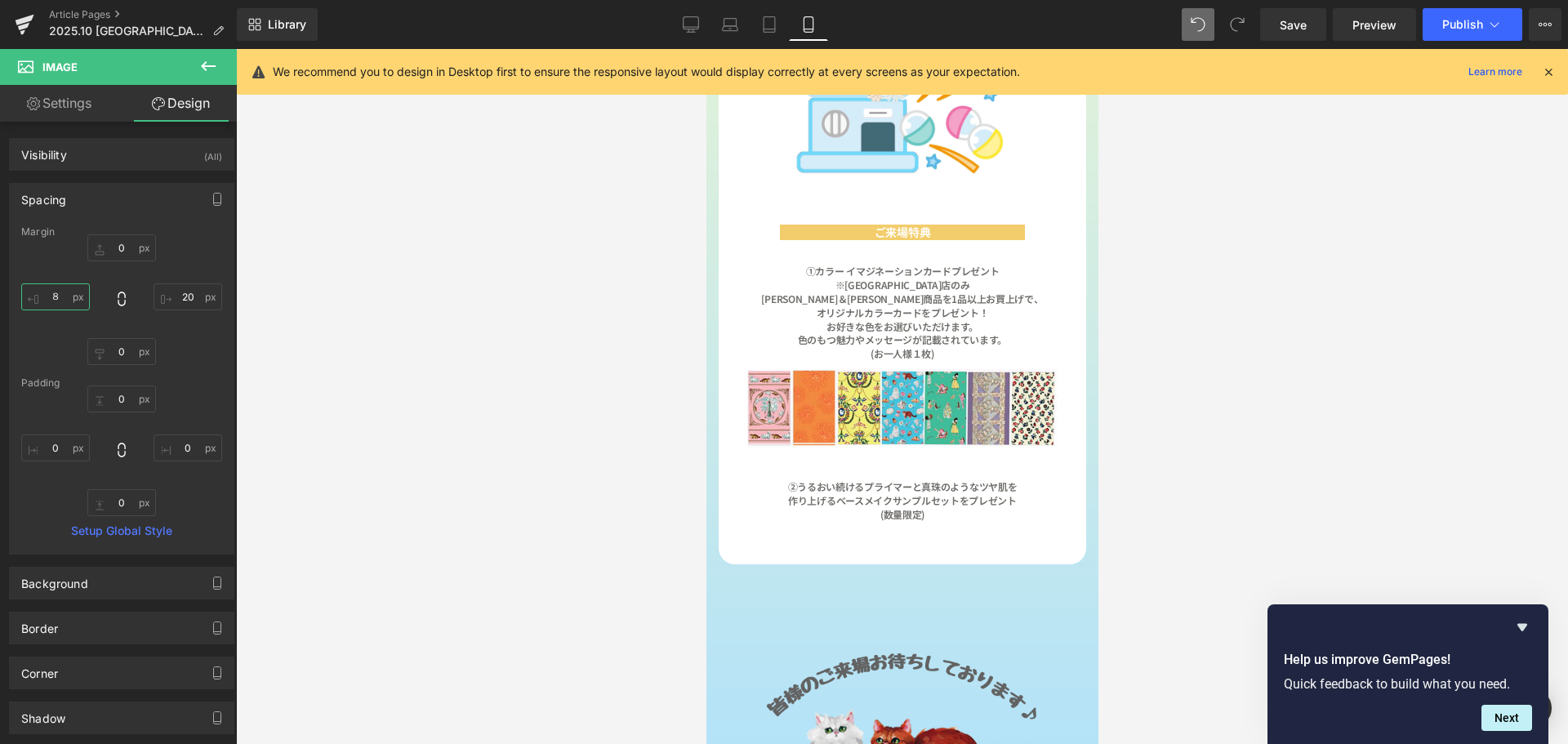
type input "８０"
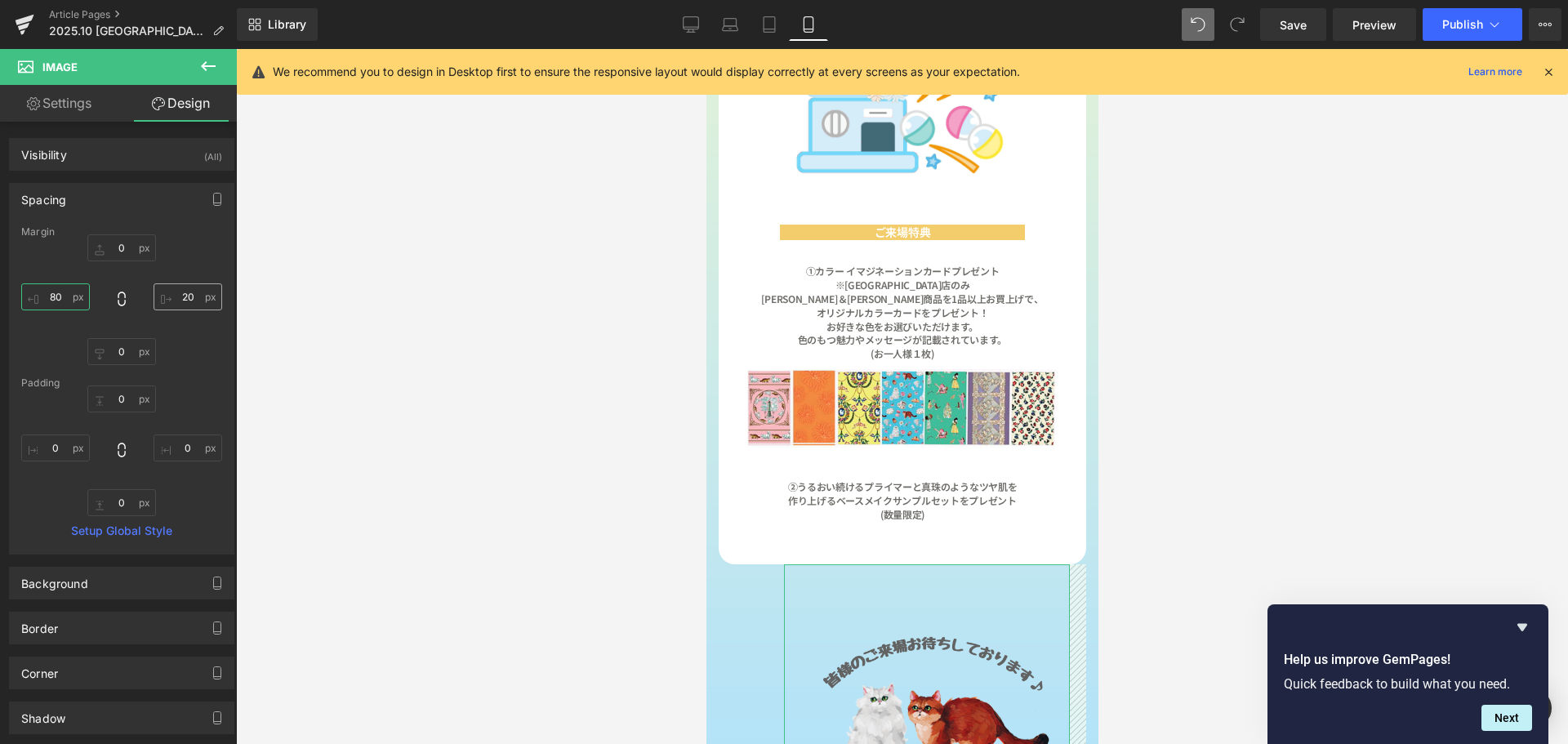
type input "80"
click at [194, 298] on input "20" at bounding box center [188, 297] width 69 height 27
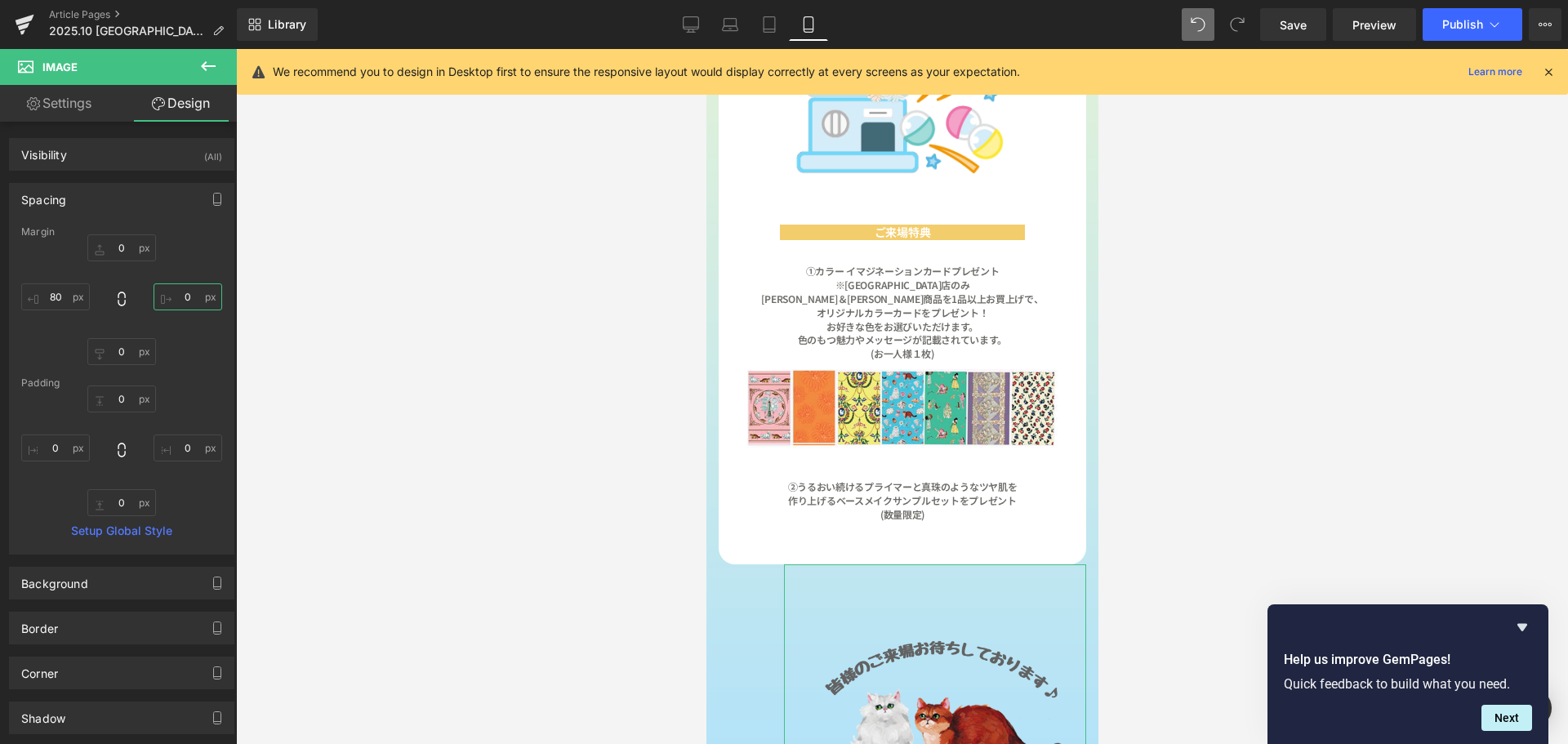
type input "８"
type input "８０"
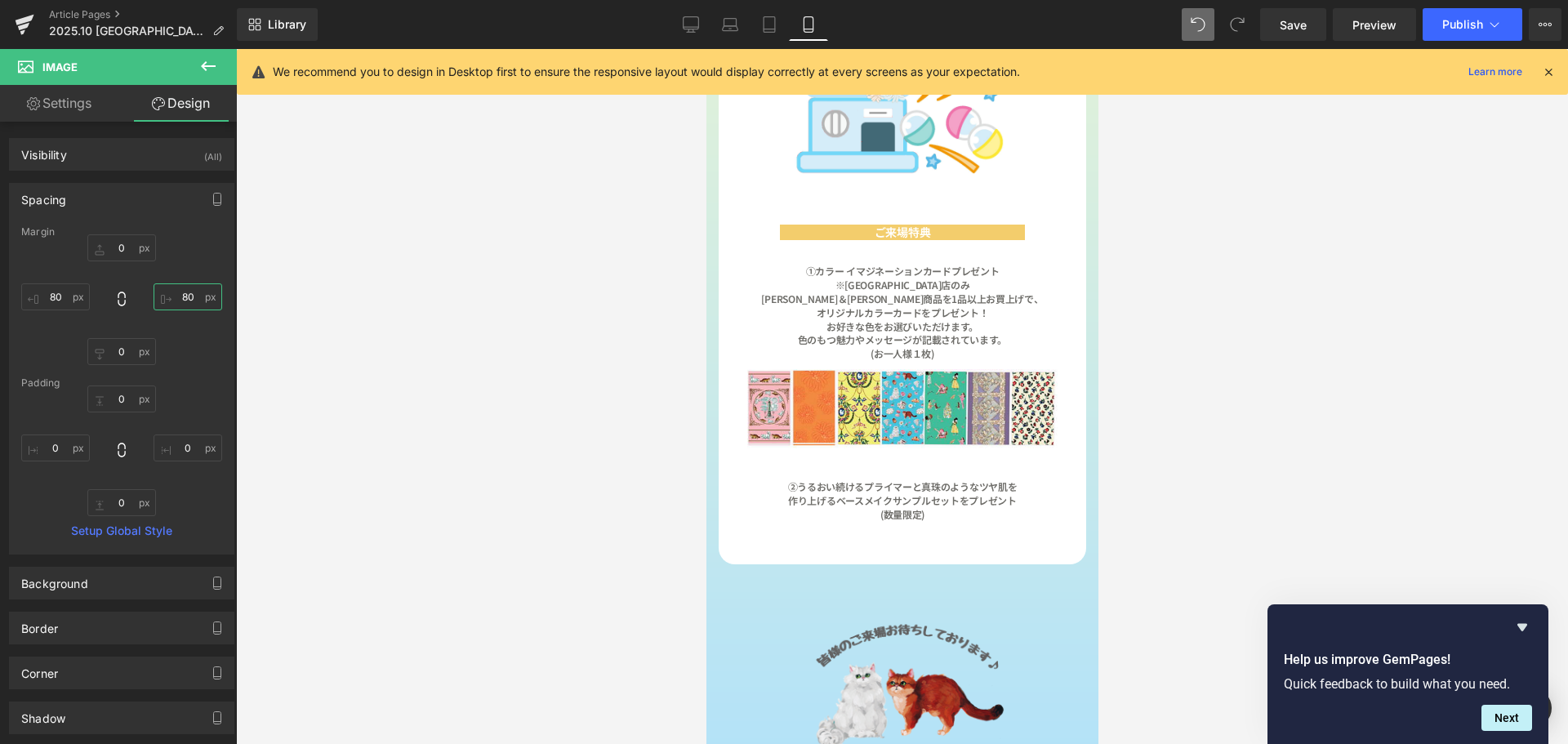
type input "8"
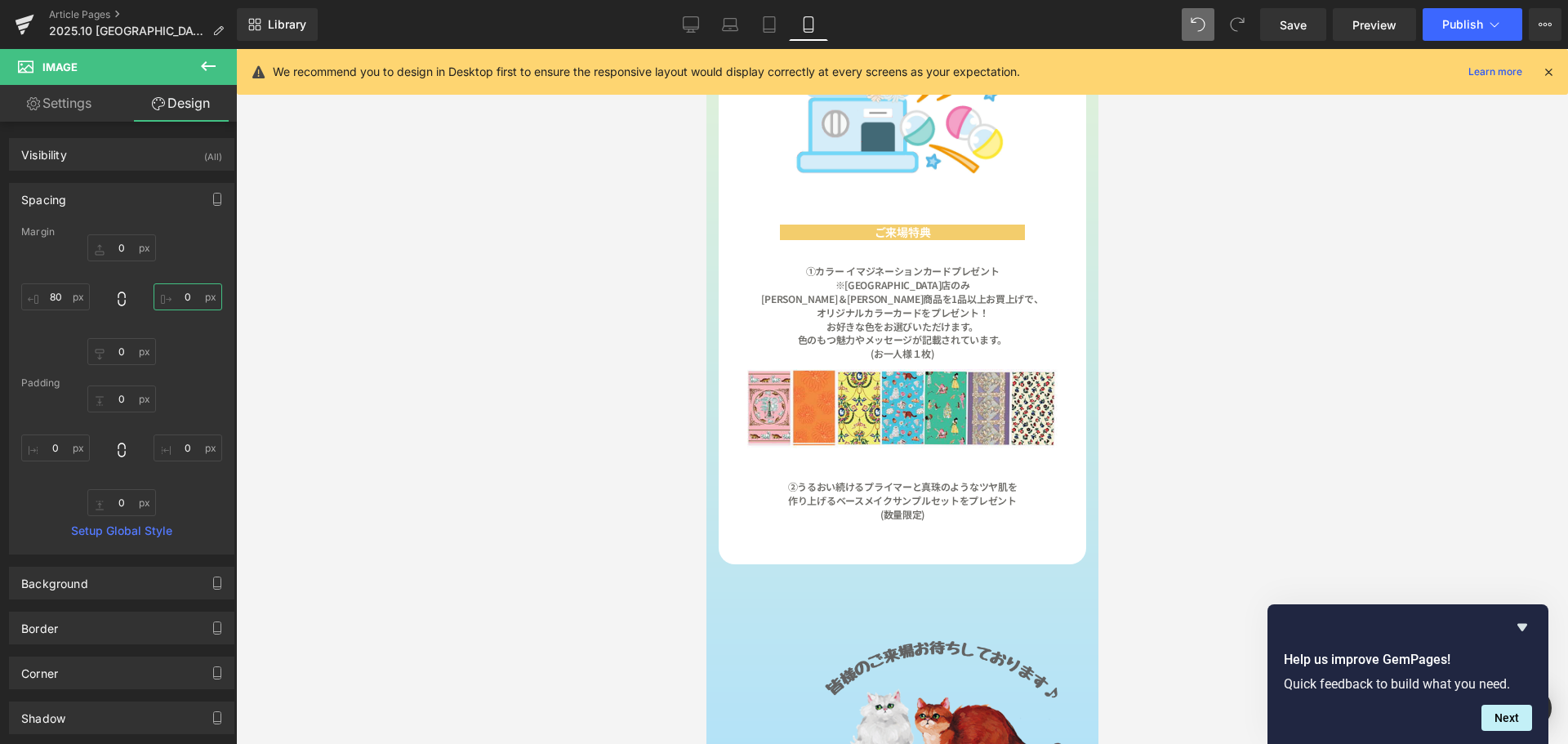
type input "１"
type input "１０"
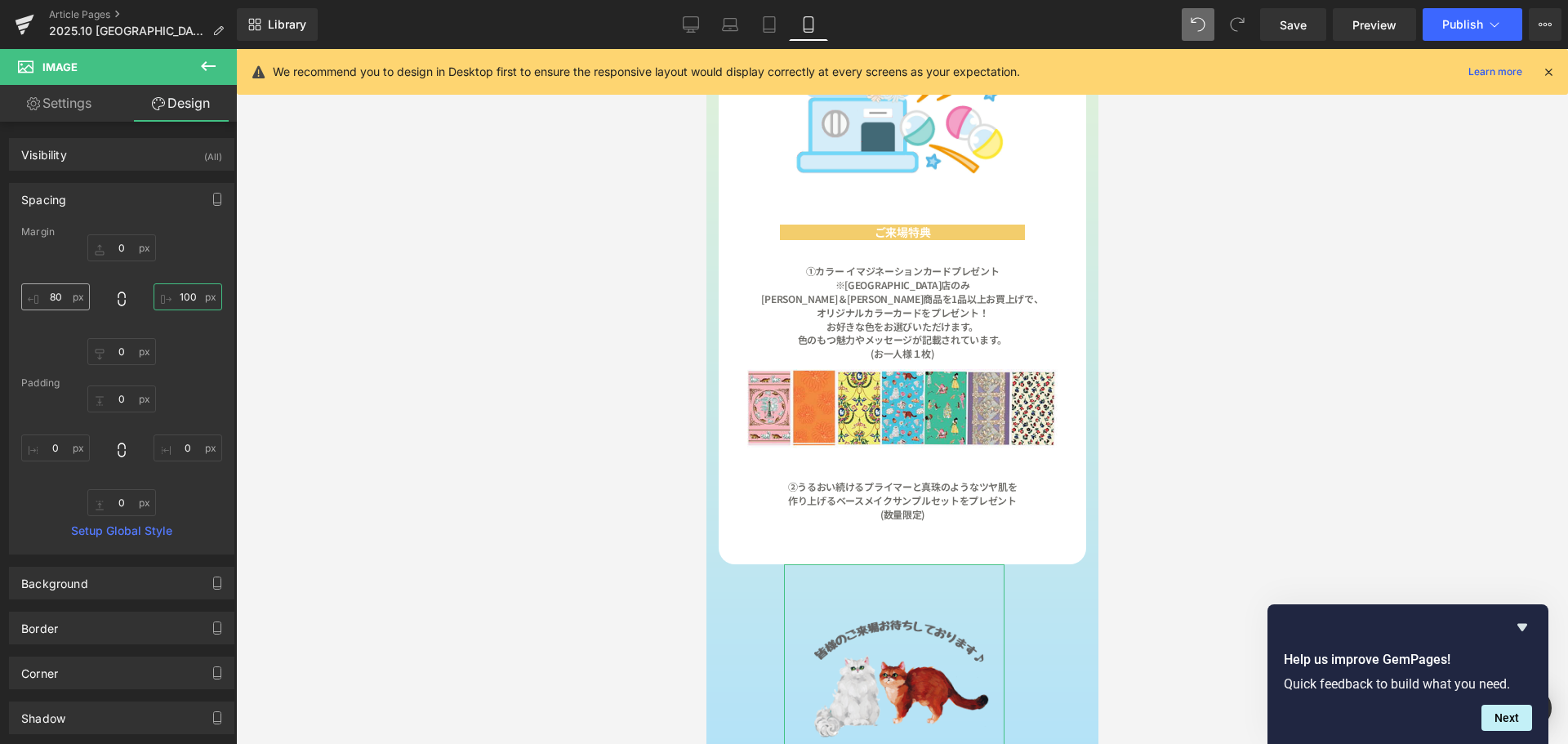
type input "100"
click at [76, 296] on input "80" at bounding box center [55, 297] width 69 height 27
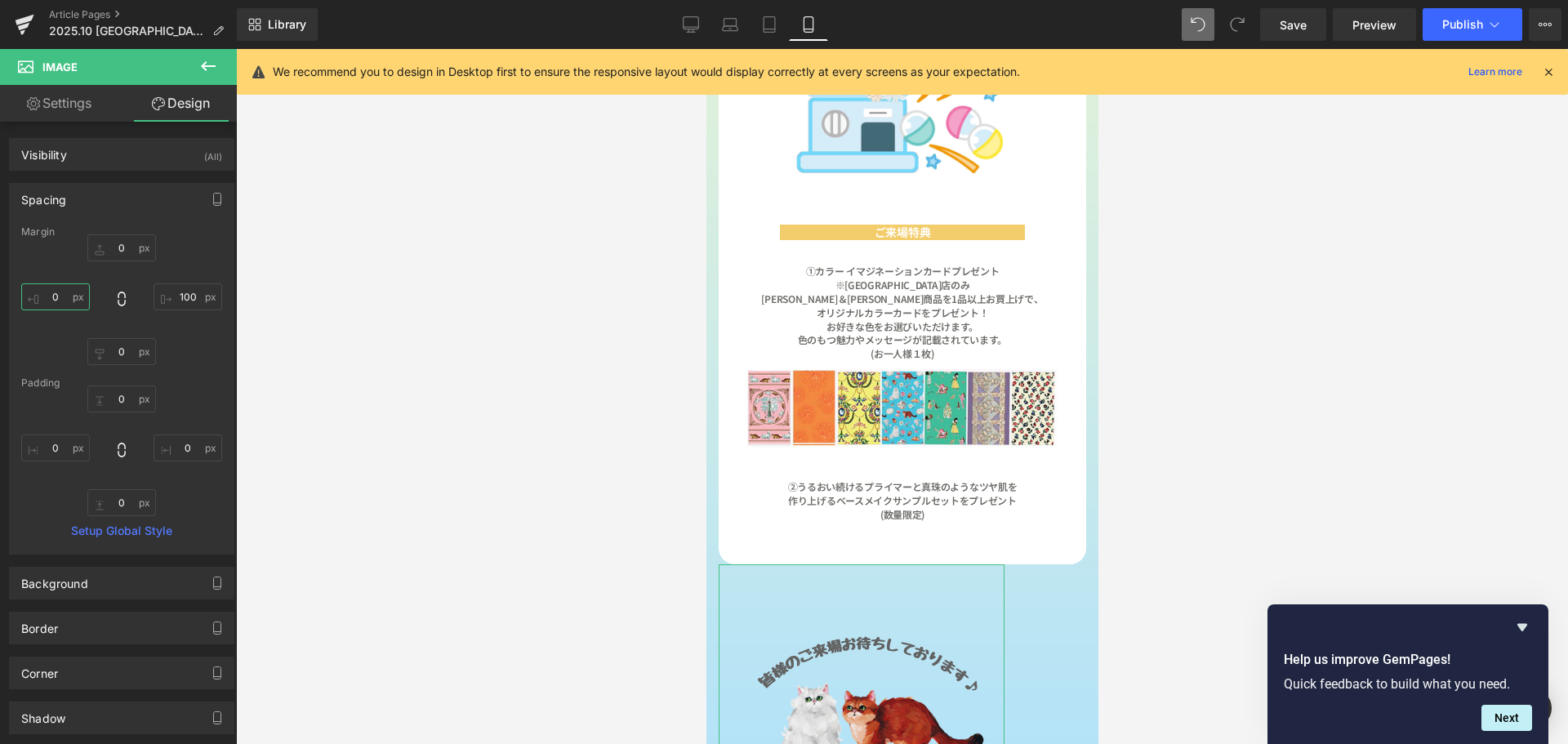
type input "１"
type input "１０"
type input "１００"
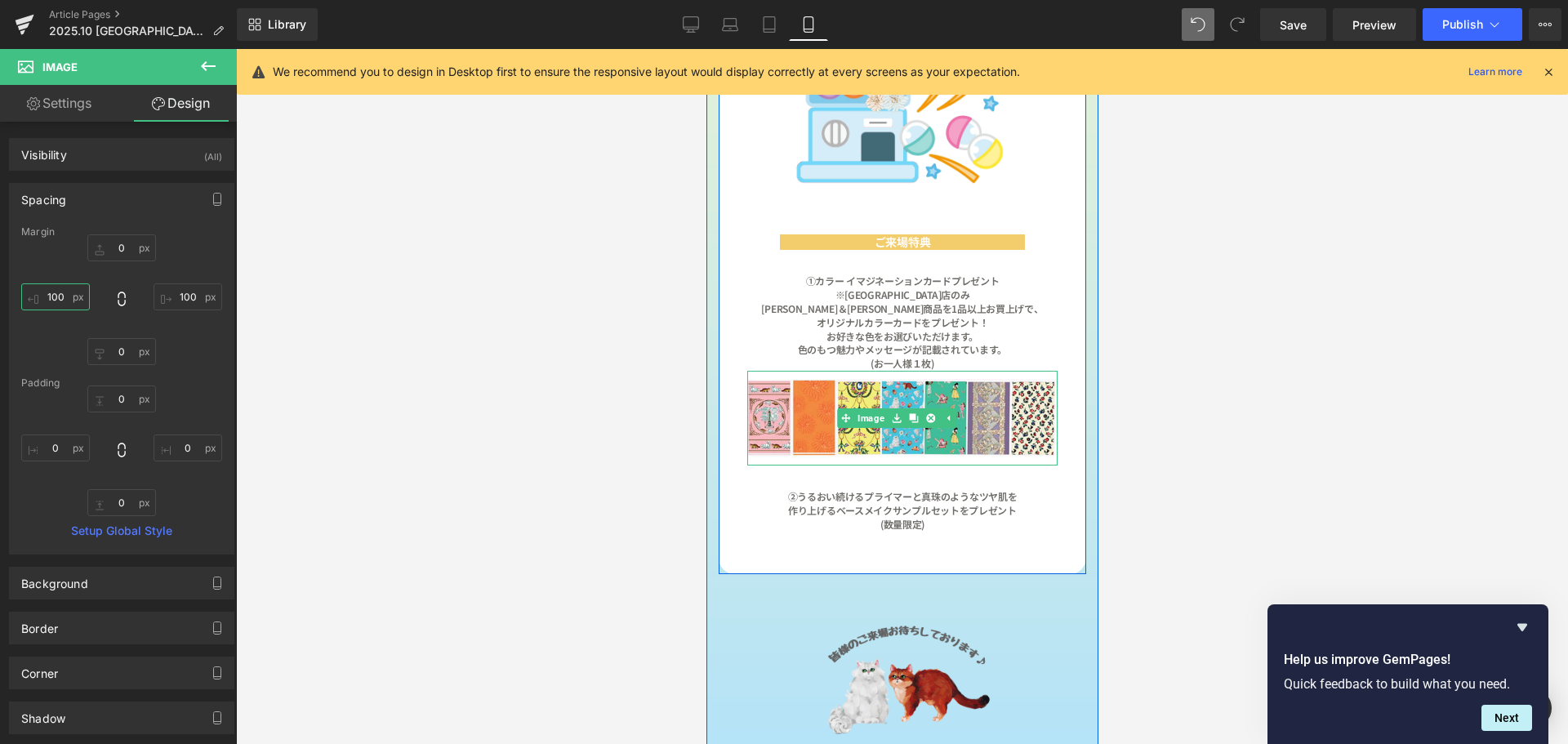
scroll to position [1797, 0]
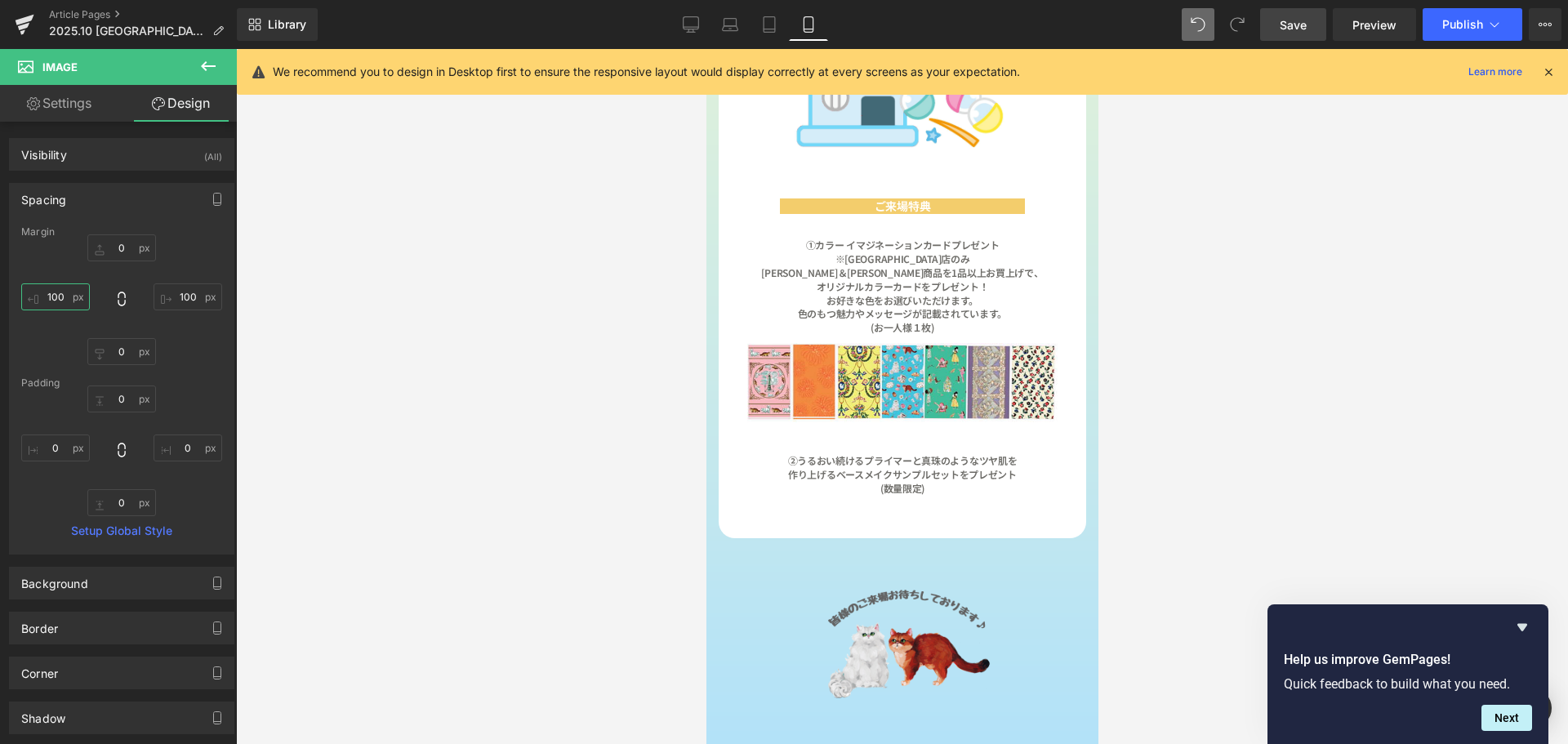
type input "100"
click at [1291, 27] on span "Save" at bounding box center [1293, 25] width 27 height 17
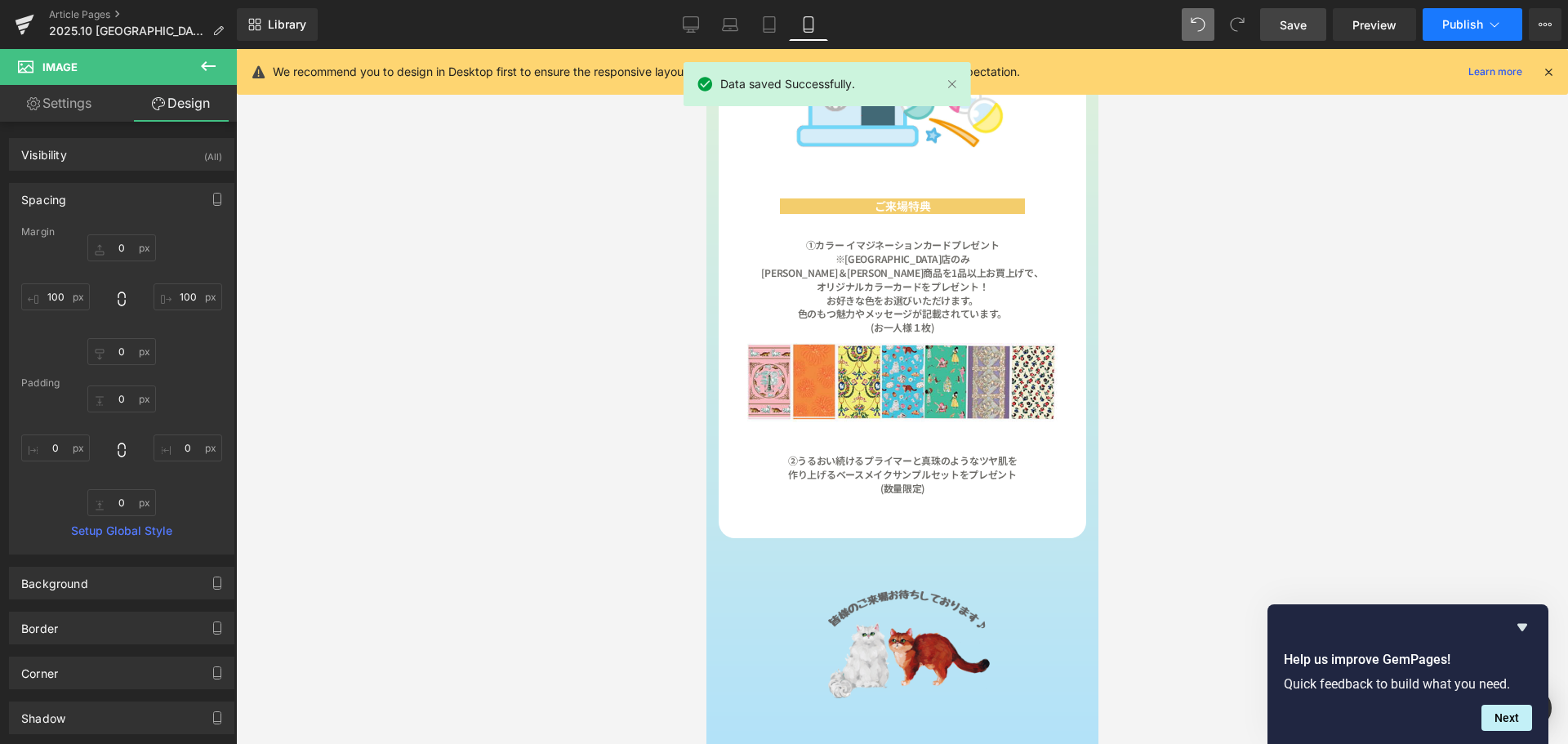
click at [1445, 25] on span "Publish" at bounding box center [1463, 24] width 41 height 13
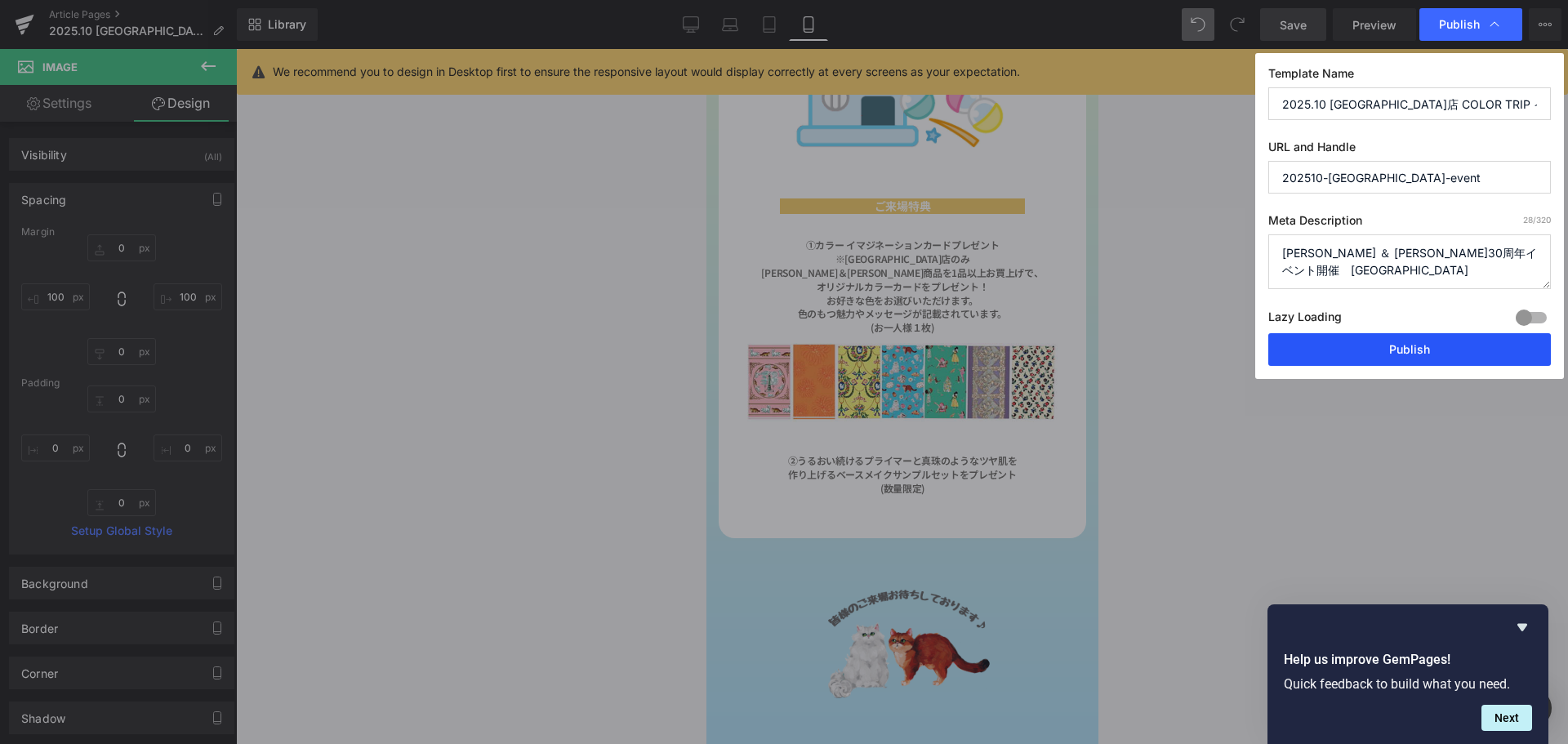
click at [1454, 351] on button "Publish" at bounding box center [1409, 349] width 283 height 32
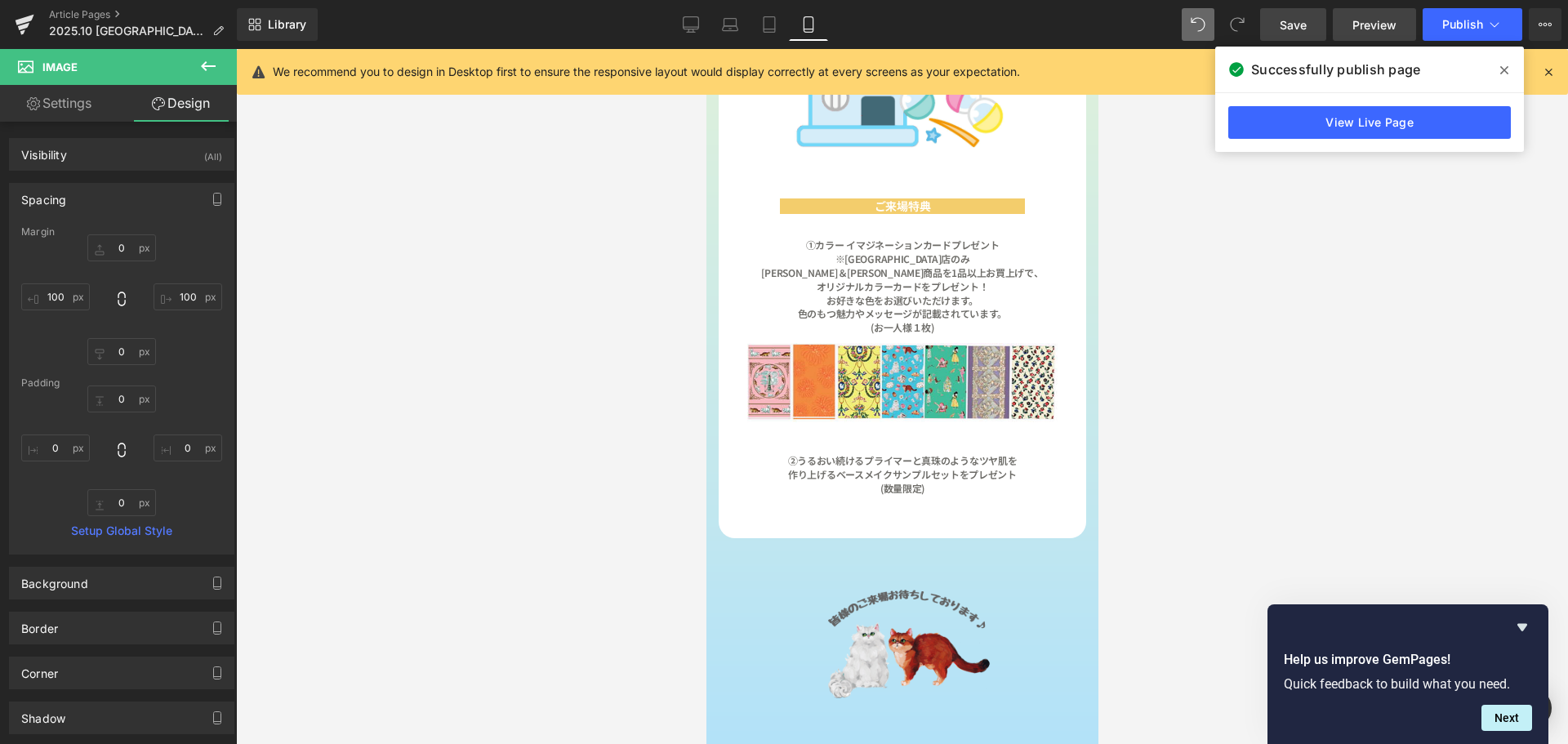
click at [1379, 23] on span "Preview" at bounding box center [1374, 25] width 44 height 17
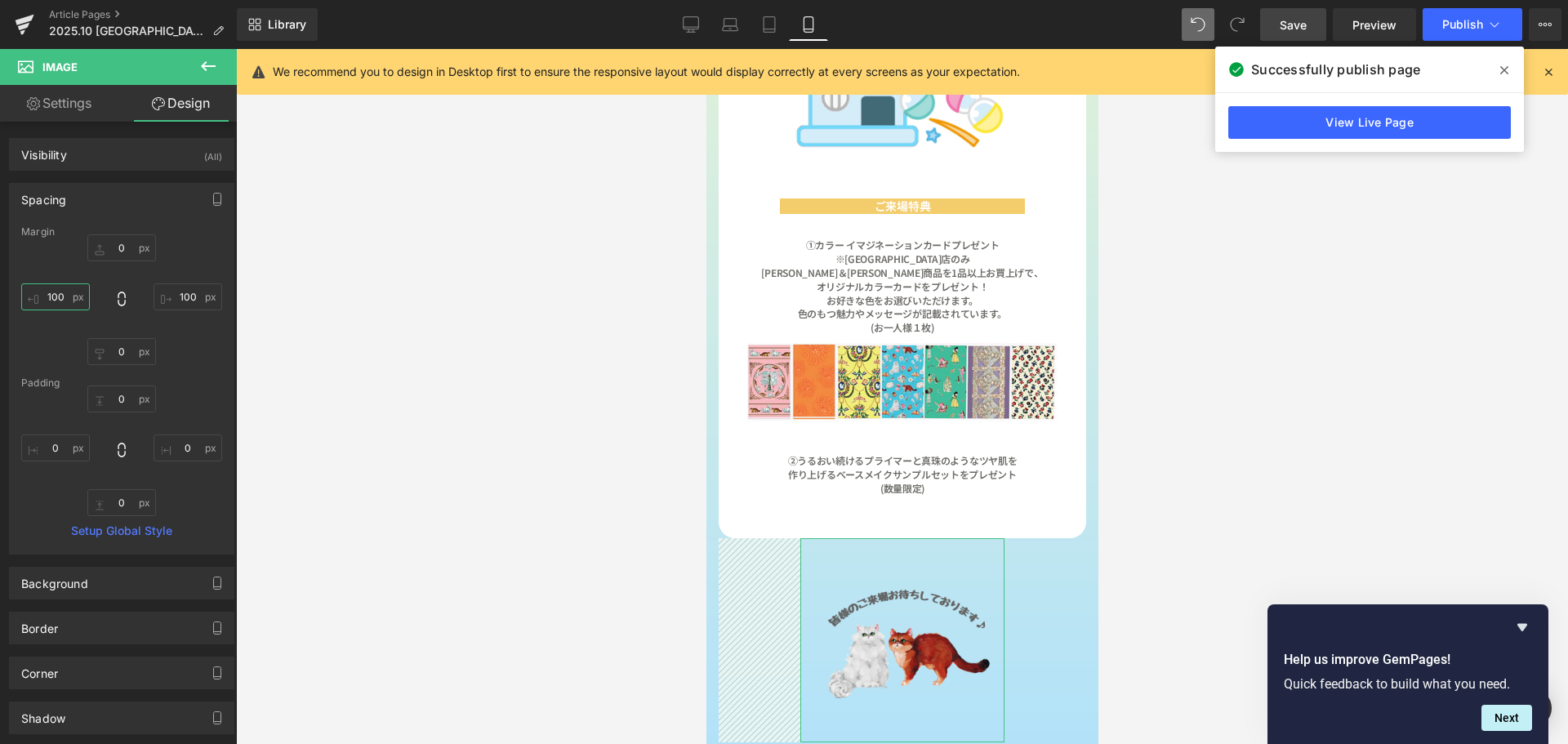
click at [73, 293] on input "100" at bounding box center [55, 297] width 69 height 27
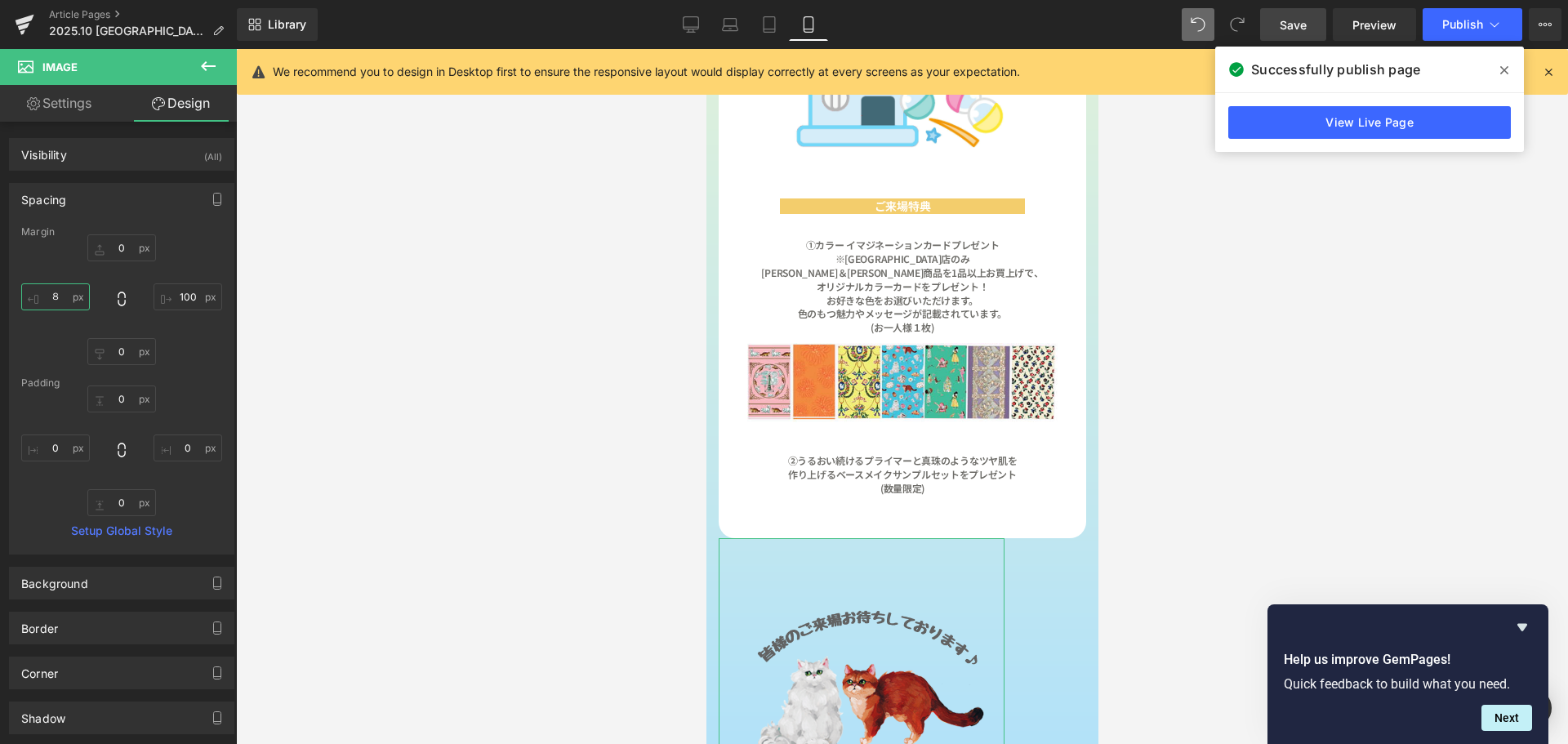
type input "８０"
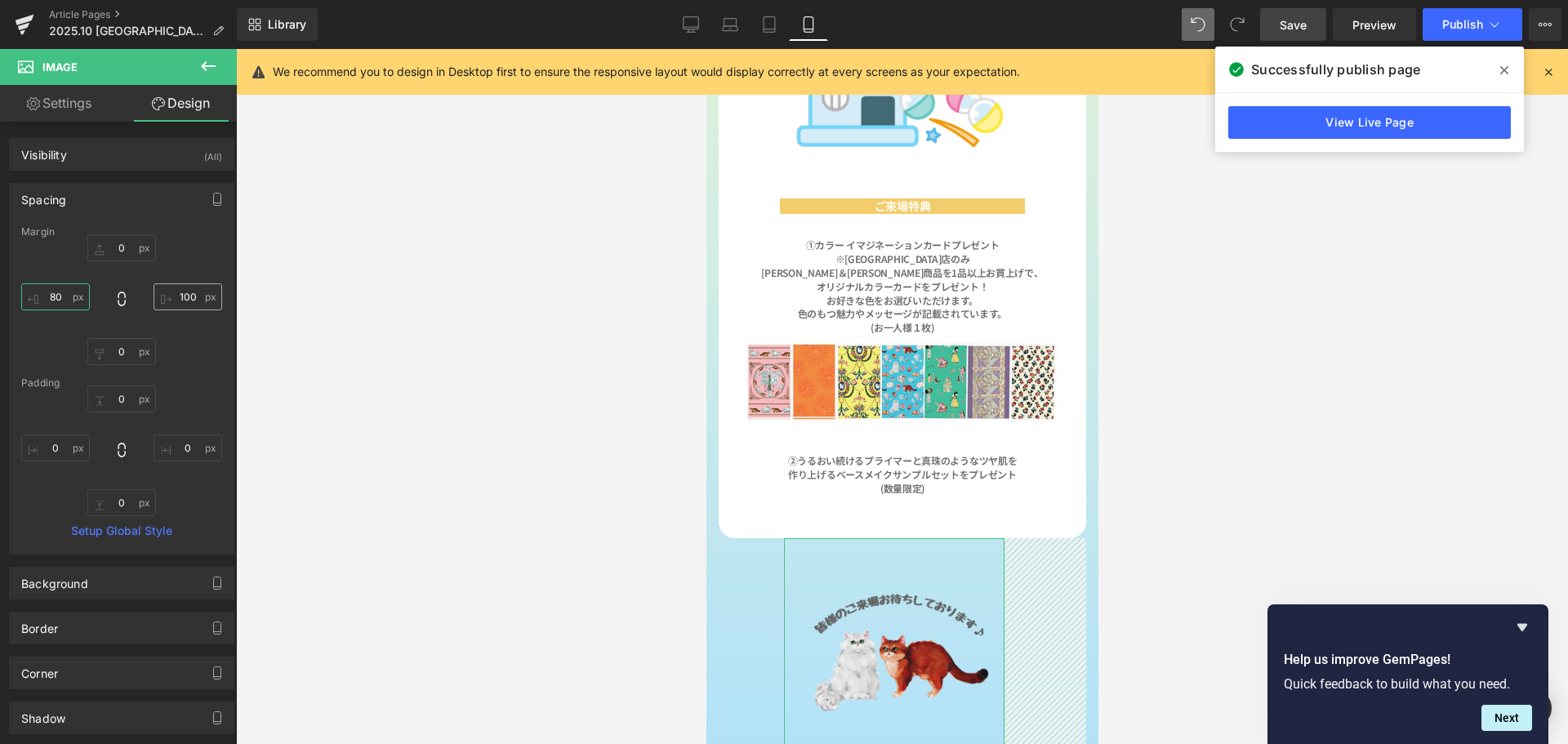
type input "80"
click at [199, 300] on input "100" at bounding box center [188, 297] width 69 height 27
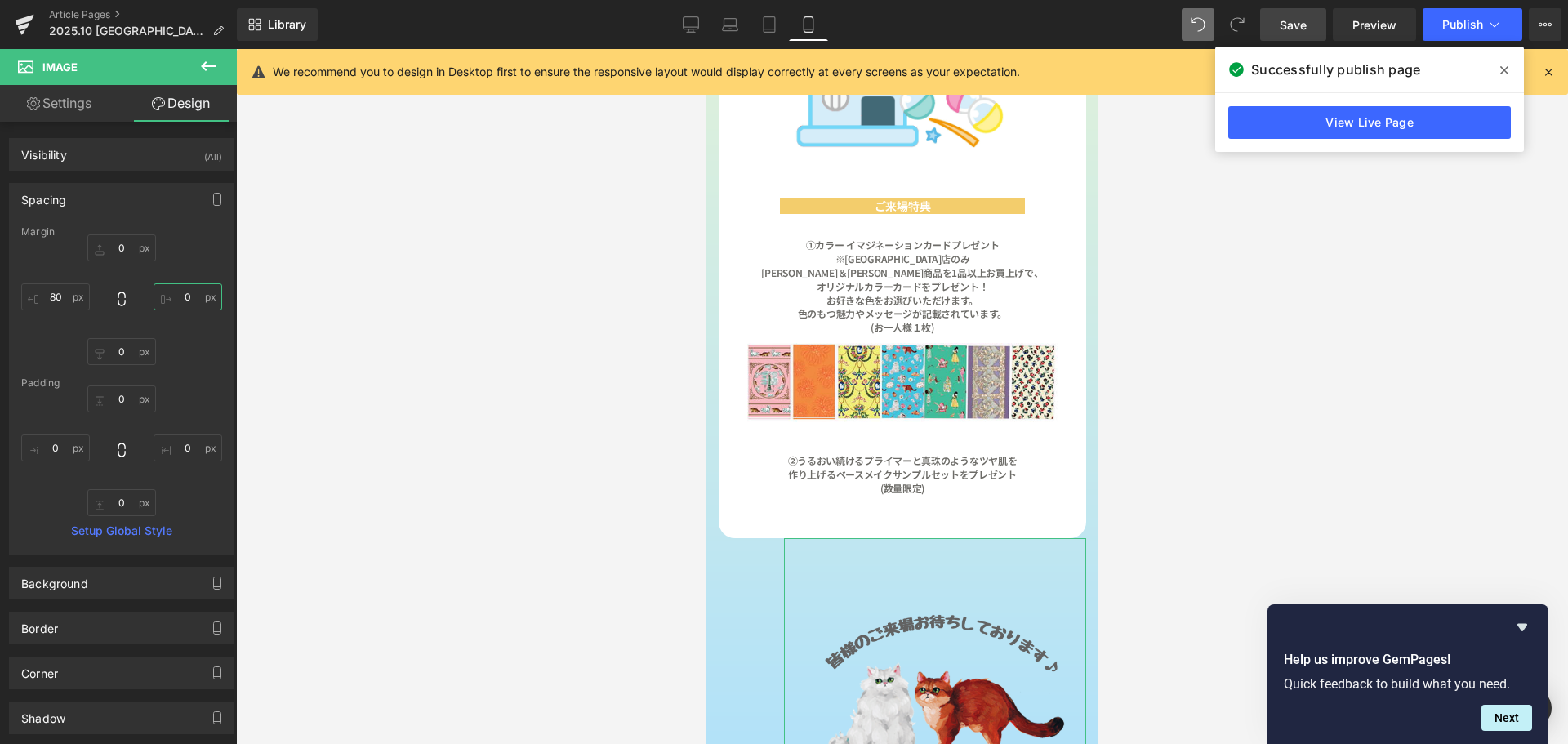
type input "８"
type input "８０"
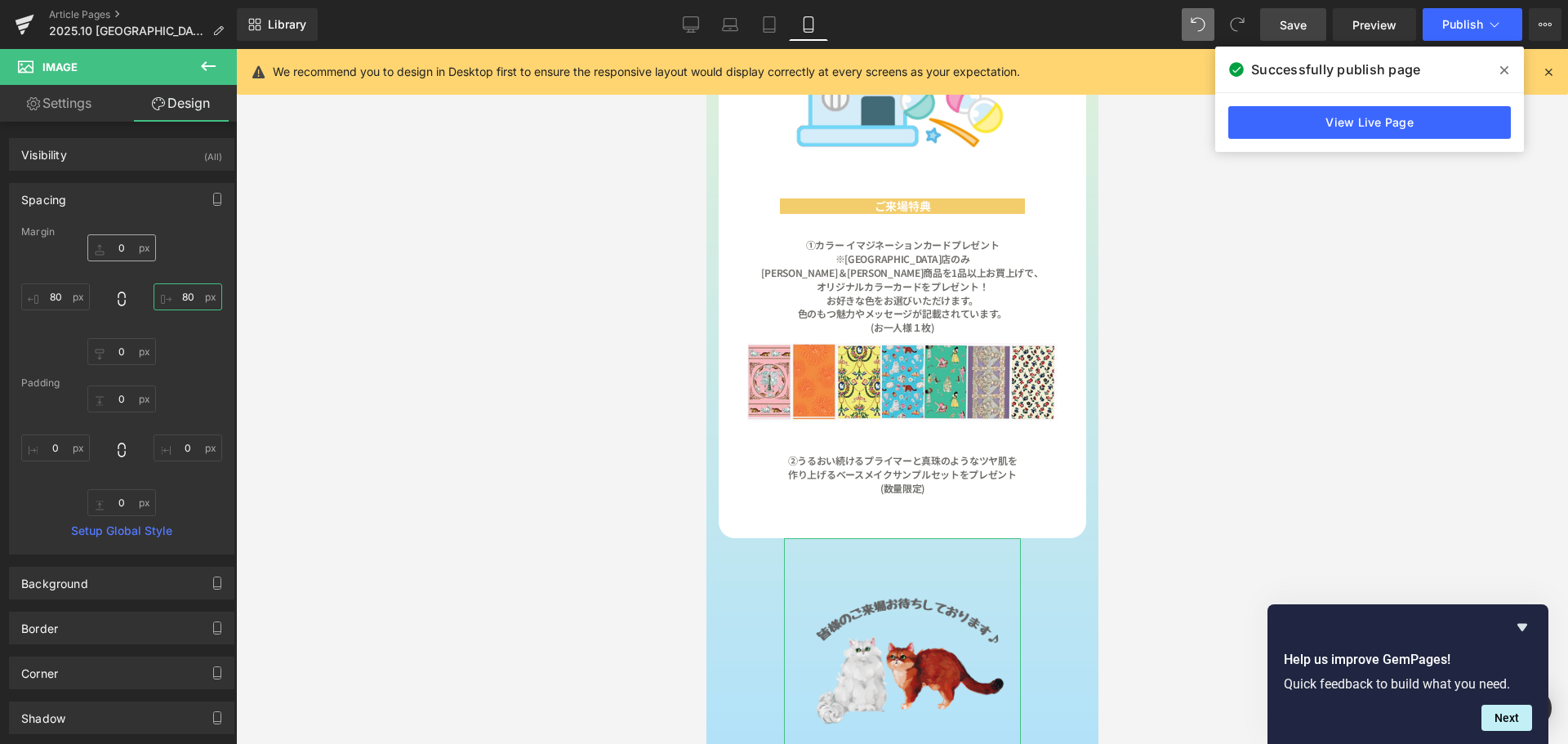
type input "80"
click at [127, 256] on input "0" at bounding box center [121, 248] width 69 height 27
type input "ー"
type input "ー１"
type input "ー１０"
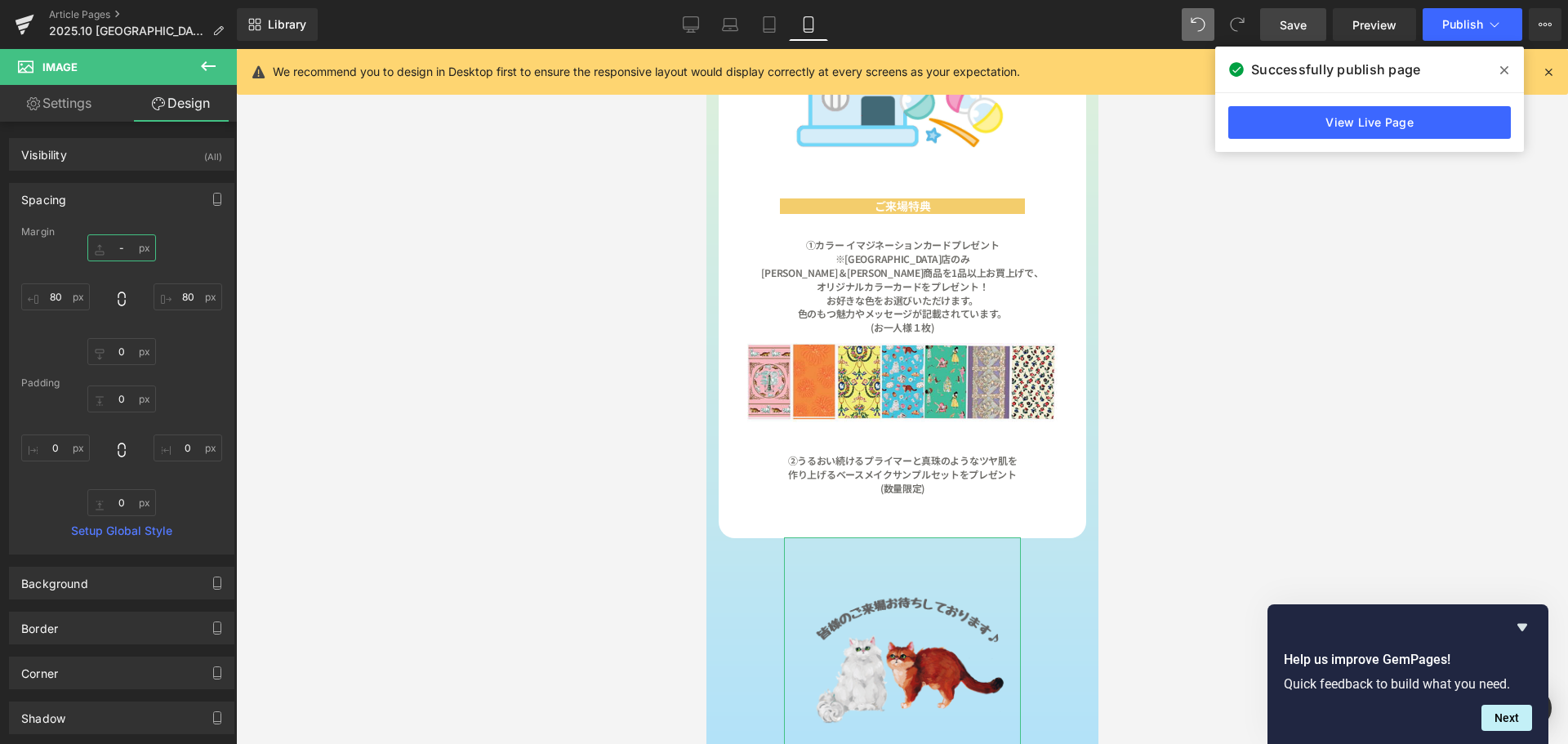
type input "-２"
type input "-２０"
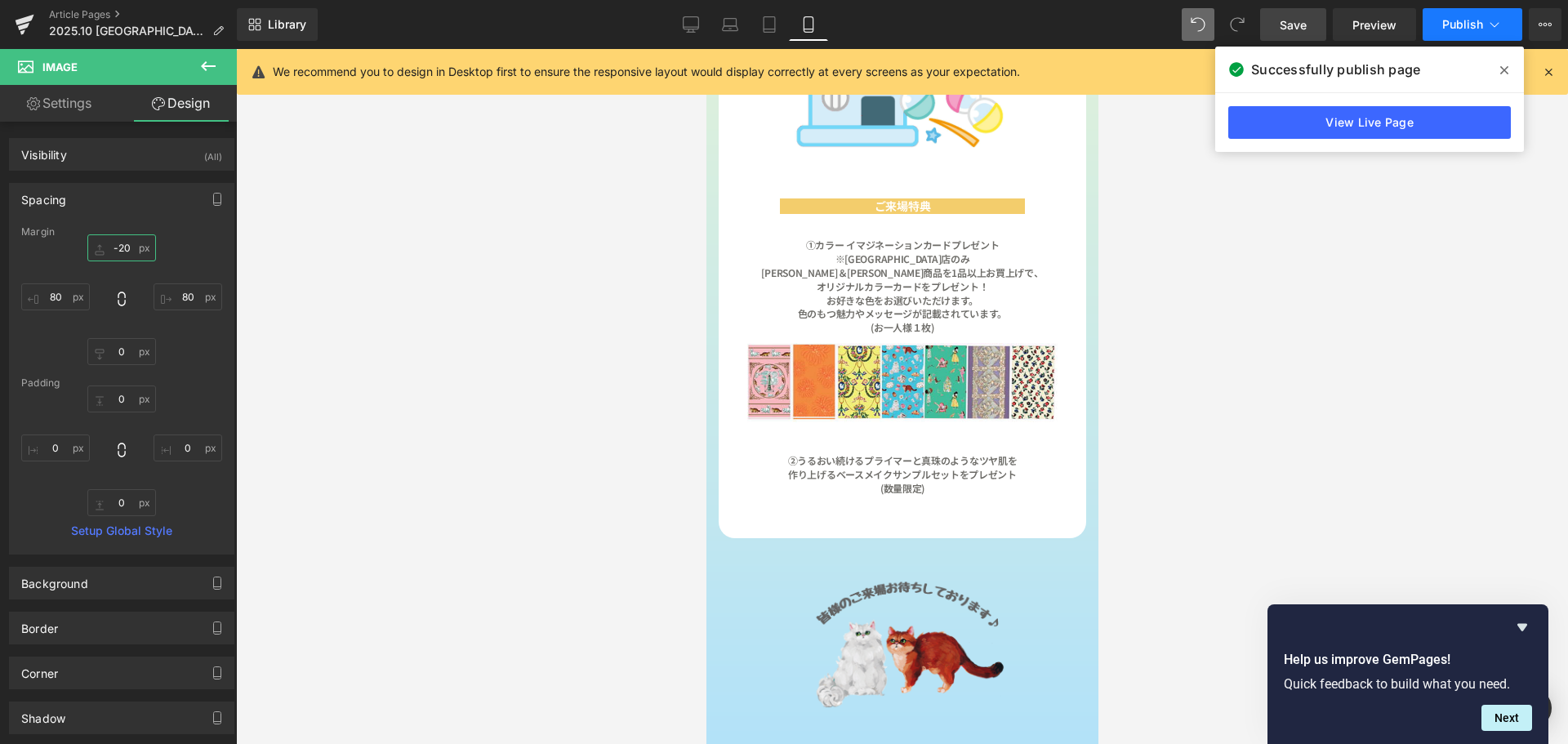
type input "-20"
click at [1462, 20] on span "Publish" at bounding box center [1463, 24] width 41 height 13
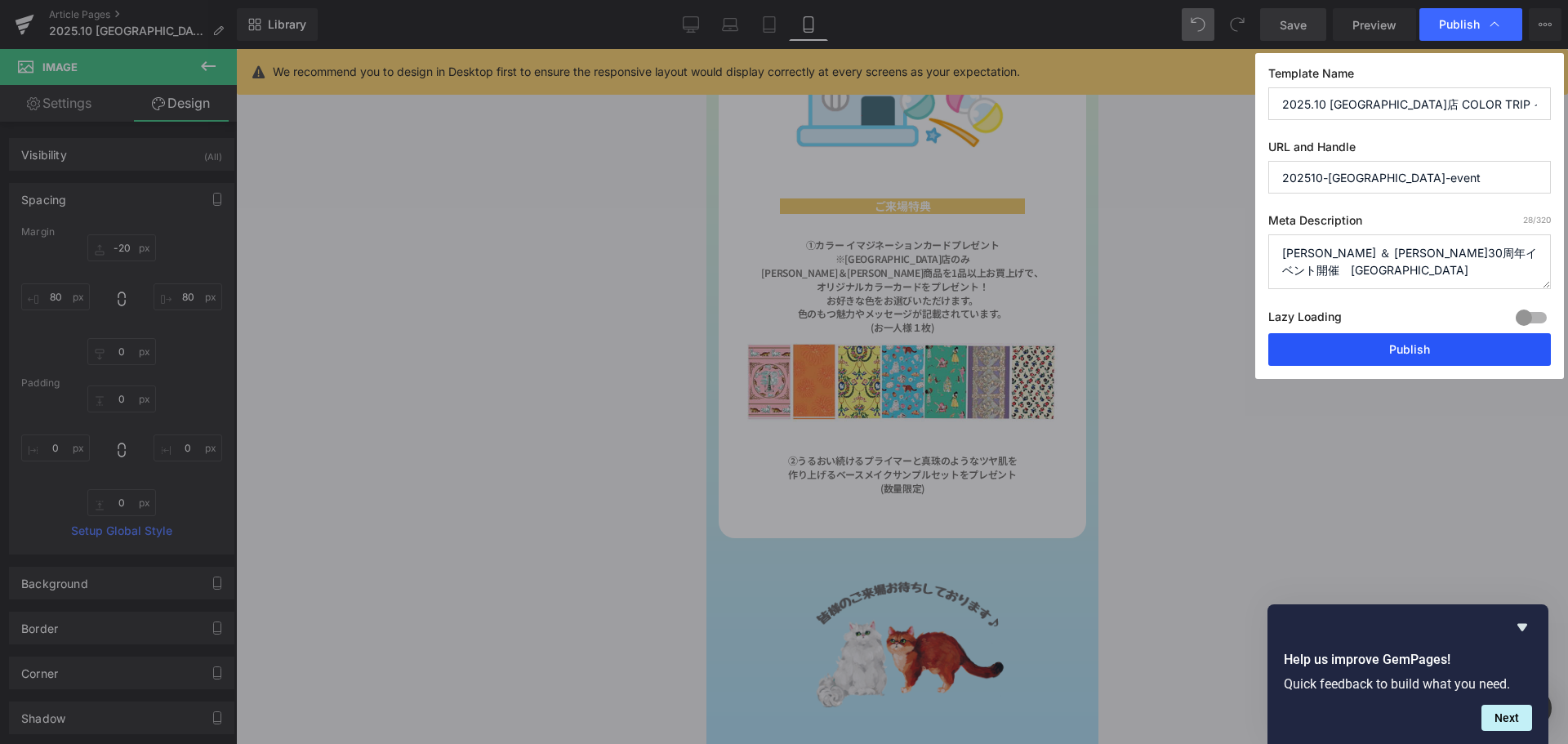
click at [1447, 351] on button "Publish" at bounding box center [1409, 349] width 283 height 32
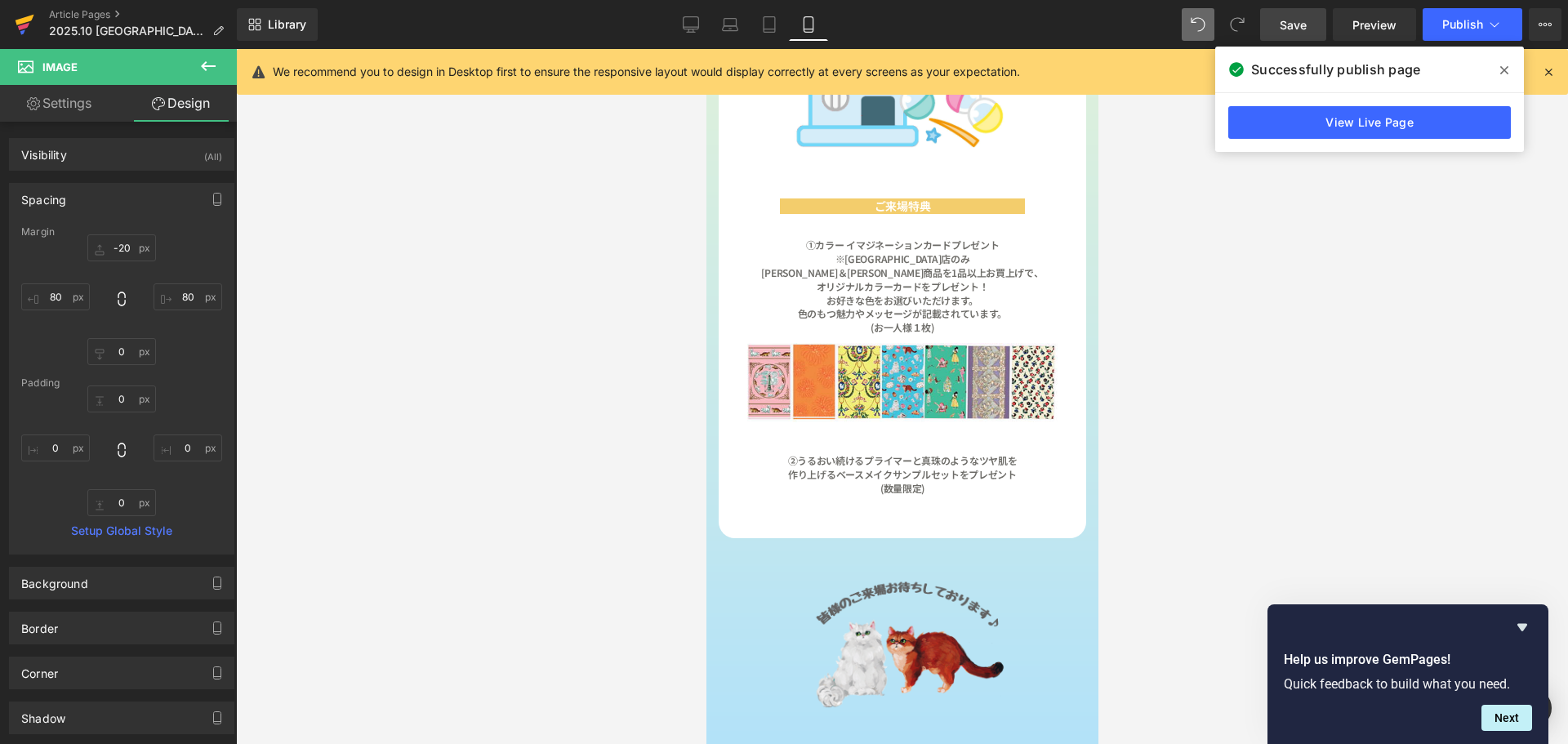
click at [29, 23] on icon at bounding box center [23, 26] width 11 height 8
